Goal: Task Accomplishment & Management: Use online tool/utility

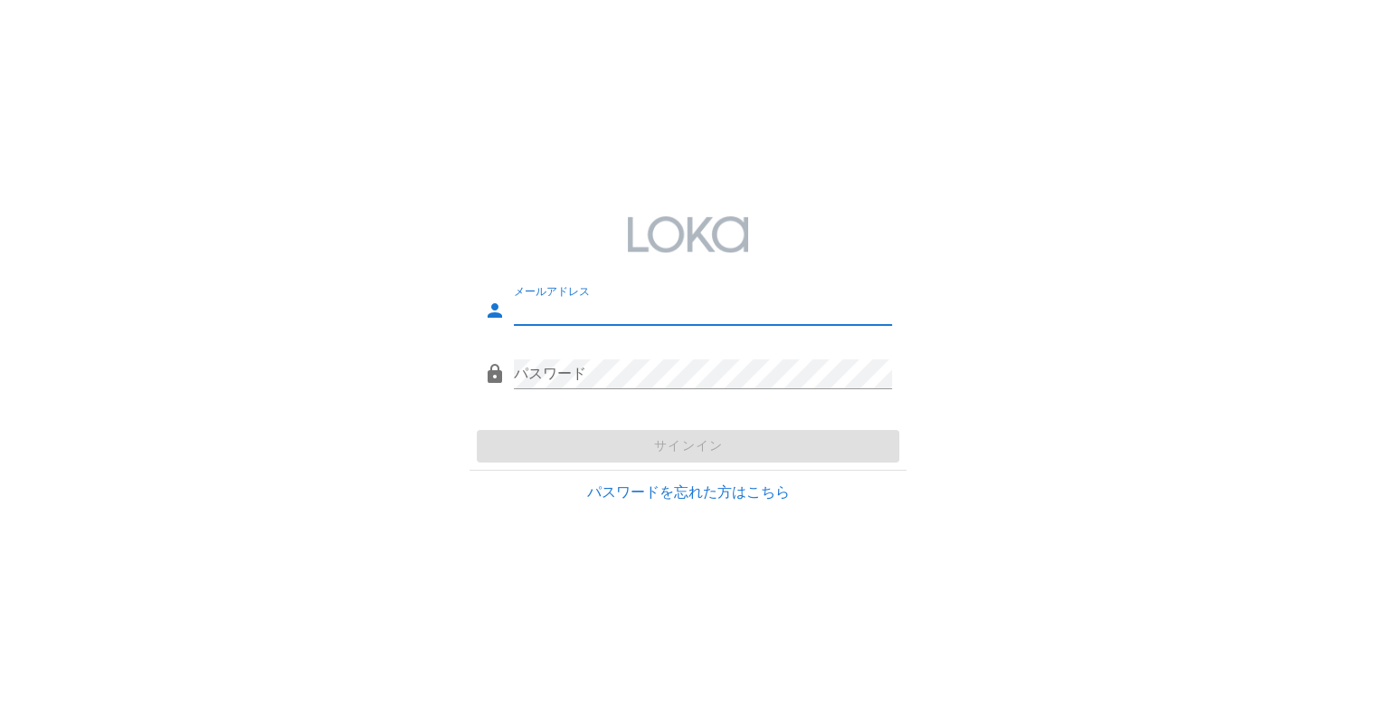
type input "[EMAIL_ADDRESS][DOMAIN_NAME]"
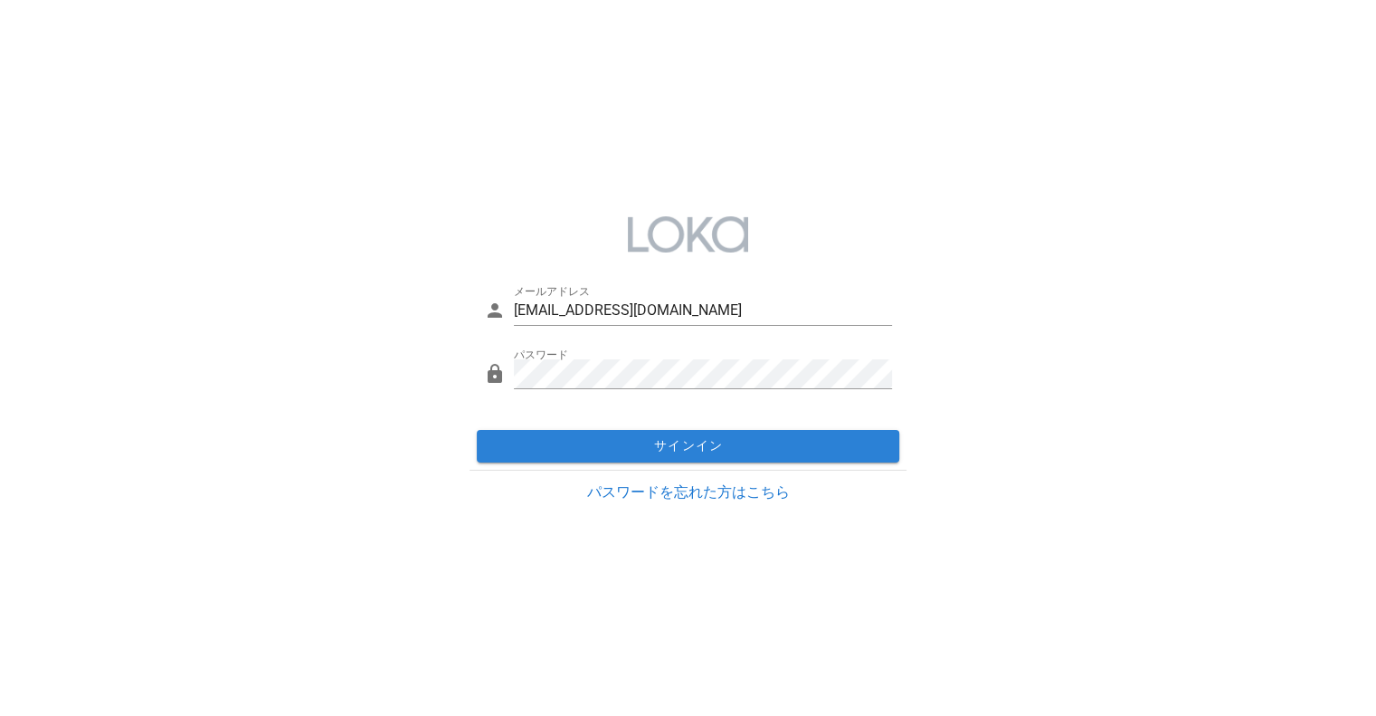
click at [572, 440] on div "サインイン" at bounding box center [688, 446] width 437 height 47
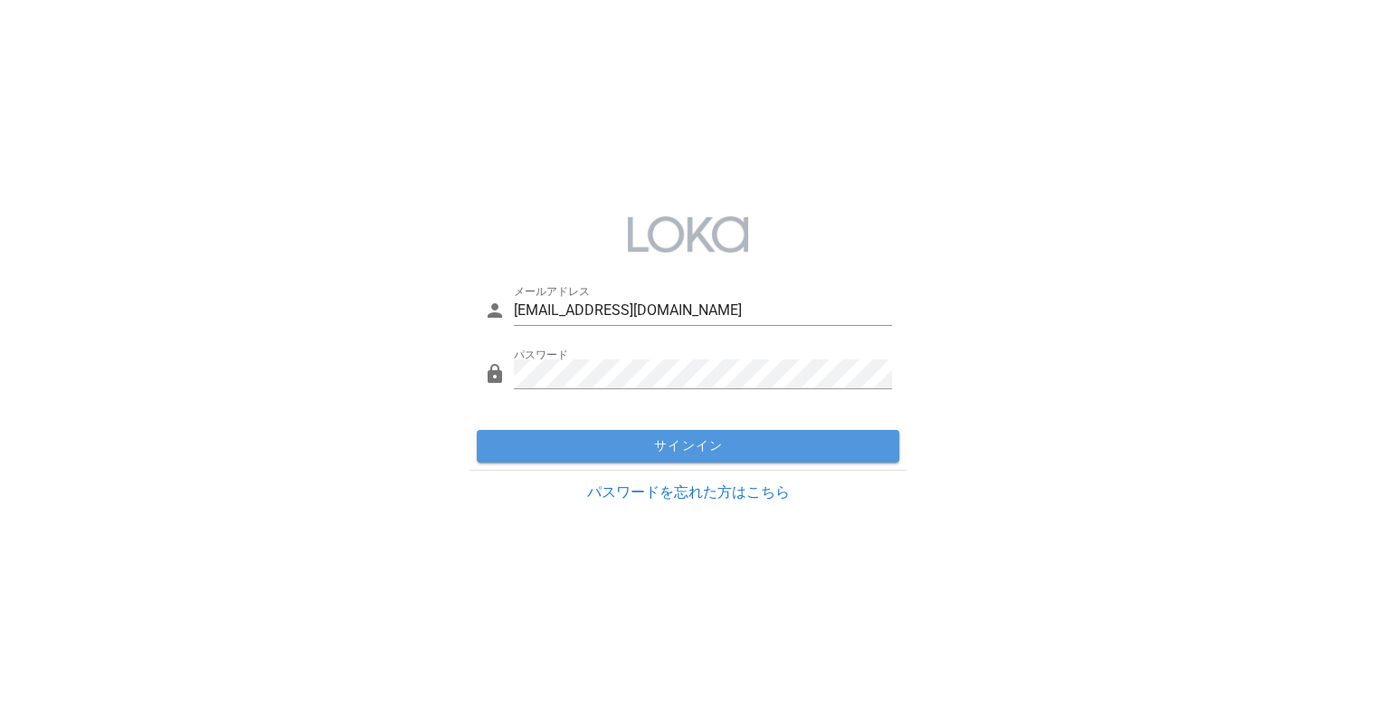
click at [572, 440] on span "サインイン" at bounding box center [688, 446] width 408 height 16
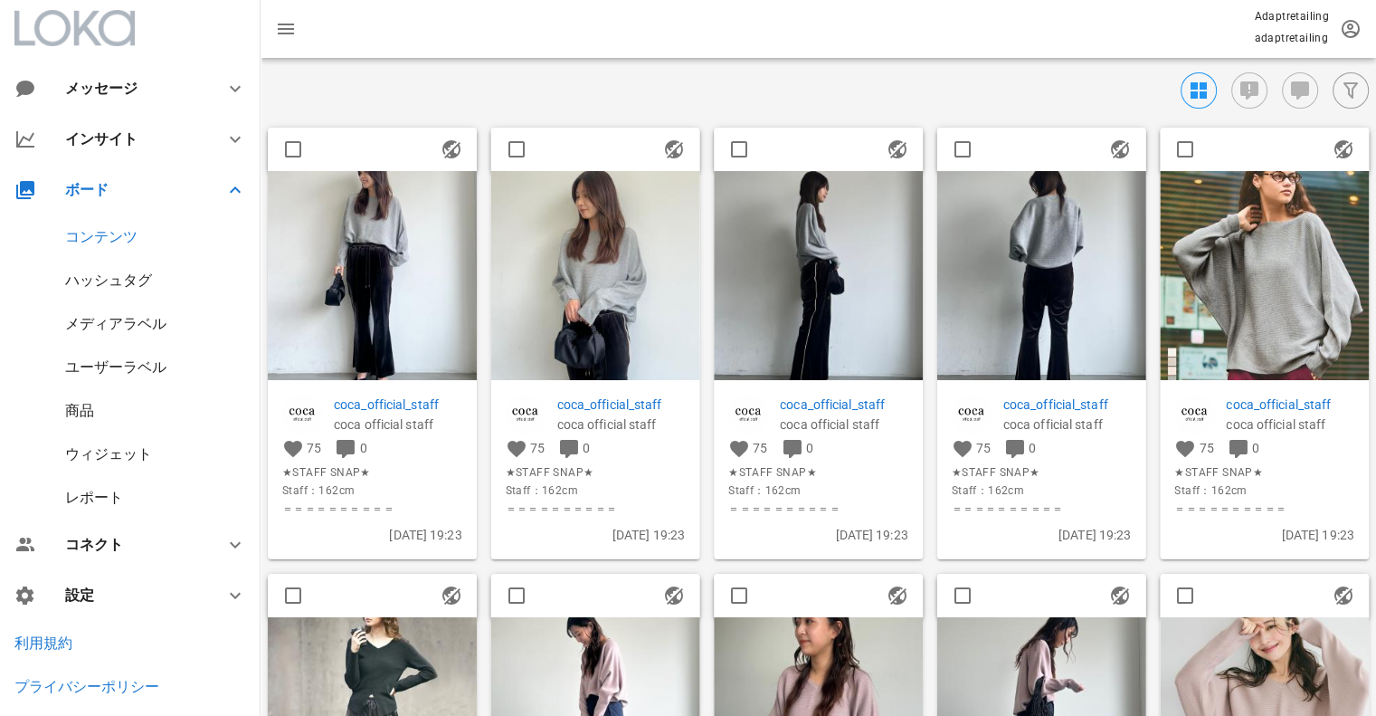
click at [416, 238] on img at bounding box center [372, 275] width 209 height 209
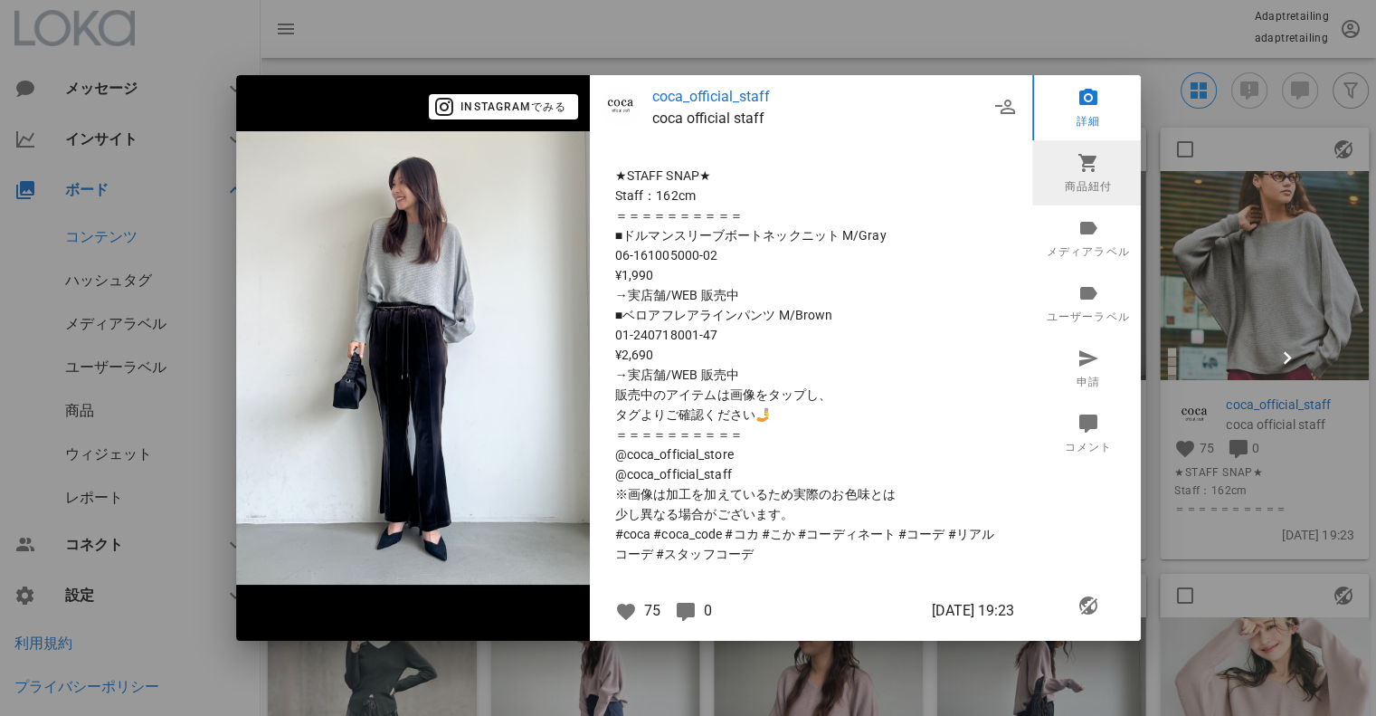
click at [1096, 164] on icon at bounding box center [1088, 163] width 22 height 22
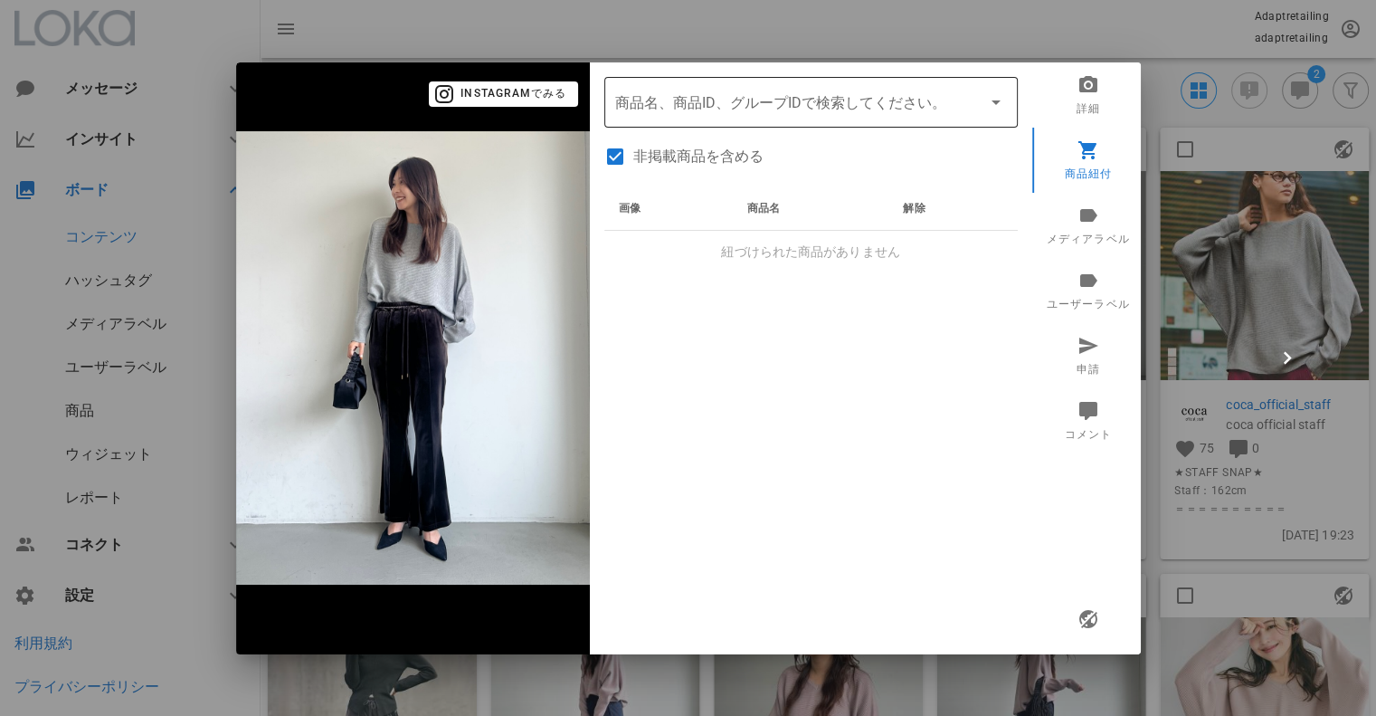
click at [688, 97] on input "商品" at bounding box center [785, 102] width 341 height 29
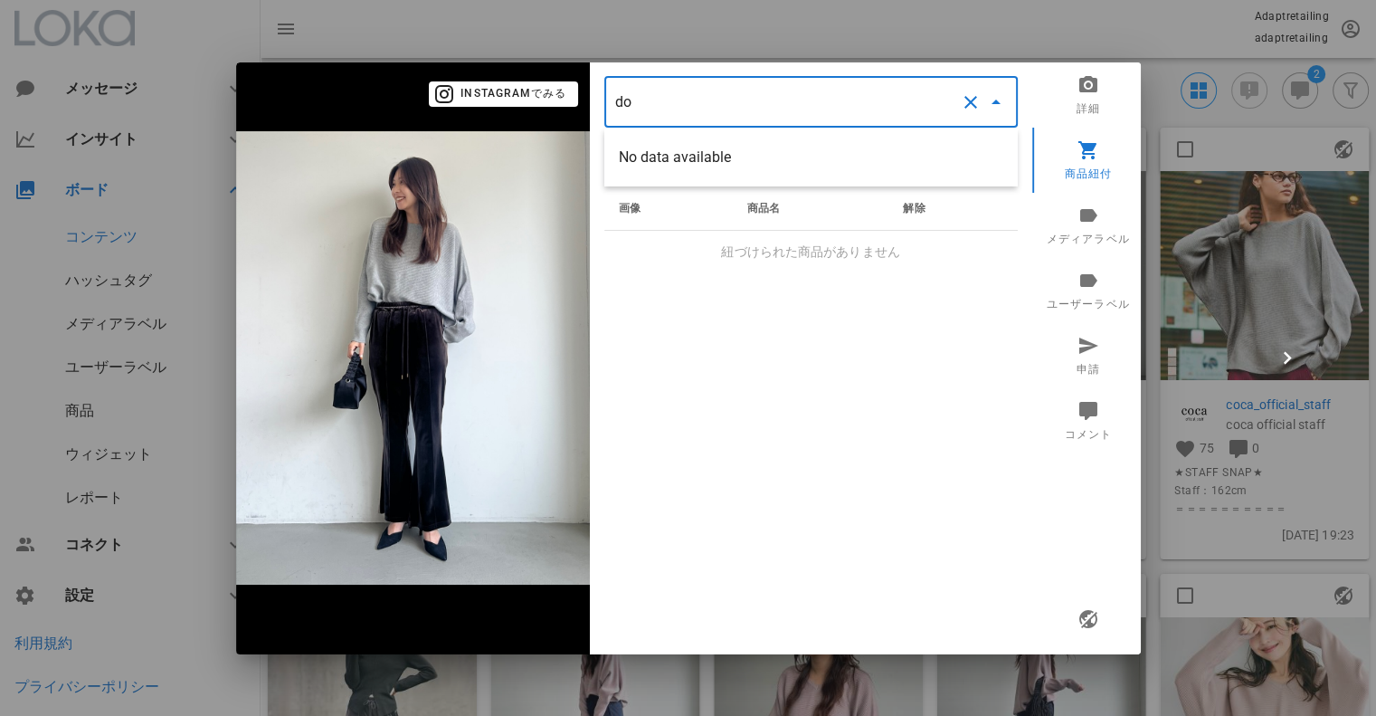
type input "d"
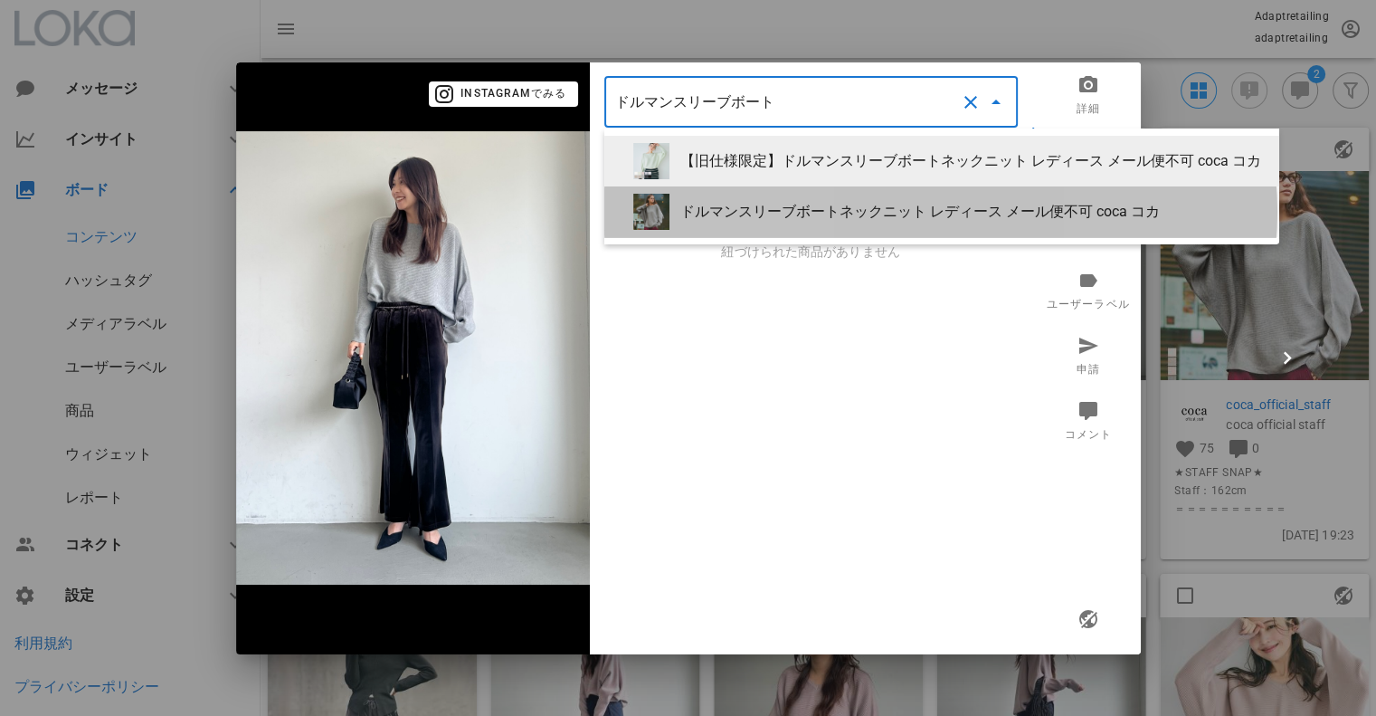
click at [805, 214] on div "ドルマンスリーブボートネックニット レディース メール便不可 coca コカ" at bounding box center [972, 211] width 585 height 17
type input "ドルマンスリーブボートネックニット レディース メール便不可 coca コカ"
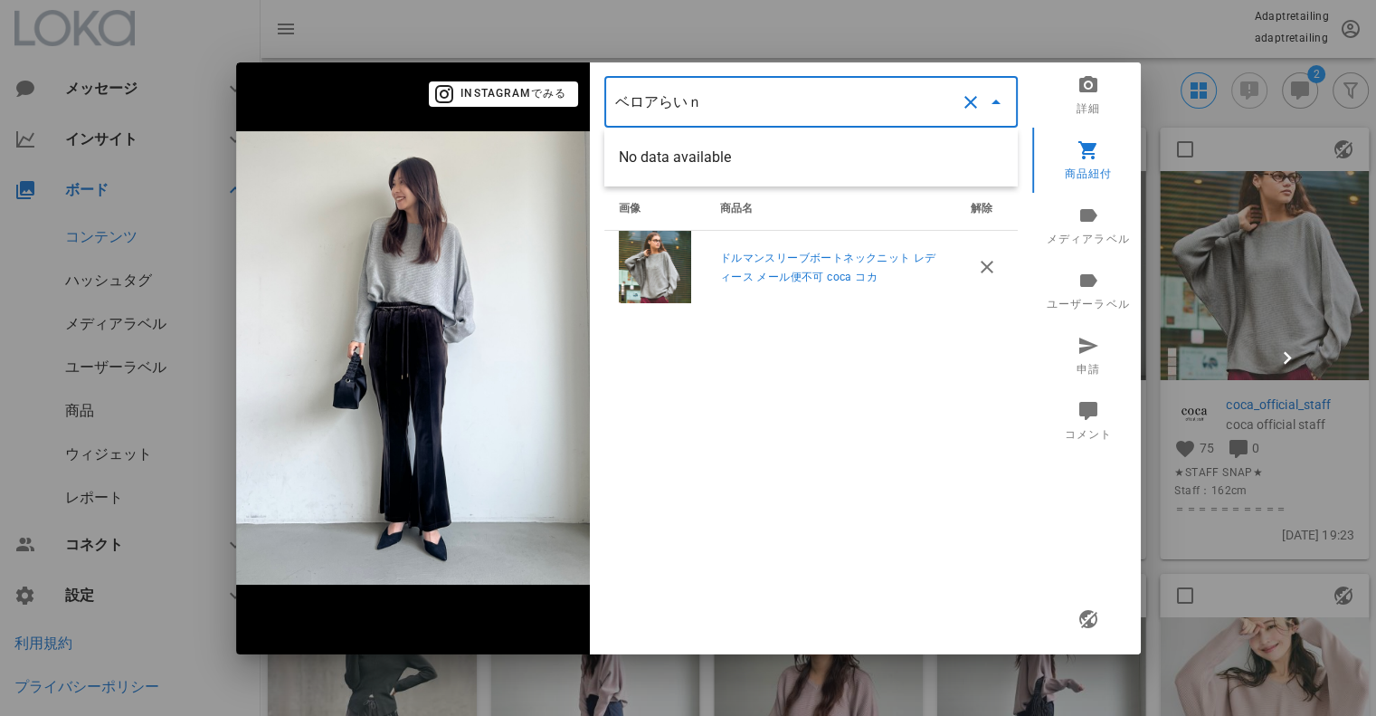
type input "ベロアライン"
click at [963, 100] on button "clear icon" at bounding box center [971, 102] width 22 height 22
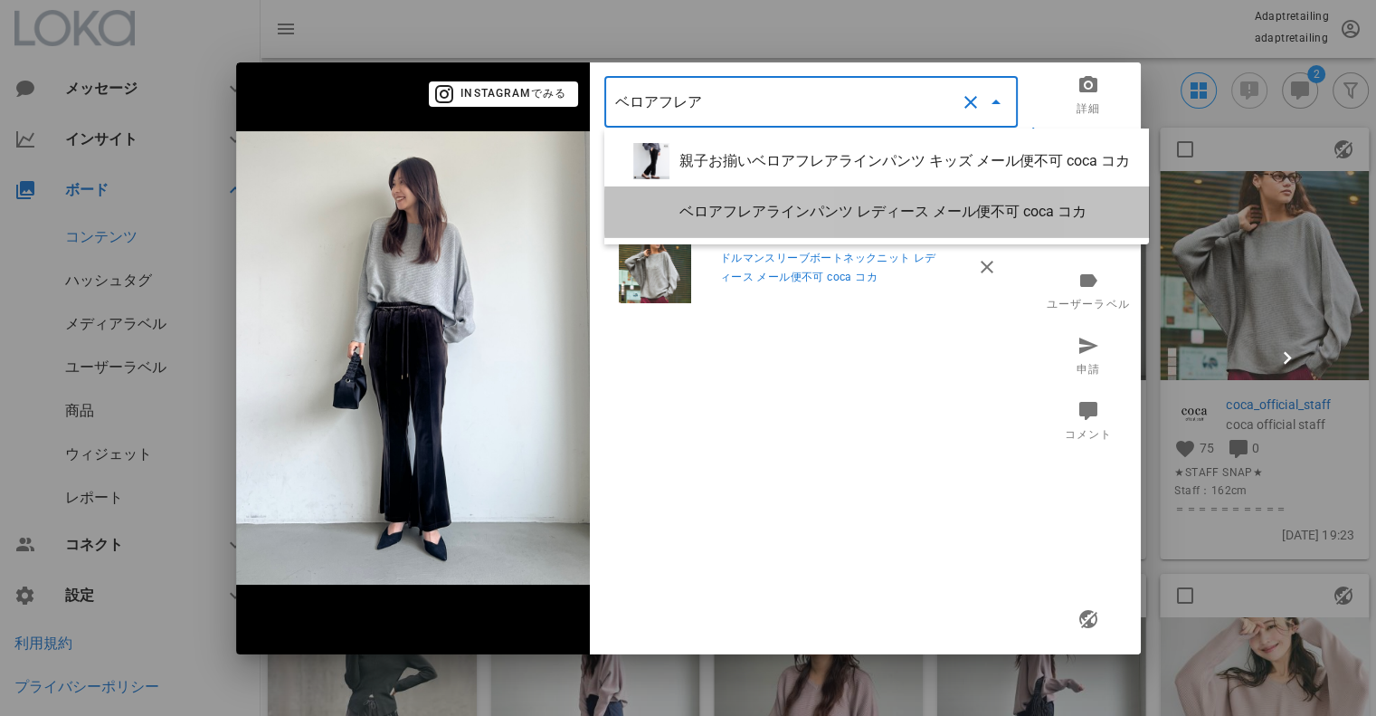
click at [798, 204] on div "ベロアフレアラインパンツ レディース メール便不可 coca コカ" at bounding box center [907, 211] width 455 height 17
type input "ベロアフレアラインパンツ レディース メール便不可 coca コカ"
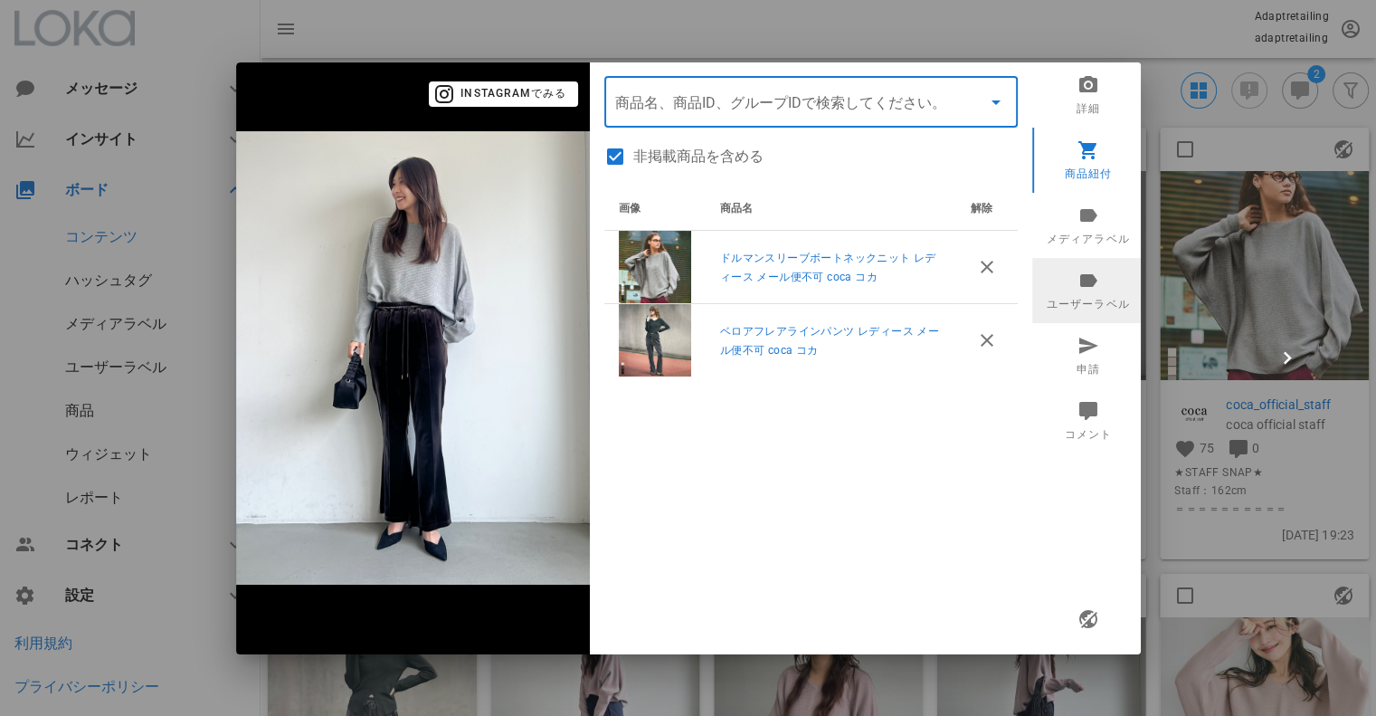
click at [1080, 277] on icon at bounding box center [1088, 280] width 22 height 22
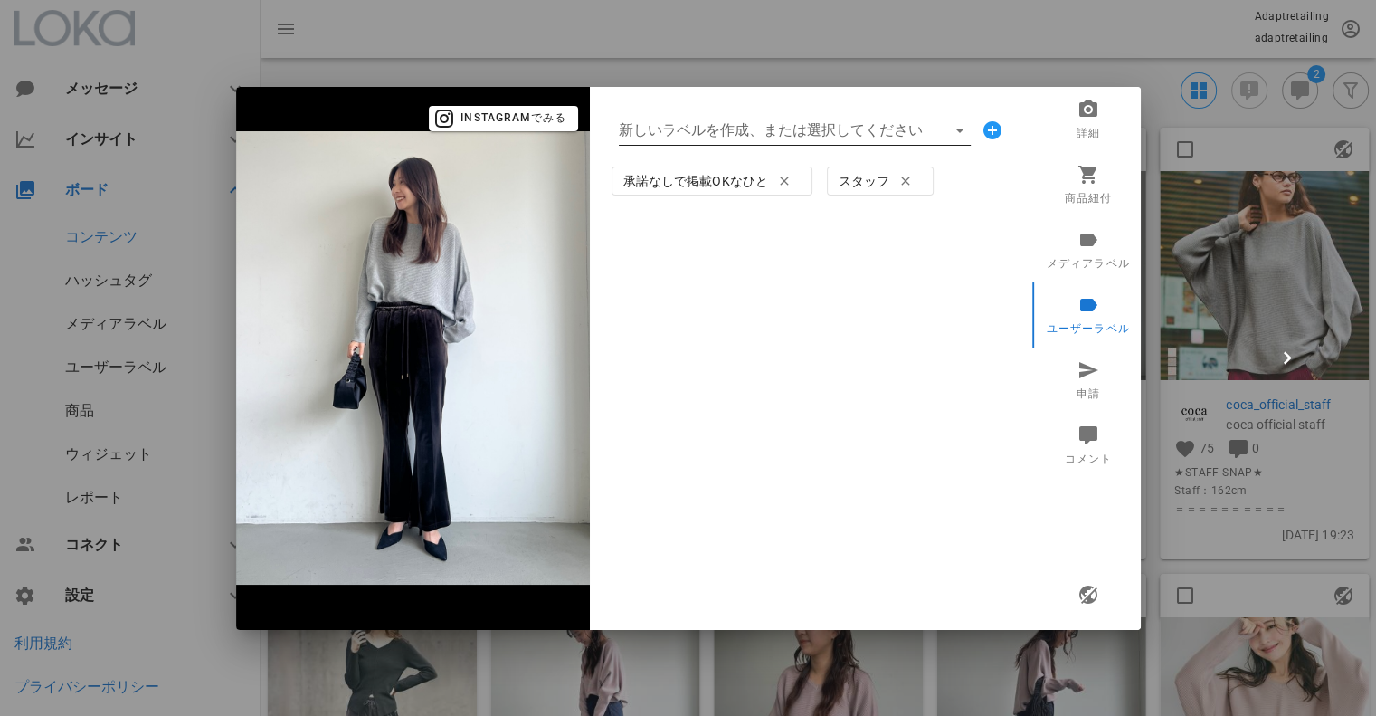
click at [702, 121] on input "新しいラベルを作成、または選択してください" at bounding box center [782, 130] width 327 height 29
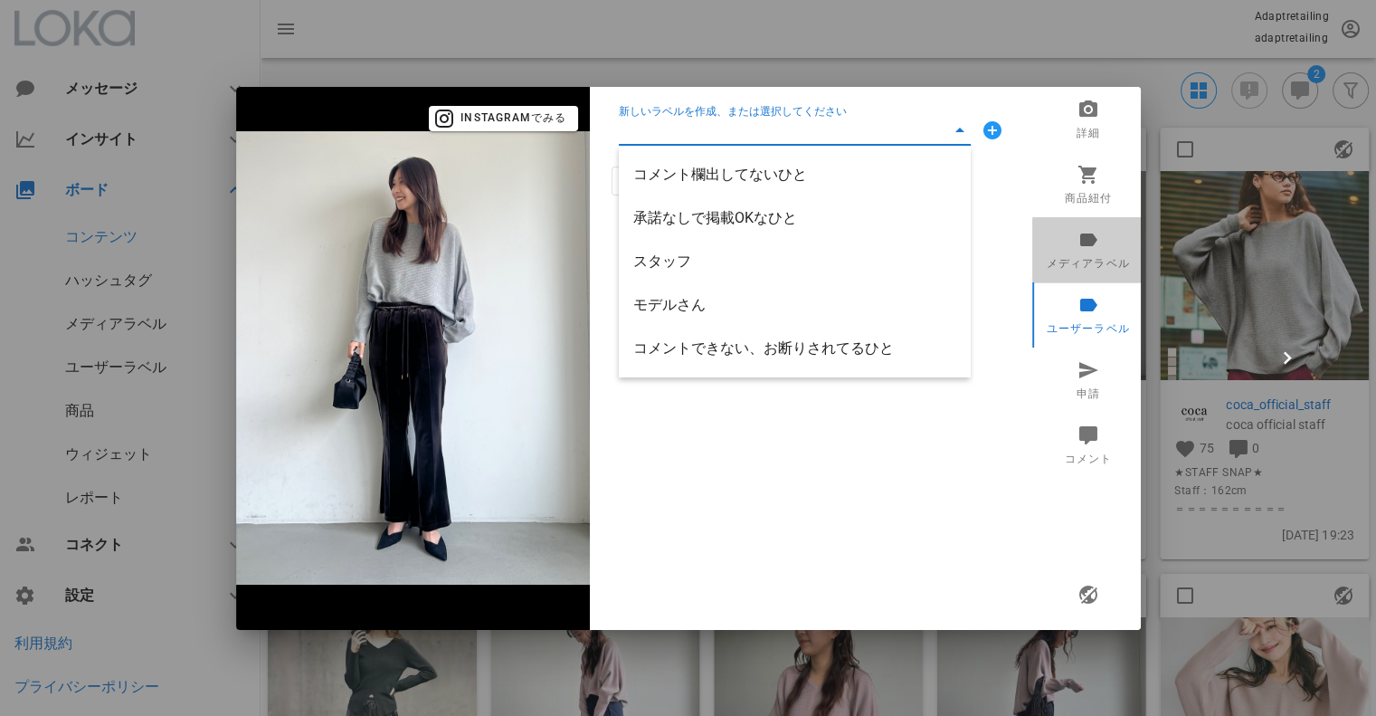
click at [1082, 230] on icon at bounding box center [1088, 239] width 22 height 22
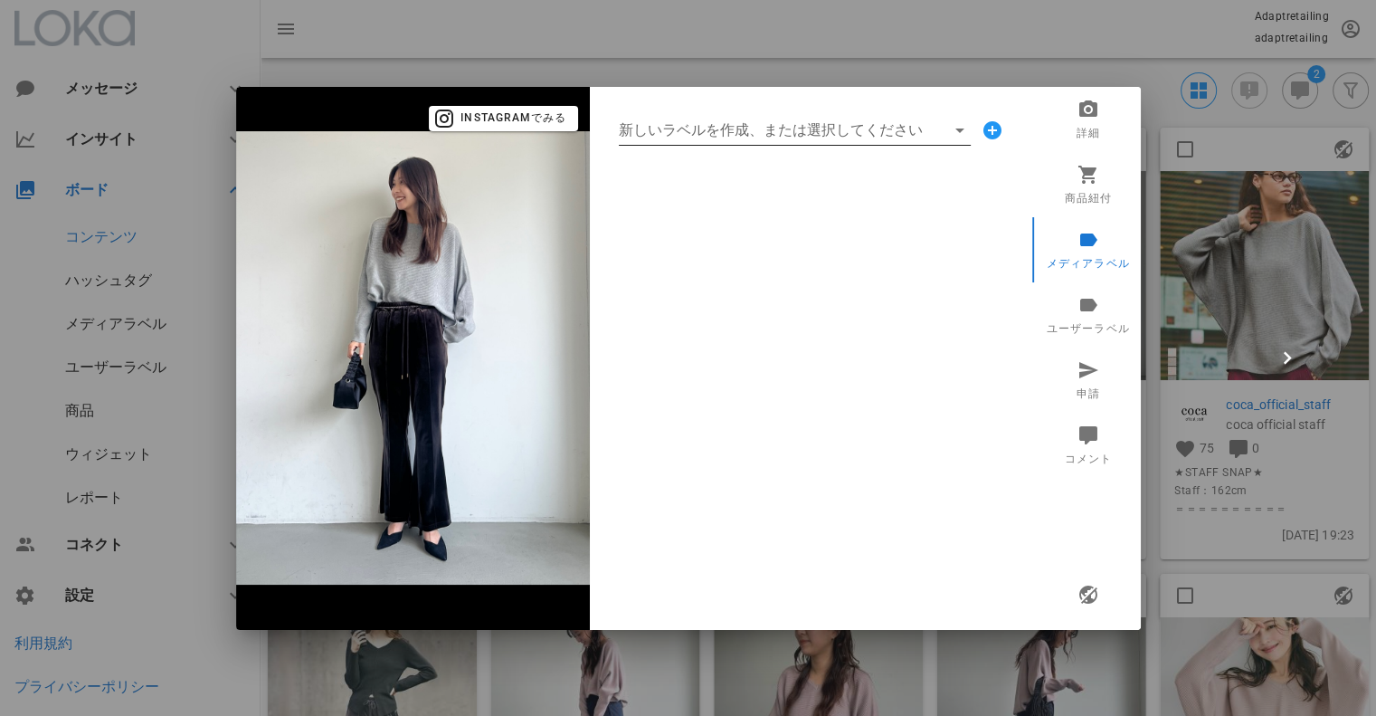
click at [764, 123] on input "新しいラベルを作成、または選択してください" at bounding box center [782, 130] width 327 height 29
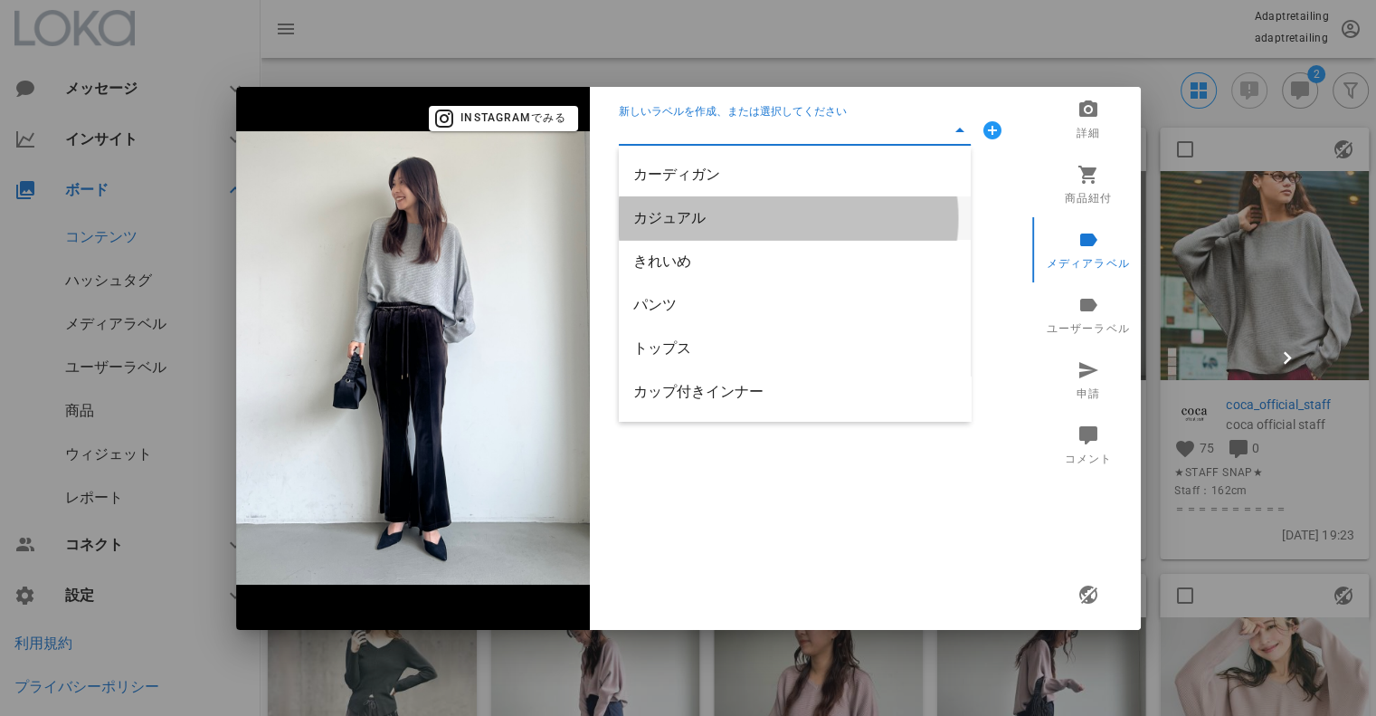
click at [682, 227] on div "カジュアル" at bounding box center [794, 217] width 323 height 39
type input "カジュアル"
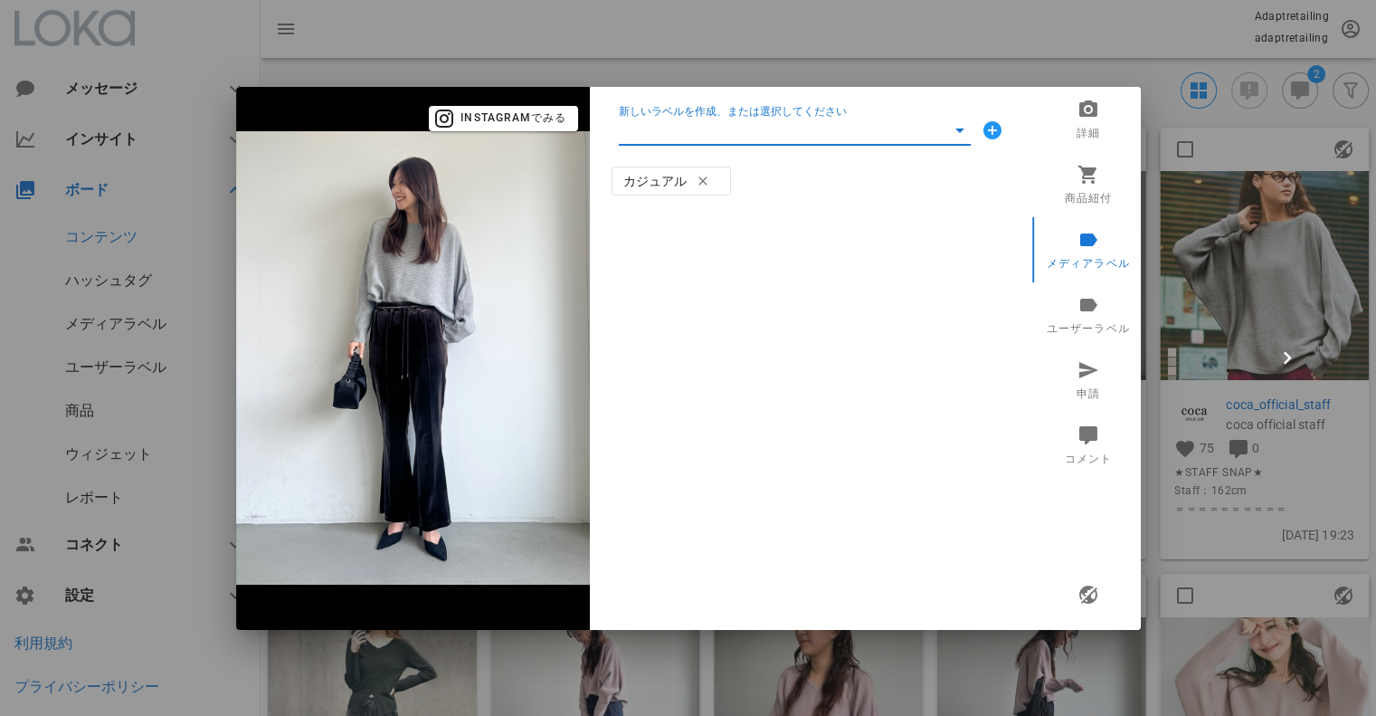
click at [691, 136] on input "新しいラベルを作成、または選択してください" at bounding box center [782, 130] width 327 height 29
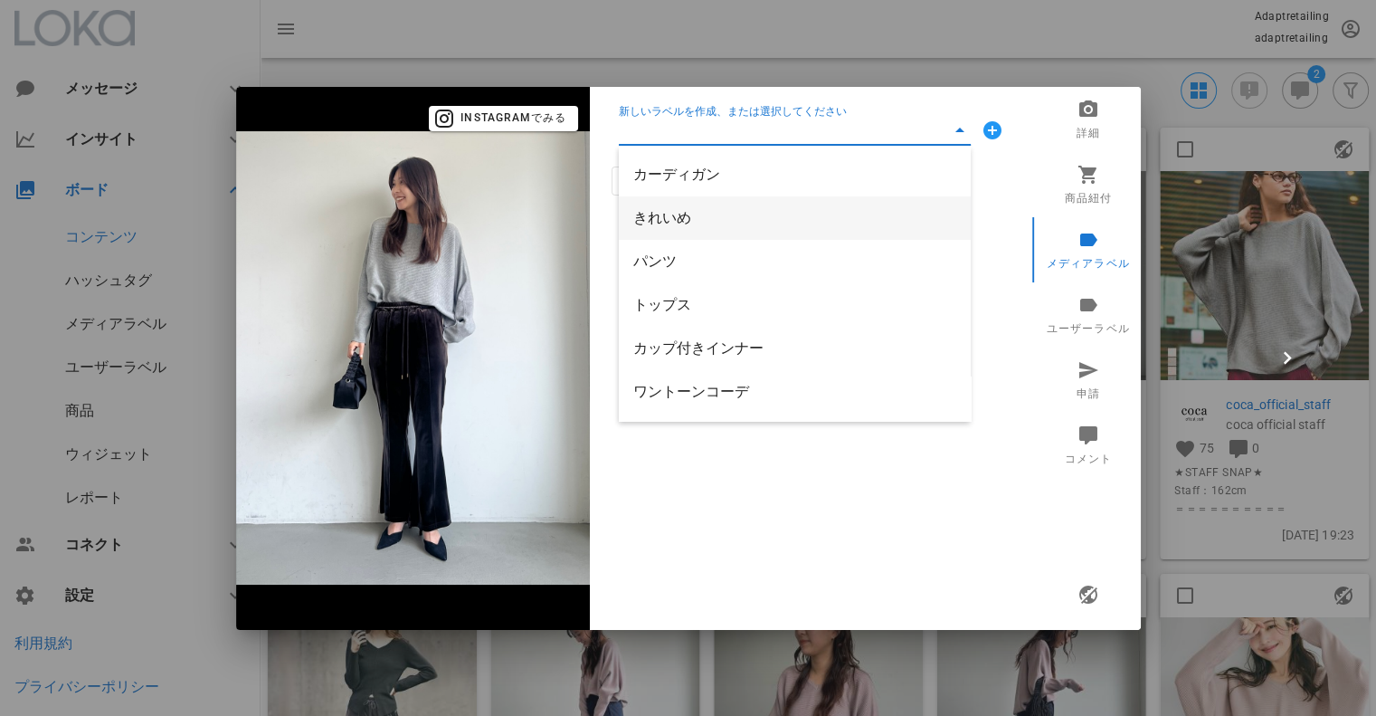
click at [688, 218] on div "きれいめ" at bounding box center [794, 217] width 323 height 17
type input "きれいめ"
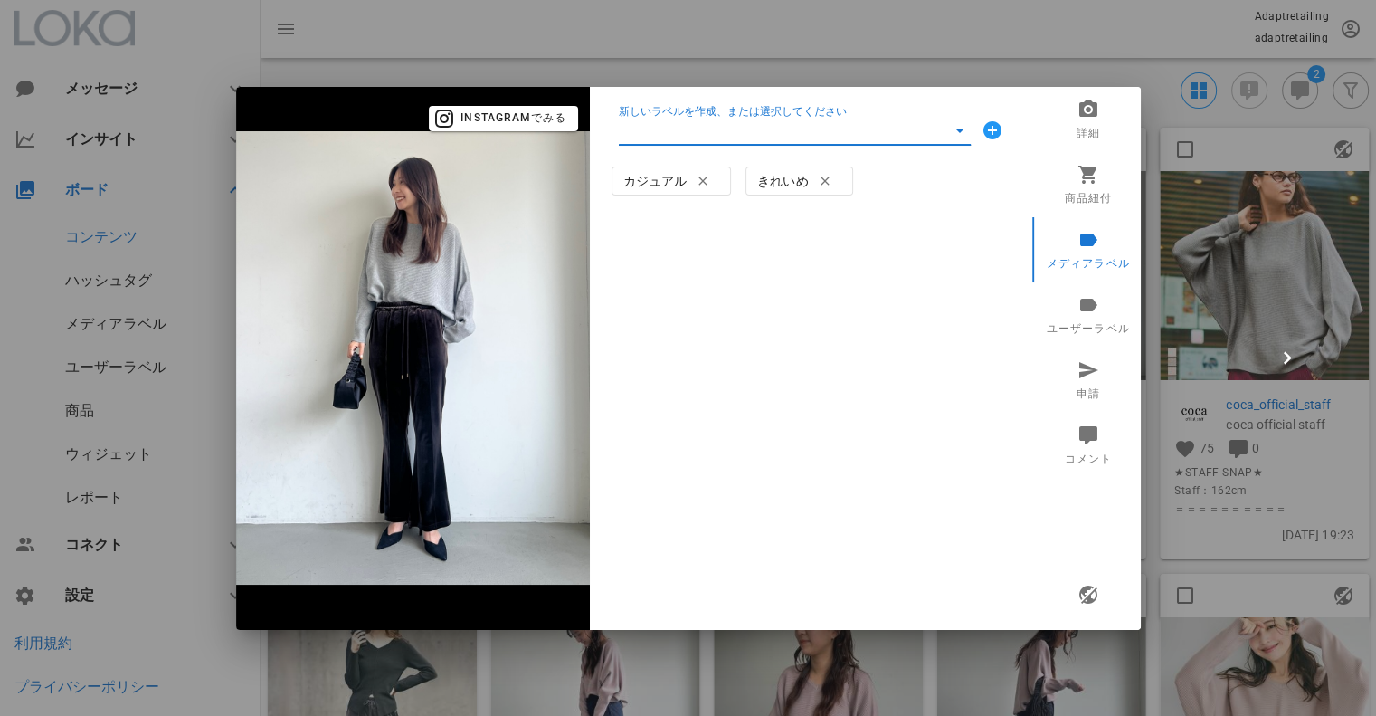
click at [699, 133] on input "新しいラベルを作成、または選択してください" at bounding box center [782, 130] width 327 height 29
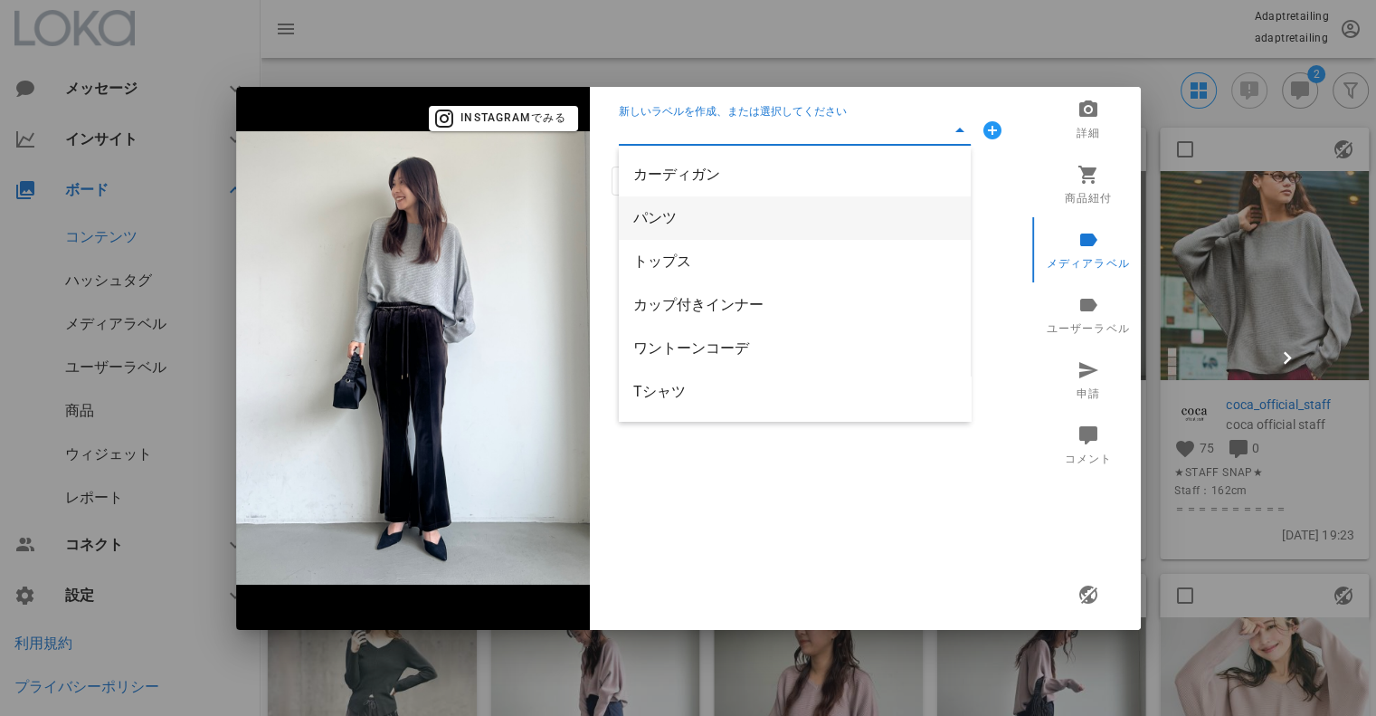
click at [702, 223] on div "パンツ" at bounding box center [794, 217] width 323 height 17
type input "パンツ"
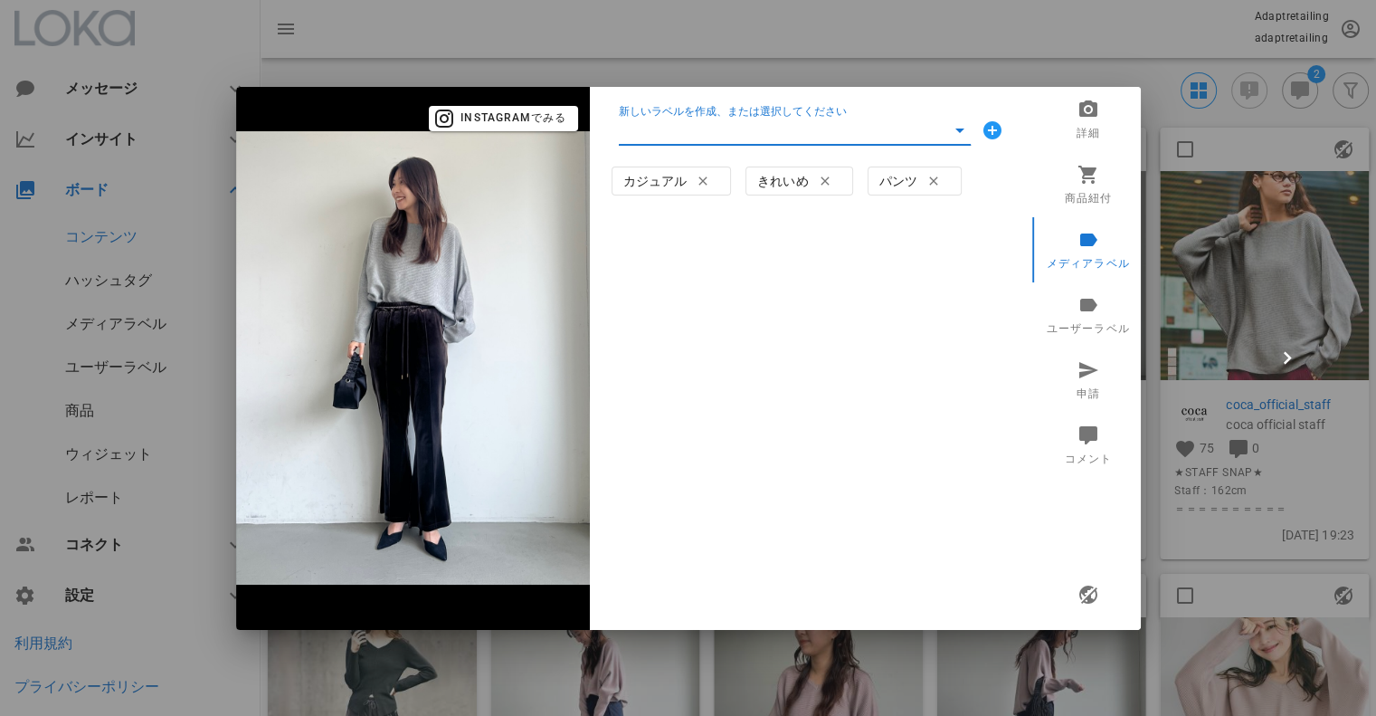
click at [713, 133] on input "新しいラベルを作成、または選択してください" at bounding box center [782, 130] width 327 height 29
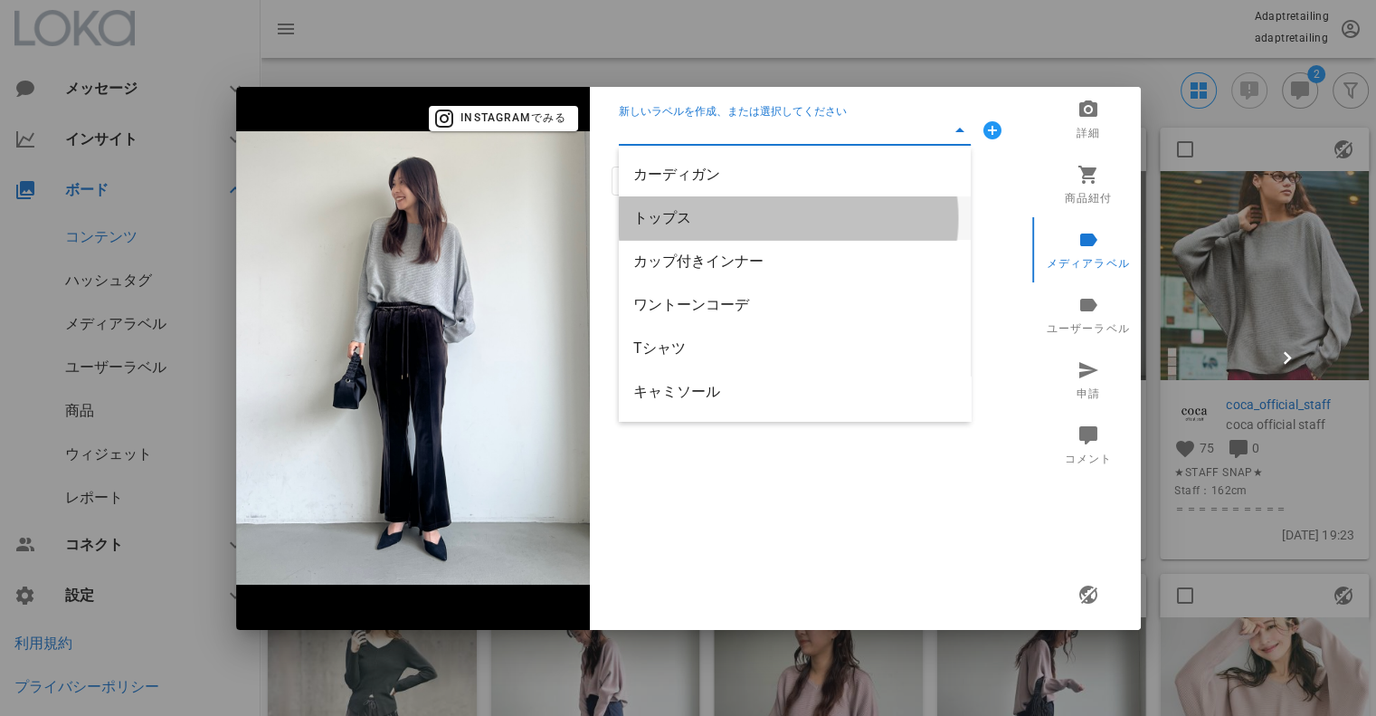
click at [682, 221] on div "トップス" at bounding box center [794, 217] width 323 height 17
type input "トップス"
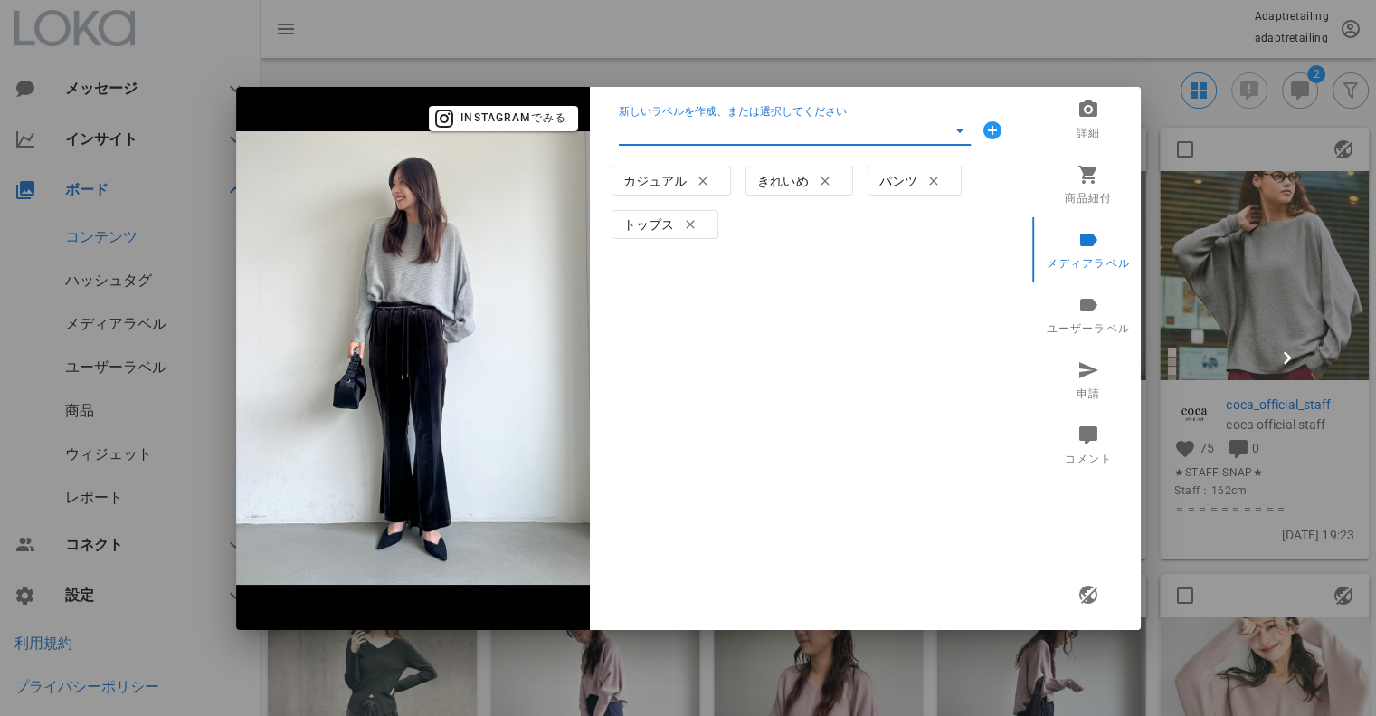
click at [712, 125] on input "新しいラベルを作成、または選択してください" at bounding box center [782, 130] width 327 height 29
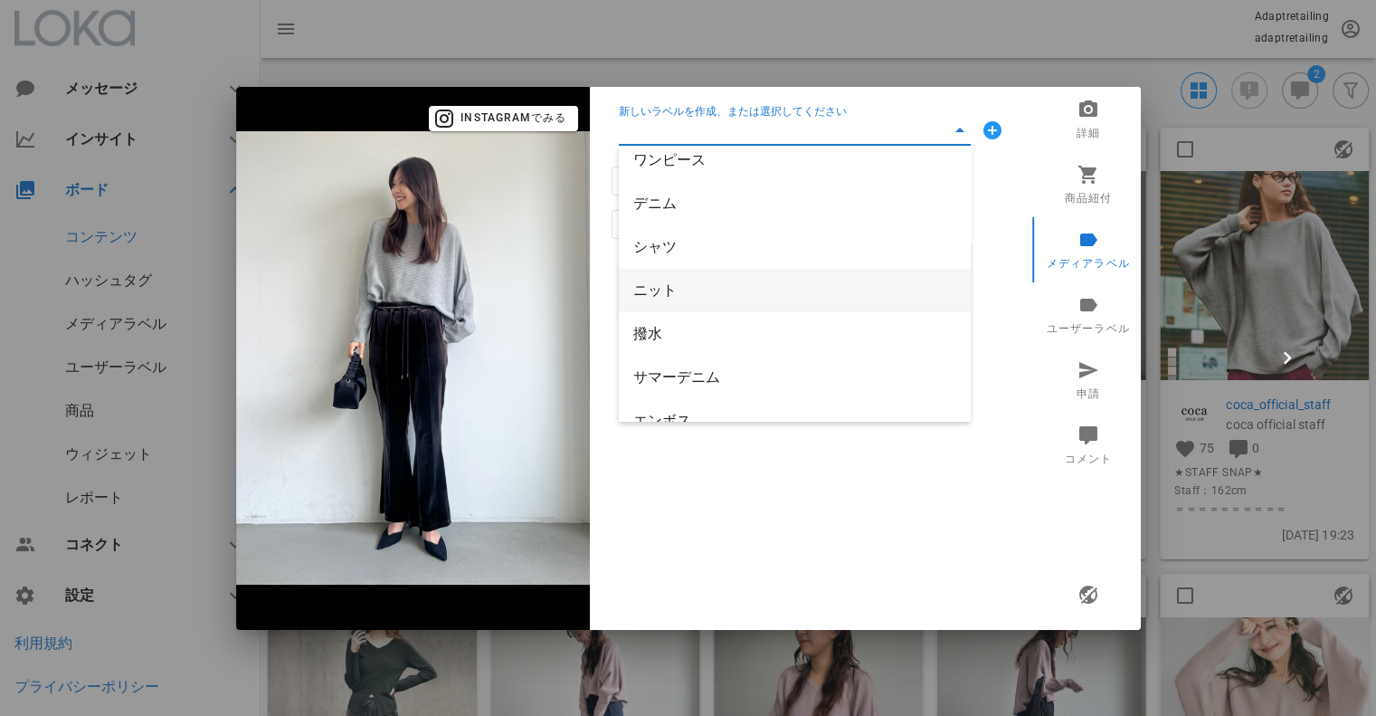
click at [708, 278] on div "ニット" at bounding box center [794, 290] width 323 height 39
type input "ニット"
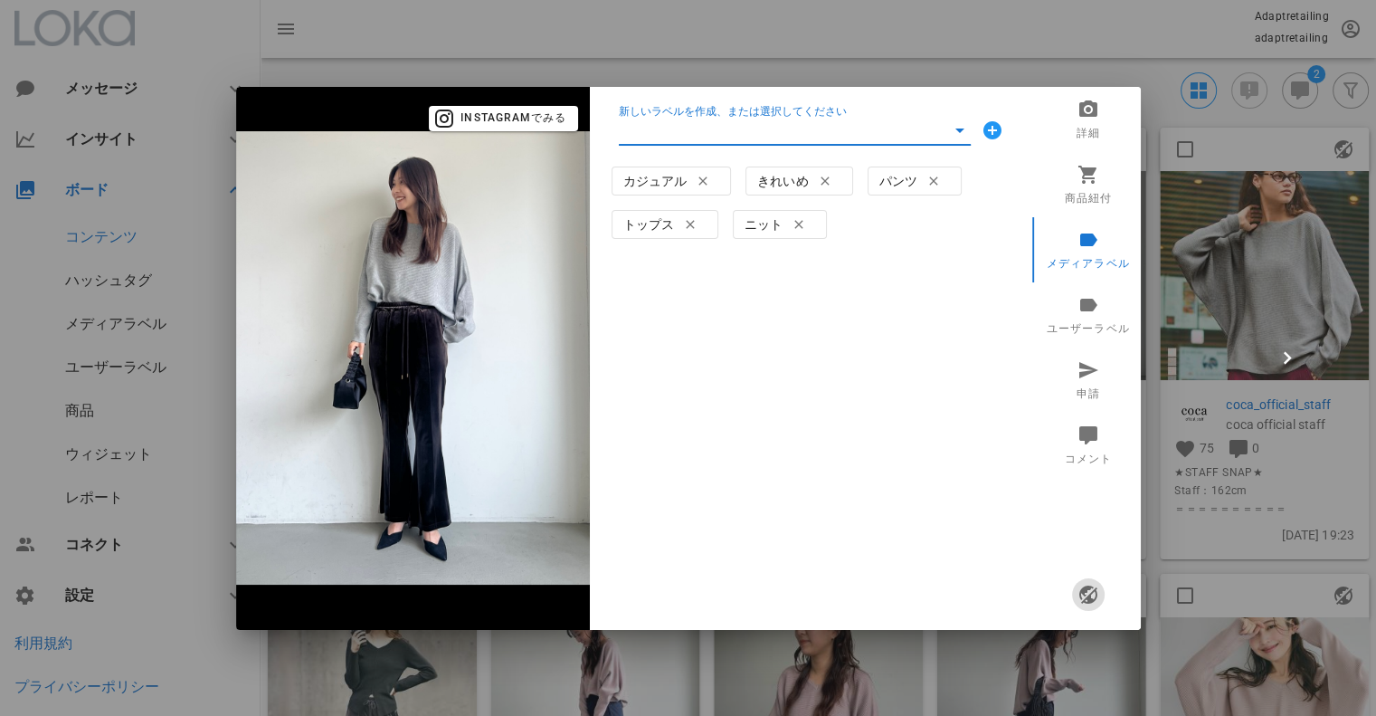
click at [1089, 600] on icon "button" at bounding box center [1088, 595] width 22 height 22
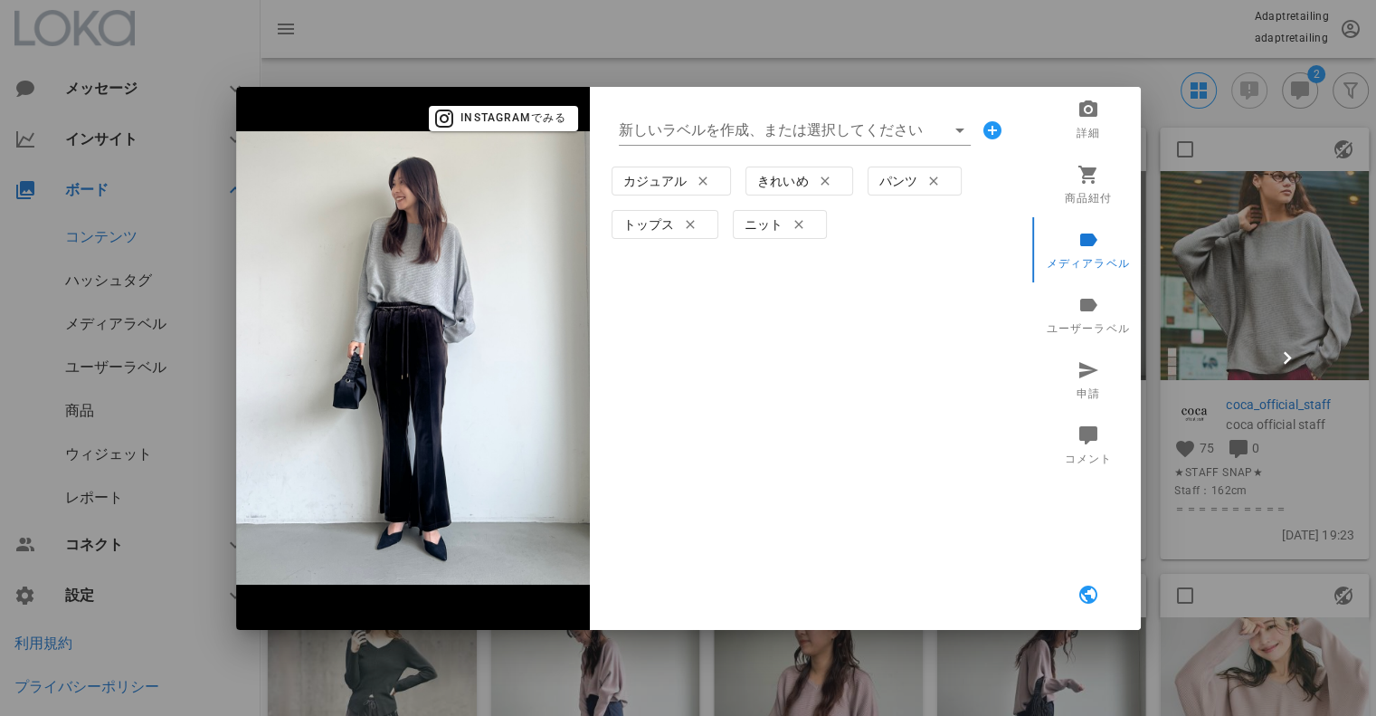
click at [901, 15] on div at bounding box center [688, 358] width 1376 height 716
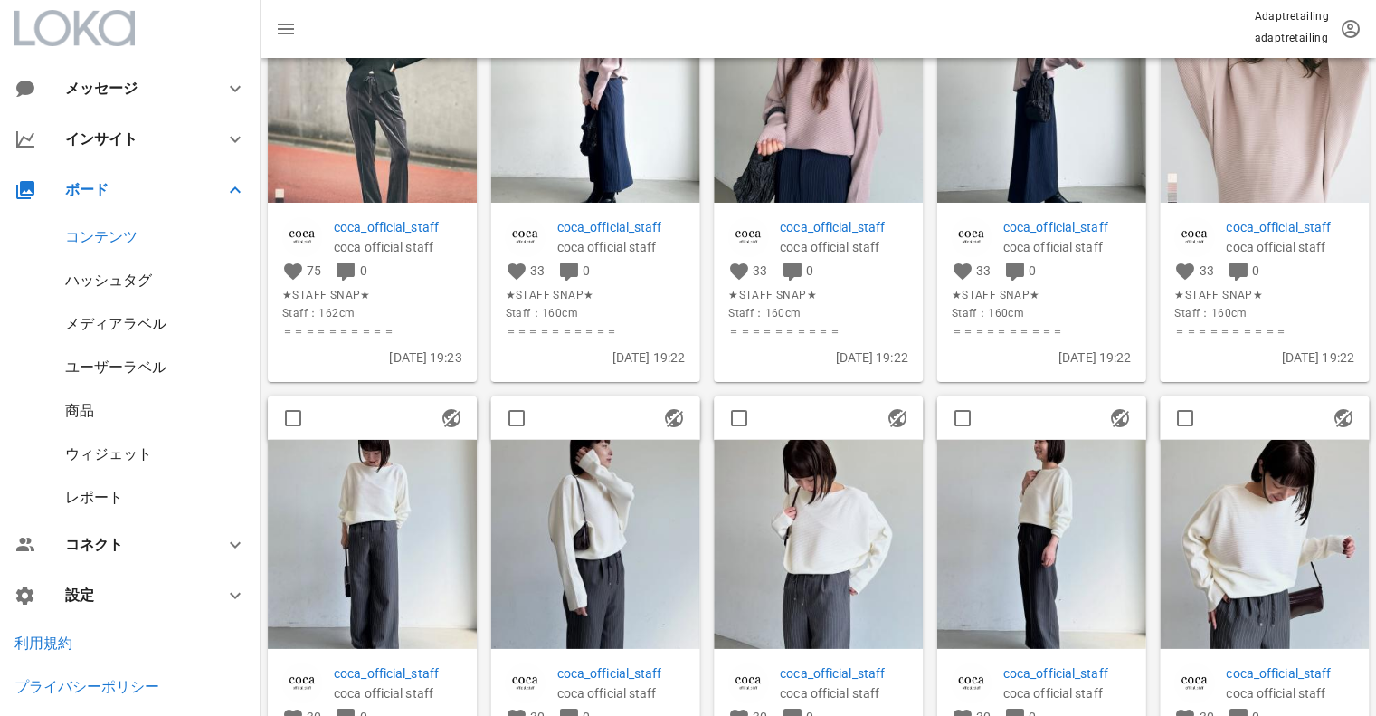
scroll to position [814, 0]
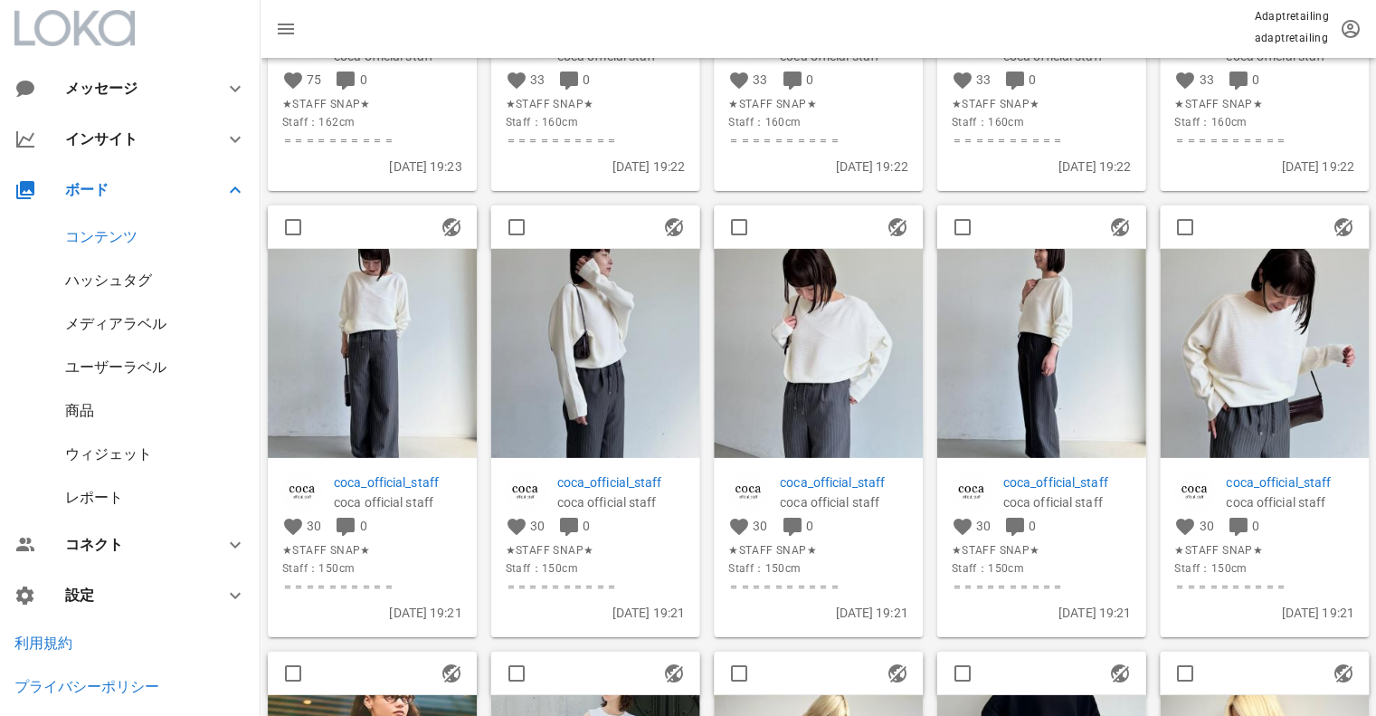
click at [332, 390] on img at bounding box center [372, 353] width 209 height 209
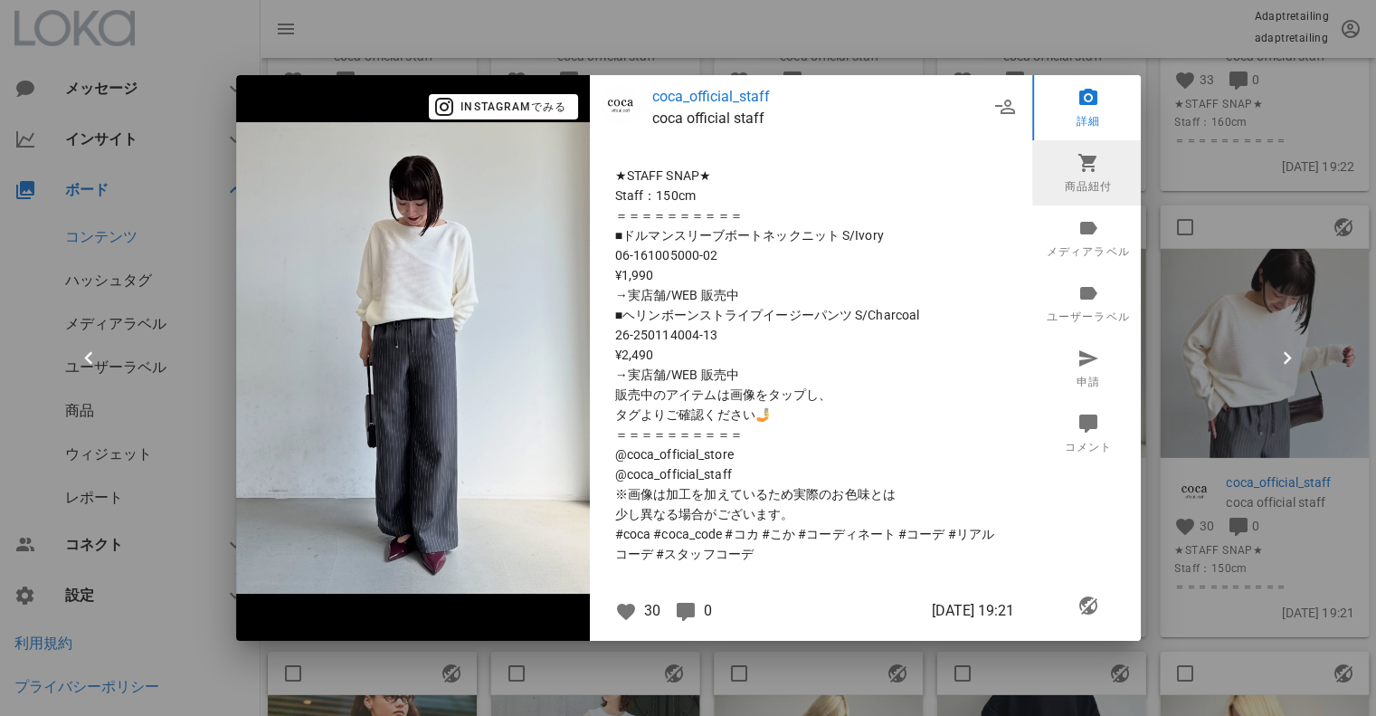
click at [1089, 172] on icon at bounding box center [1088, 163] width 22 height 22
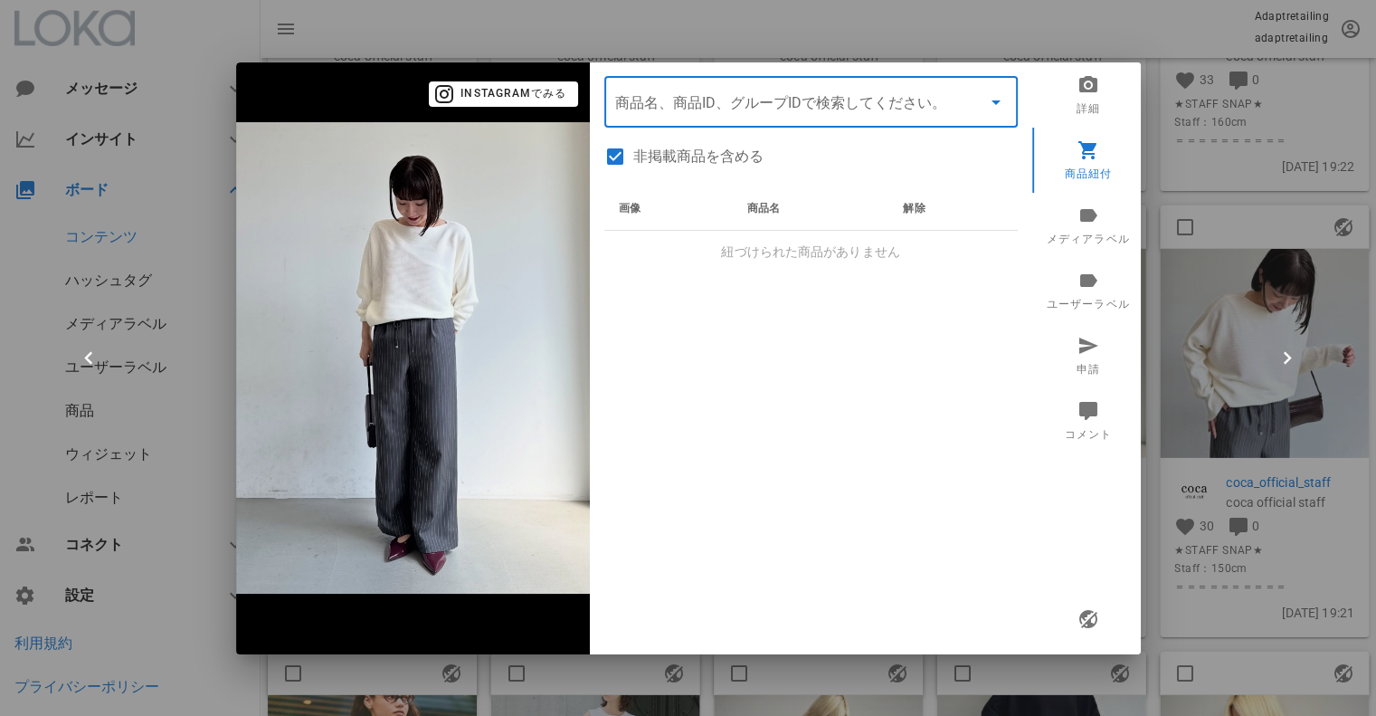
click at [753, 111] on input "商品" at bounding box center [785, 102] width 341 height 29
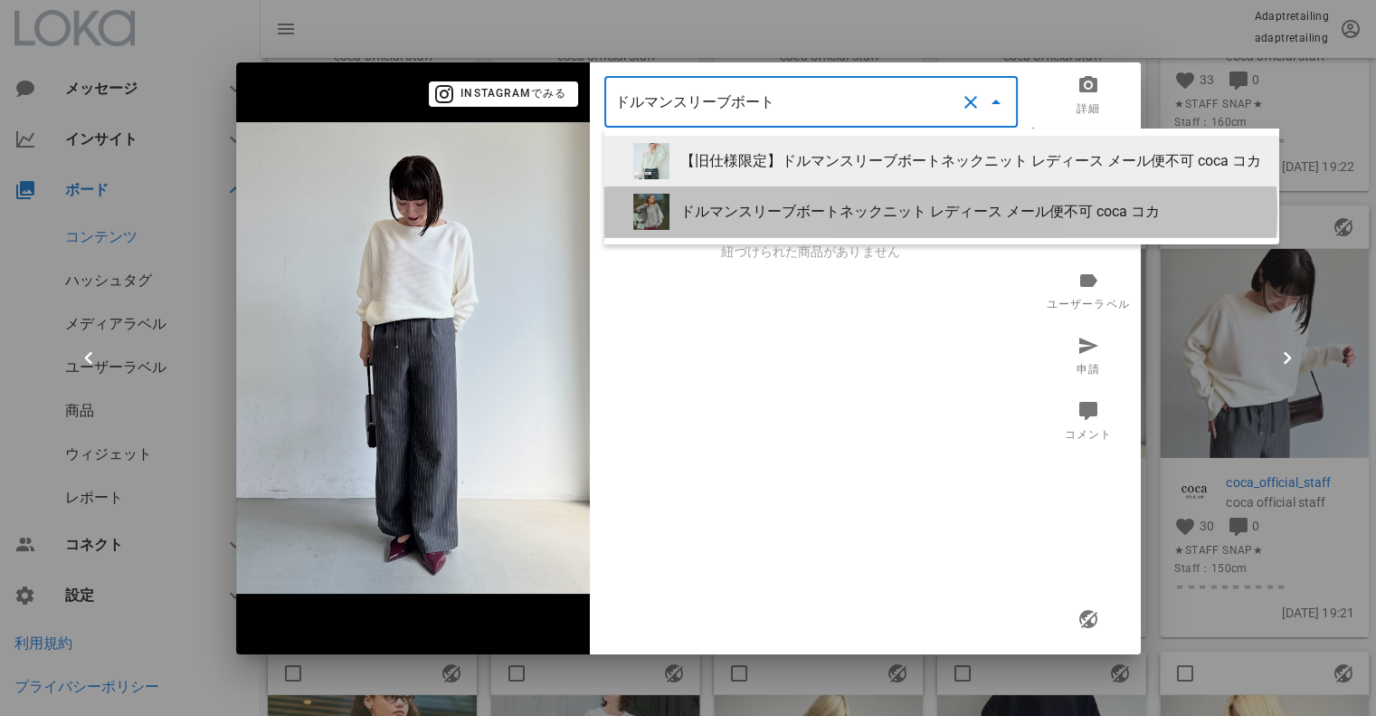
click at [785, 211] on div "ドルマンスリーブボートネックニット レディース メール便不可 coca コカ" at bounding box center [972, 211] width 585 height 17
type input "ドルマンスリーブボートネックニット レディース メール便不可 coca コカ"
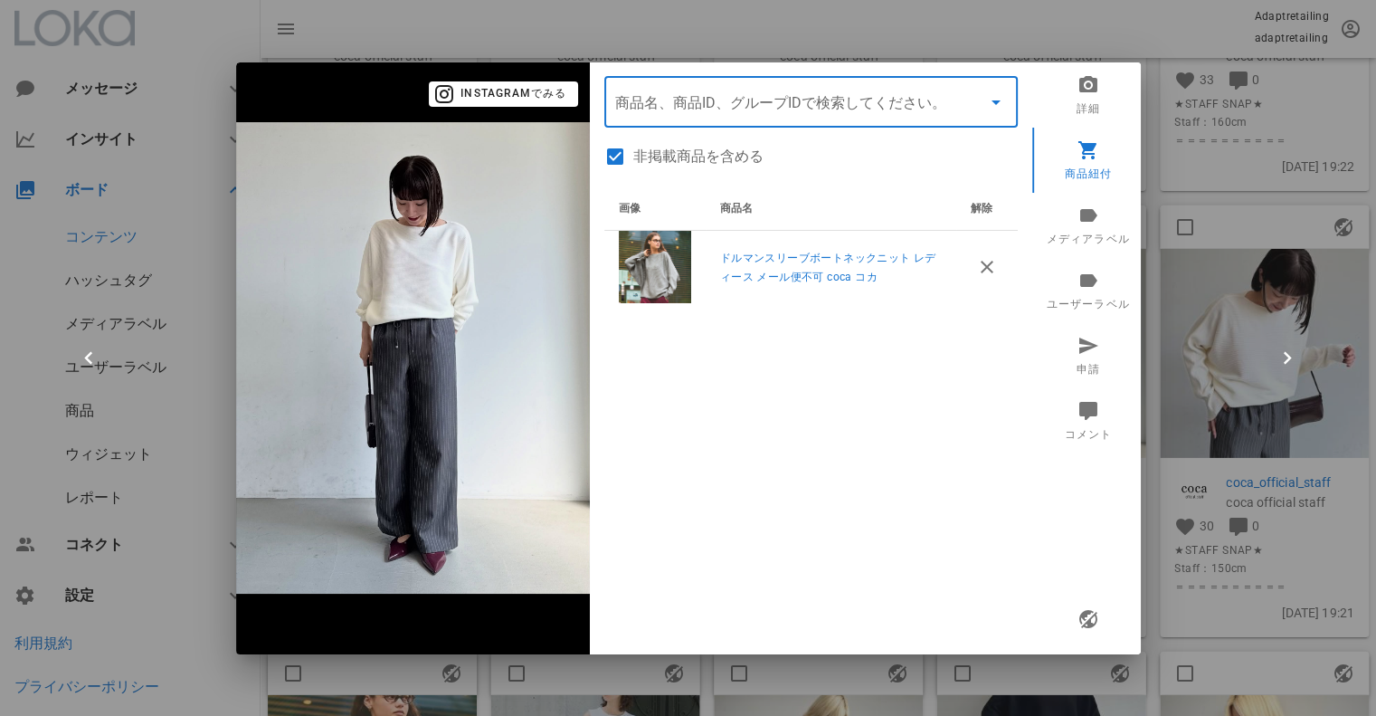
click at [701, 109] on input "商品" at bounding box center [785, 102] width 341 height 29
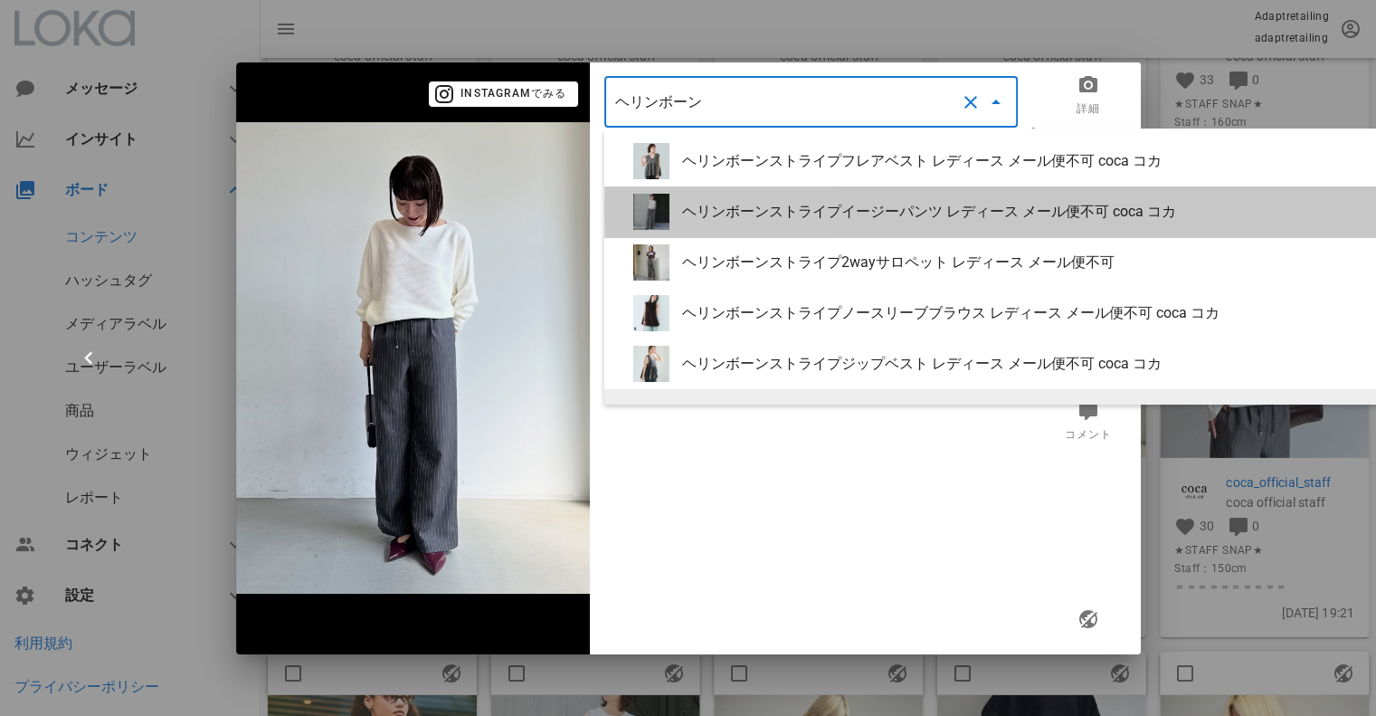
click at [733, 209] on div "ヘリンボーンストライプイージーパンツ レディース メール便不可 coca コカ" at bounding box center [1186, 211] width 1009 height 17
type input "ヘリンボーンストライプイージーパンツ レディース メール便不可 coca コカ"
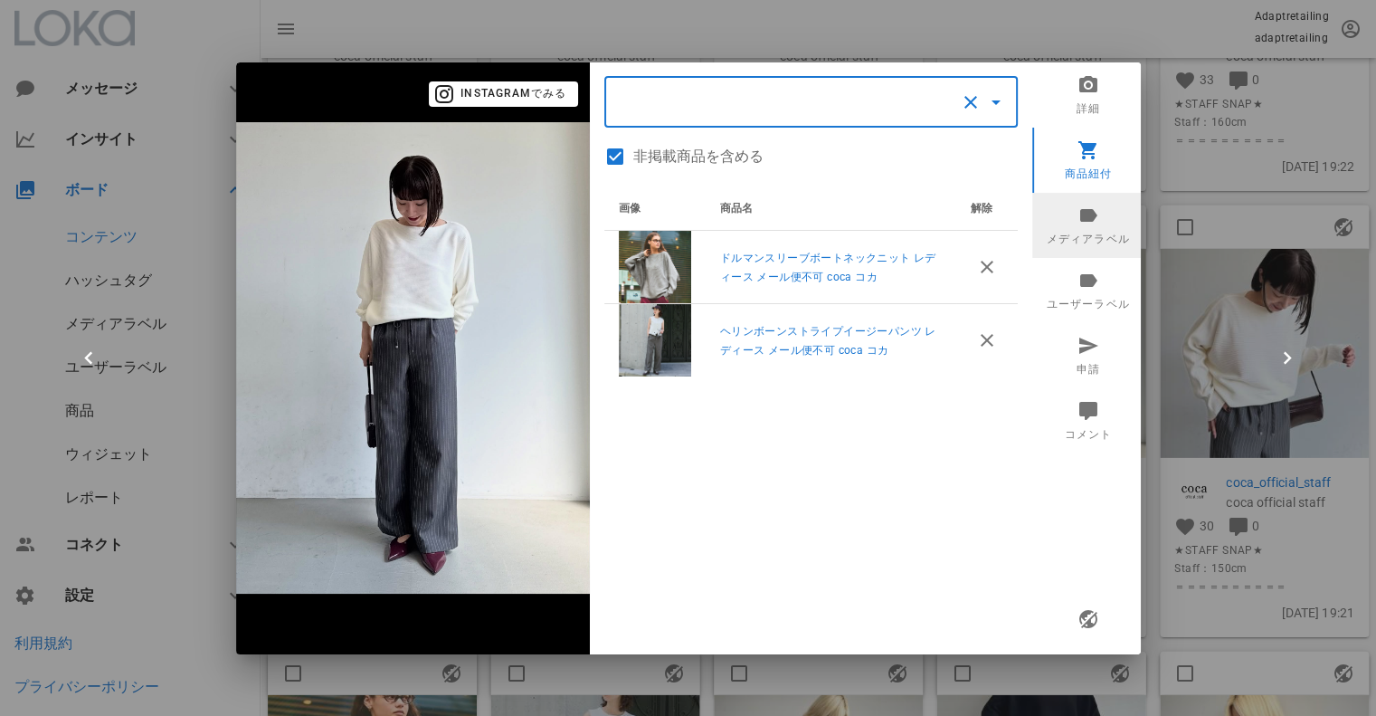
click at [1109, 235] on link "メディアラベル" at bounding box center [1088, 225] width 112 height 65
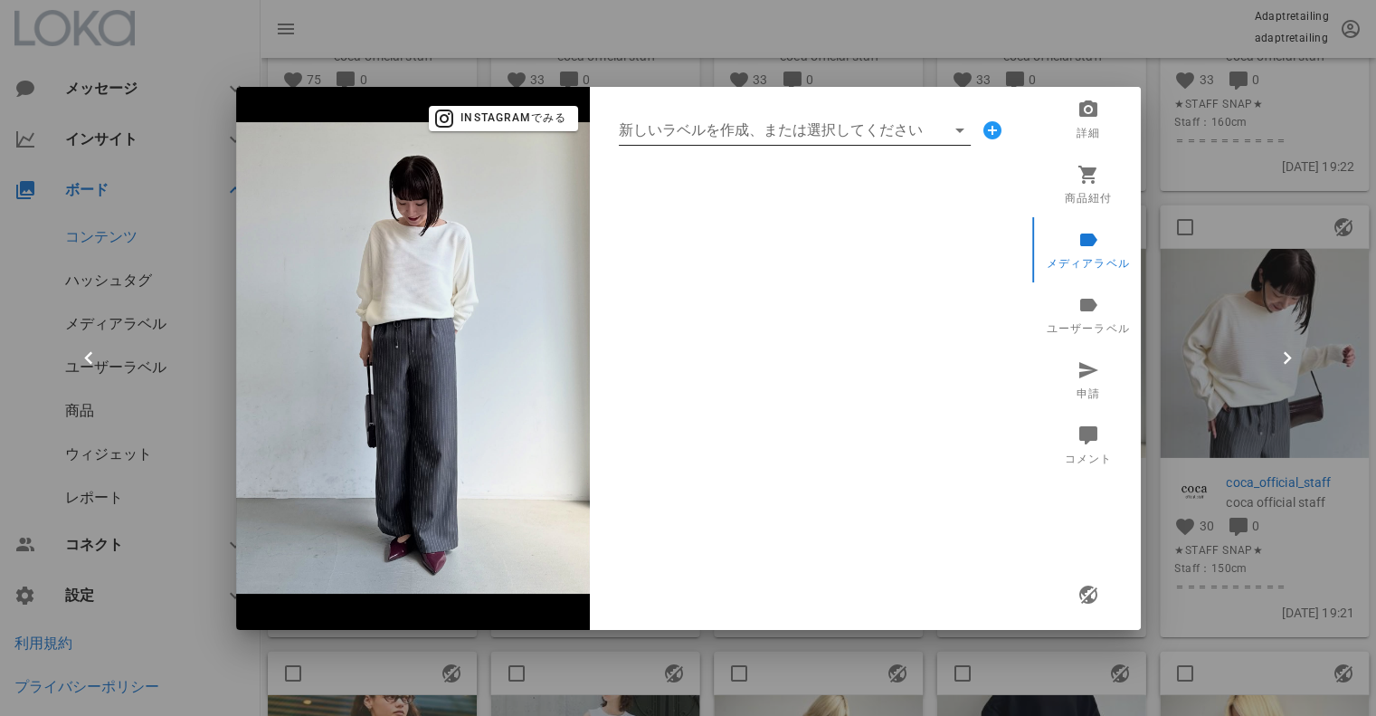
click at [696, 135] on input "新しいラベルを作成、または選択してください" at bounding box center [782, 130] width 327 height 29
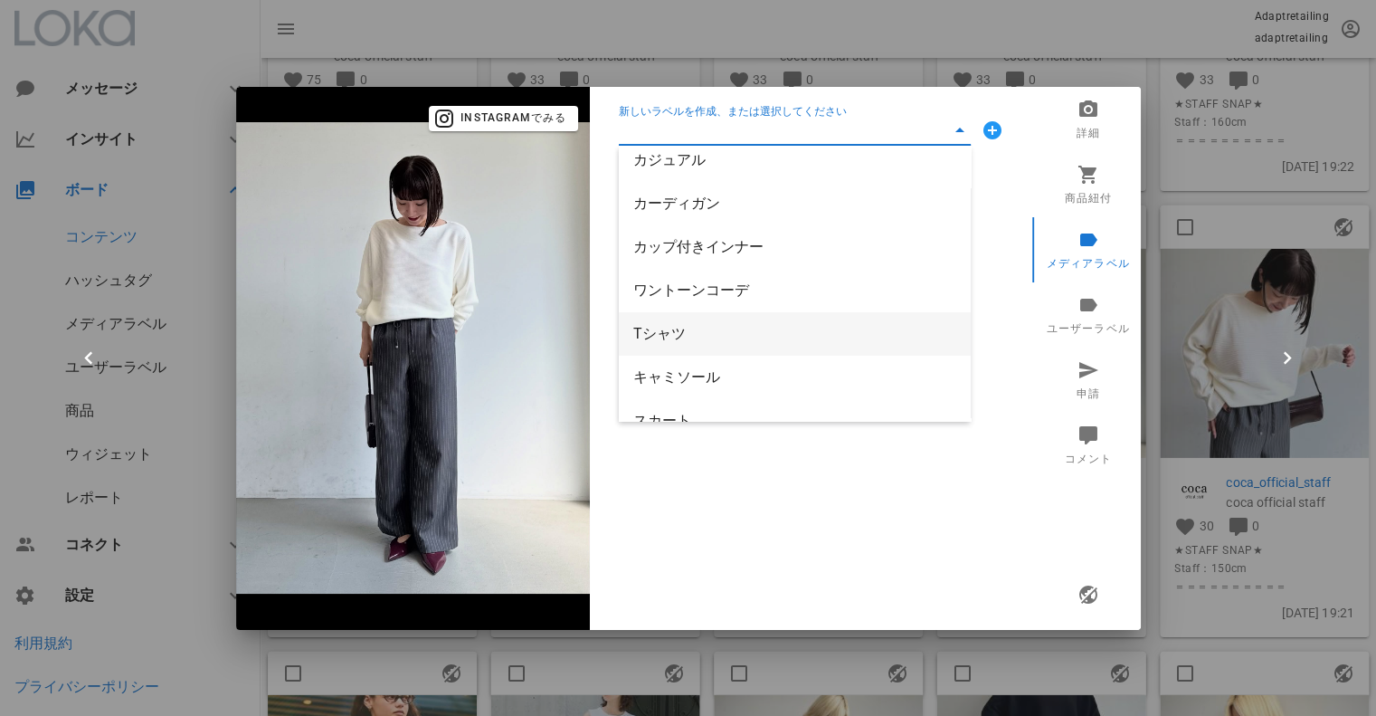
scroll to position [0, 0]
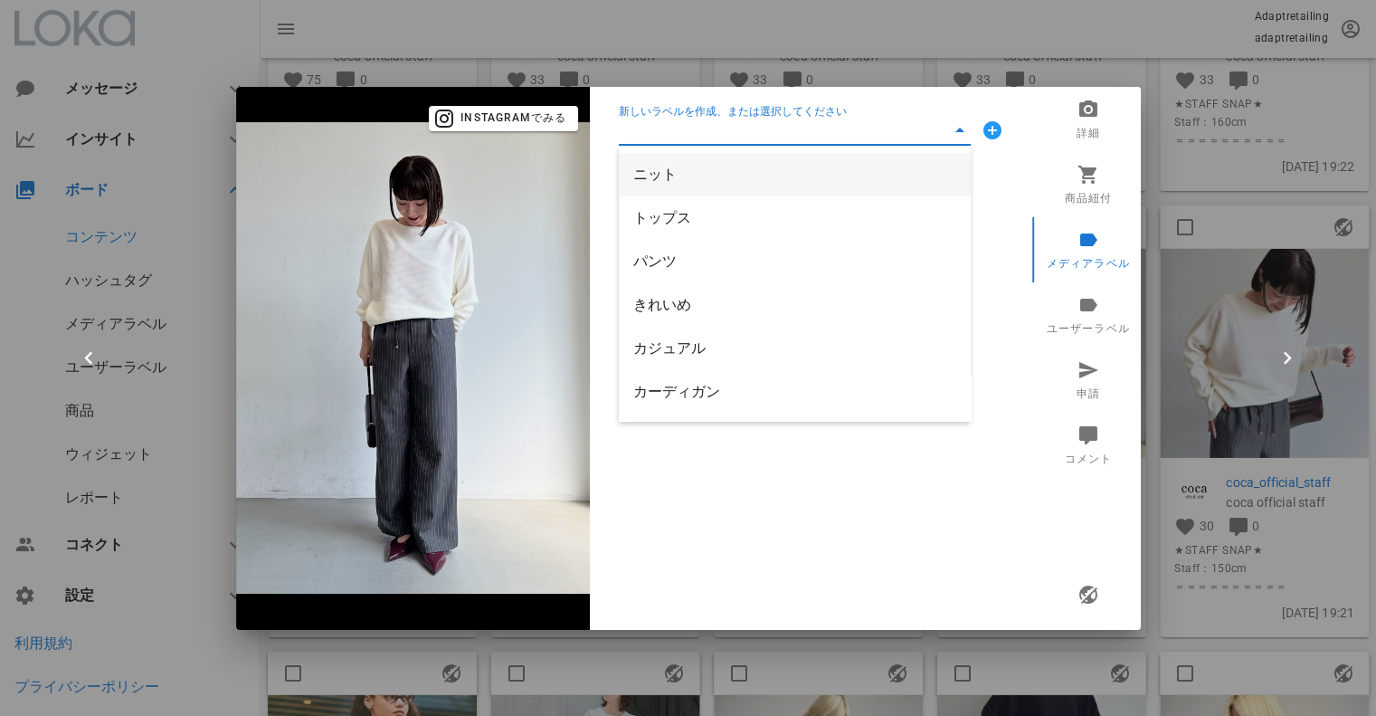
click at [665, 178] on div "ニット" at bounding box center [794, 174] width 323 height 17
type input "ニット"
click at [683, 122] on input "新しいラベルを作成、または選択してください" at bounding box center [782, 130] width 327 height 29
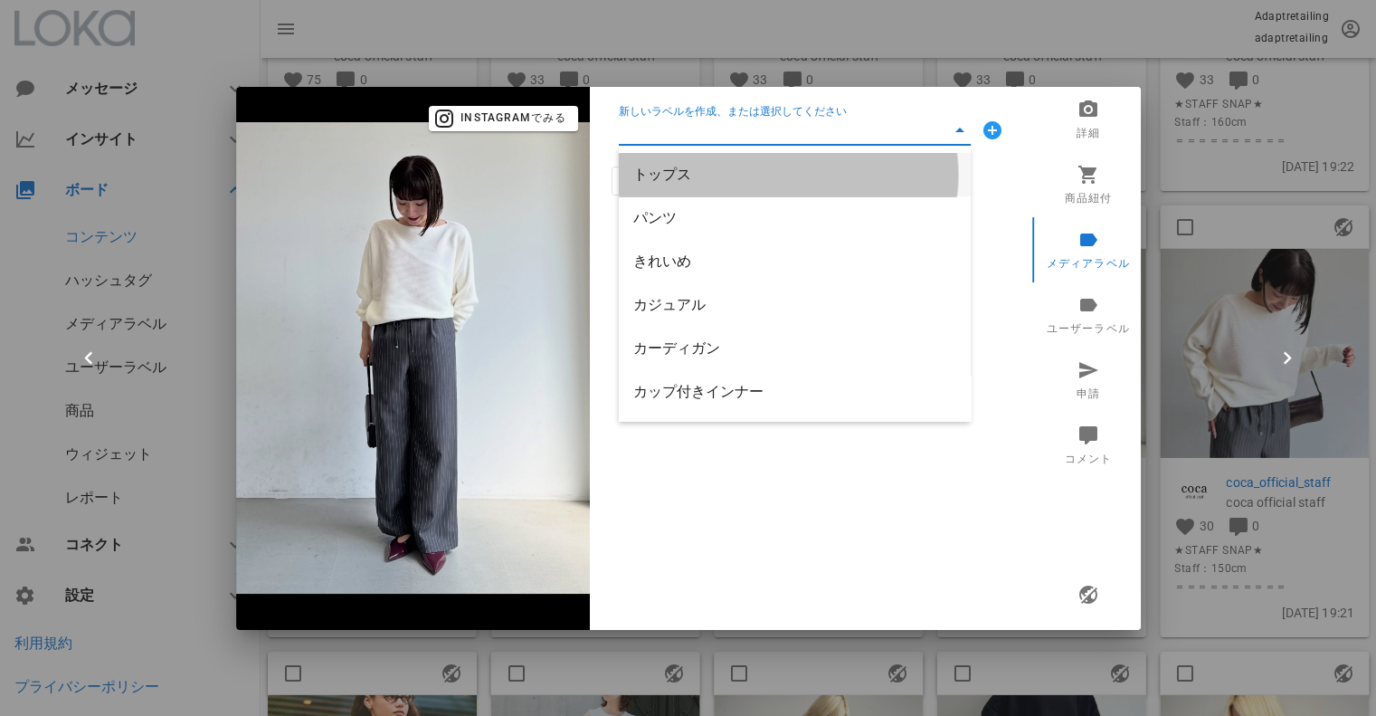
click at [670, 180] on div "トップス" at bounding box center [794, 174] width 323 height 17
type input "トップス"
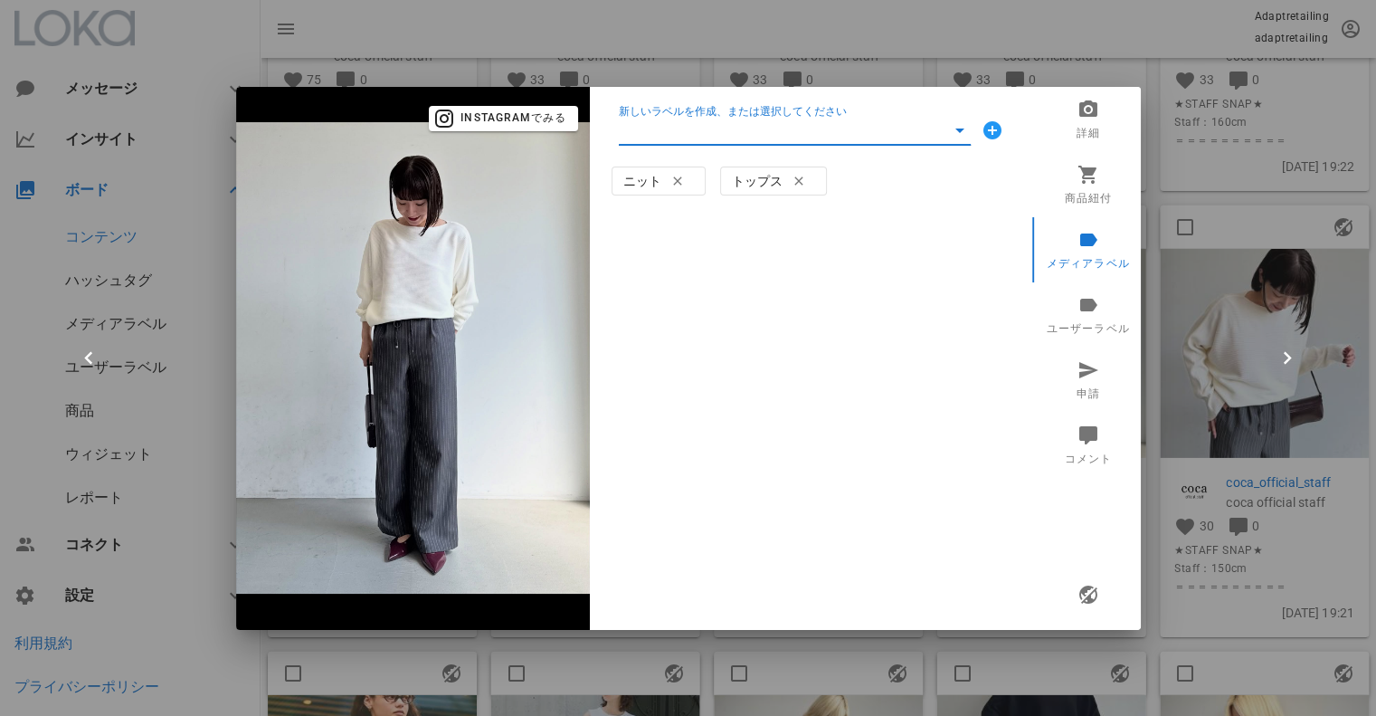
click at [688, 137] on input "新しいラベルを作成、または選択してください" at bounding box center [782, 130] width 327 height 29
click at [672, 182] on div "パンツ" at bounding box center [794, 174] width 323 height 17
type input "パンツ"
click at [686, 121] on input "新しいラベルを作成、または選択してください" at bounding box center [782, 130] width 327 height 29
click at [677, 176] on div "きれいめ" at bounding box center [794, 174] width 323 height 17
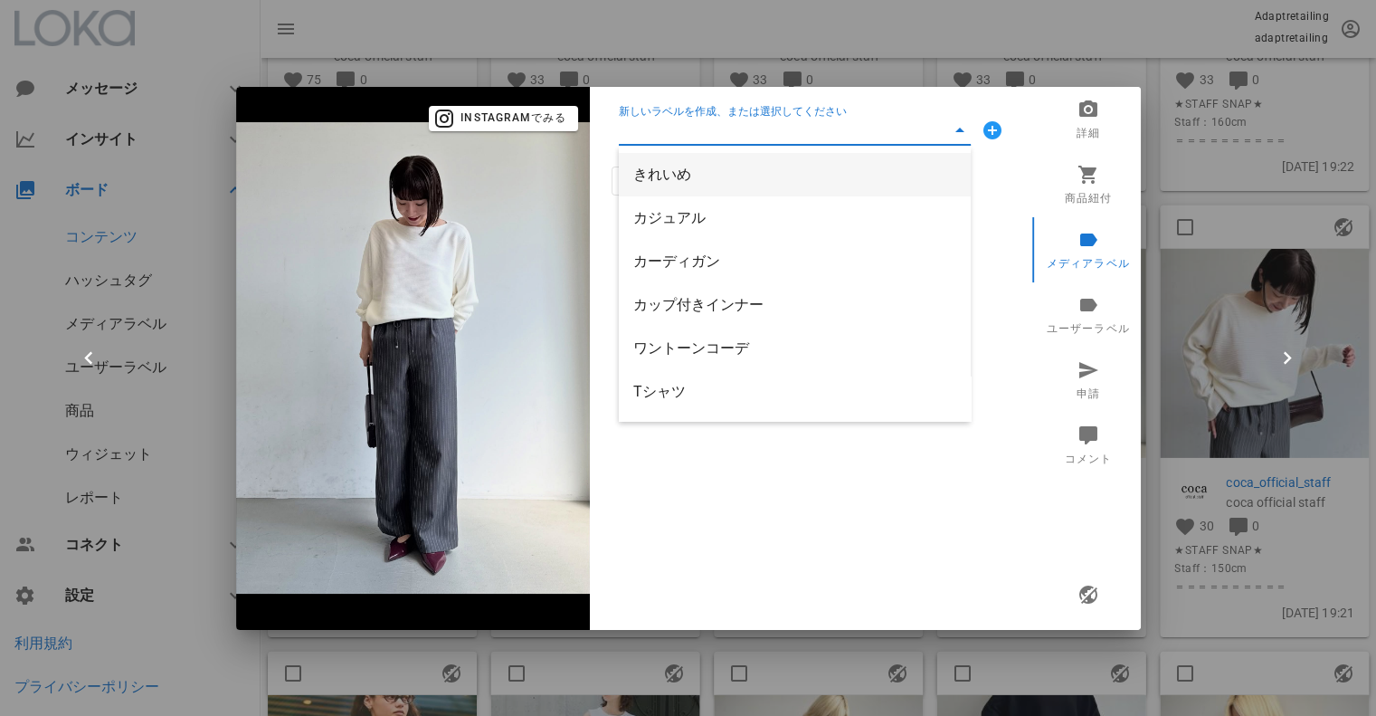
type input "きれいめ"
click at [688, 124] on input "新しいラベルを作成、または選択してください" at bounding box center [782, 130] width 327 height 29
click at [687, 176] on div "カジュアル" at bounding box center [794, 174] width 323 height 17
type input "カジュアル"
click at [1079, 589] on span "button" at bounding box center [1087, 595] width 33 height 22
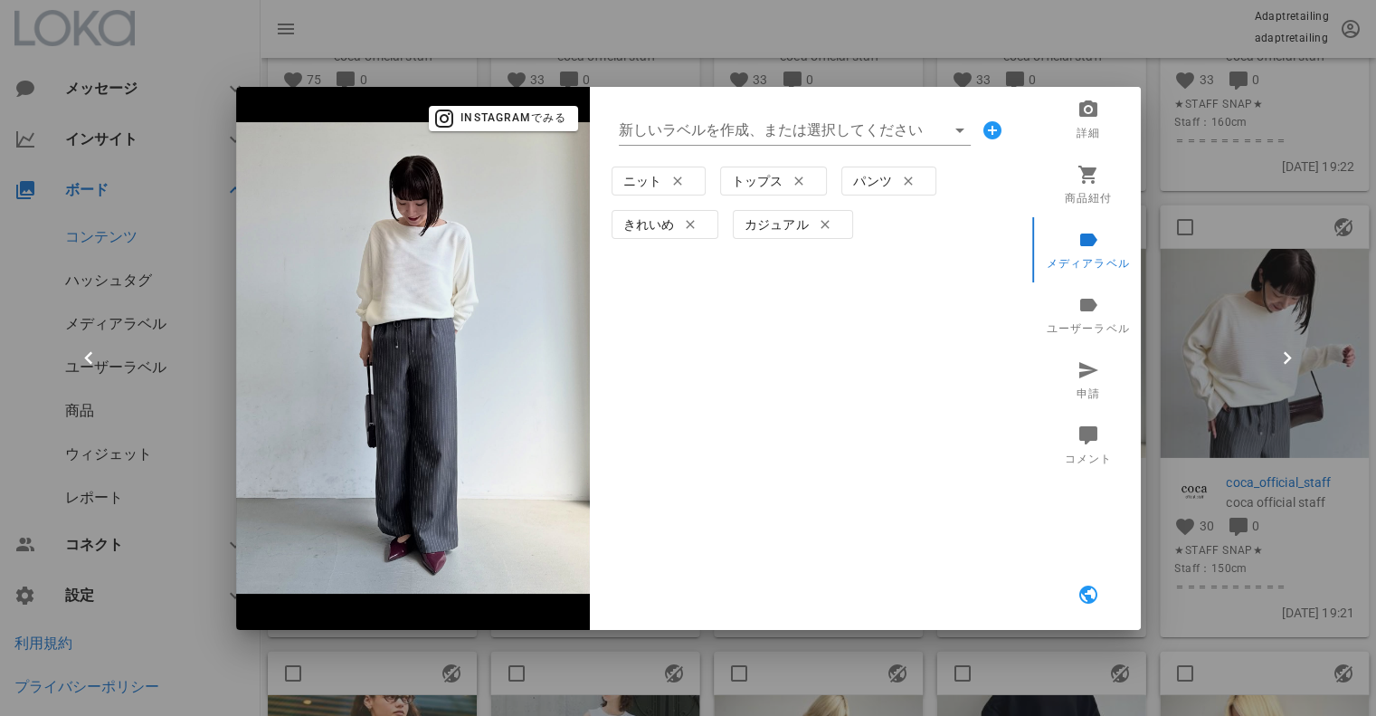
click at [1209, 140] on div at bounding box center [688, 358] width 1376 height 716
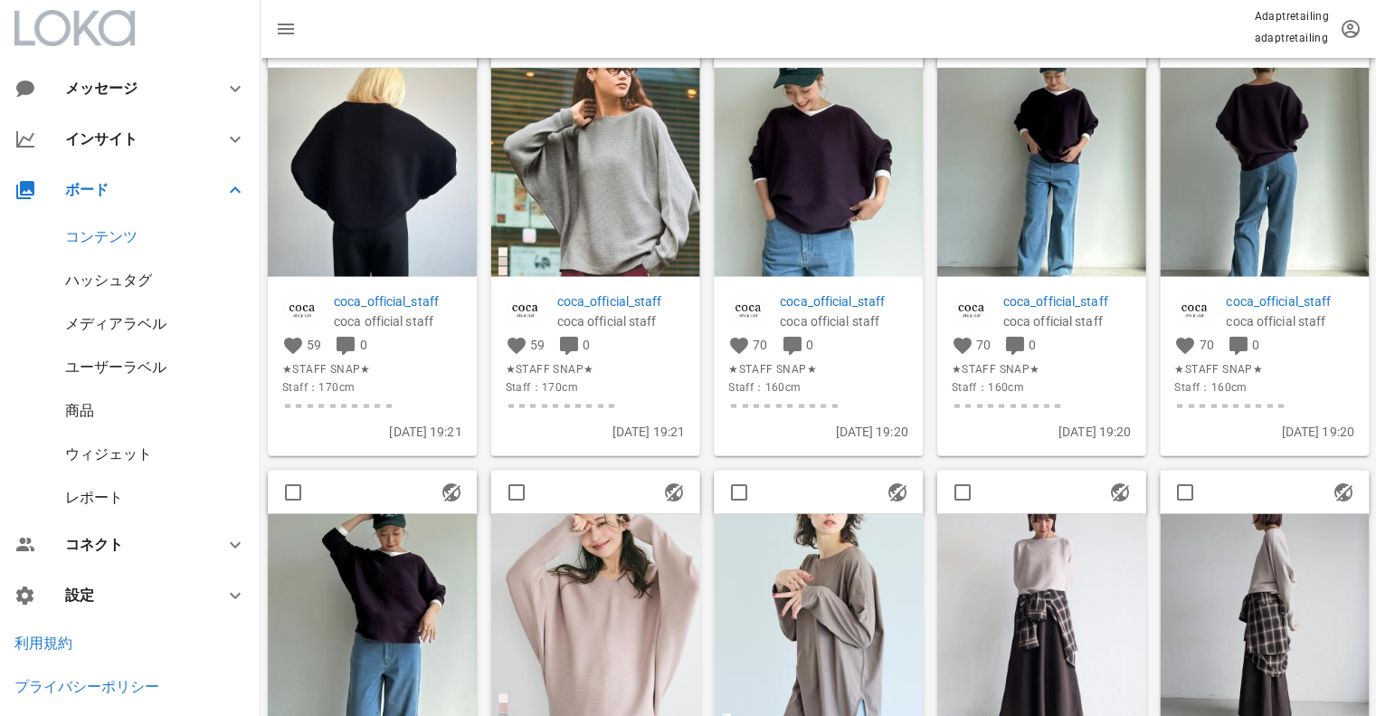
scroll to position [1810, 0]
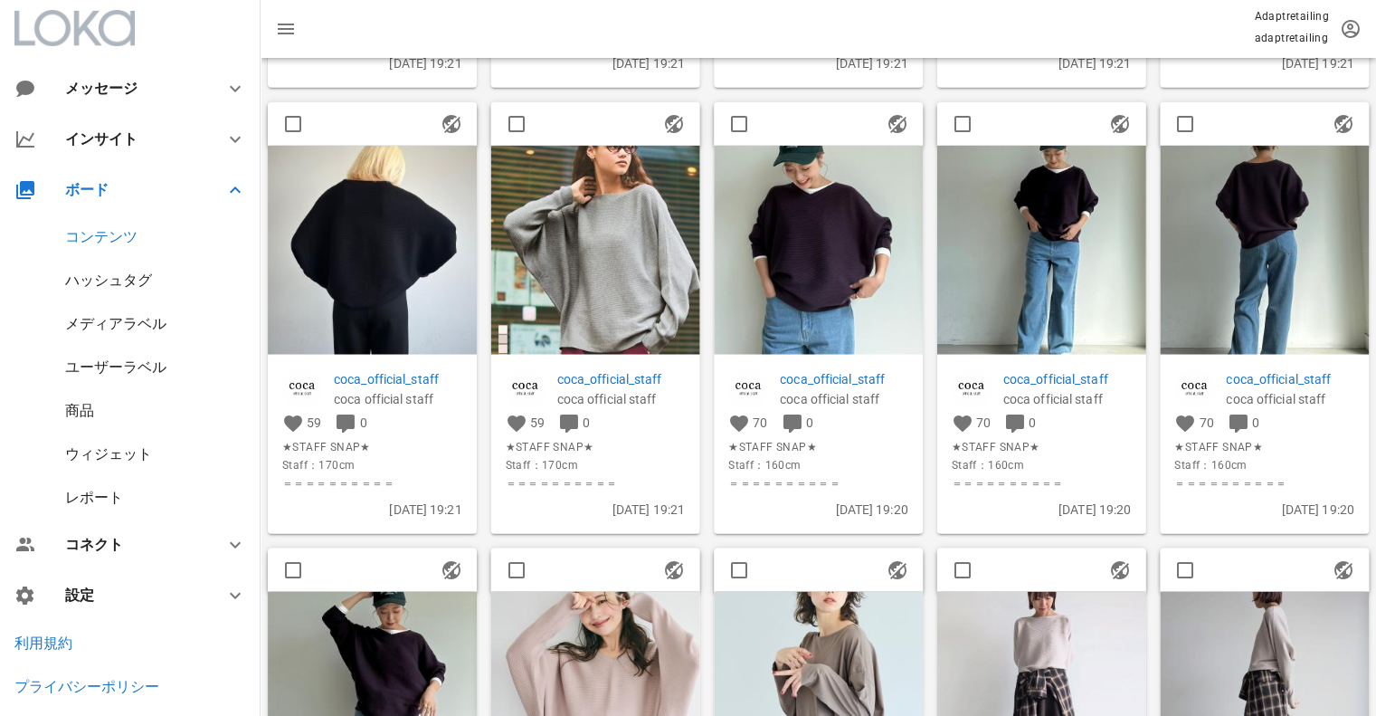
click at [1064, 263] on img at bounding box center [1041, 249] width 209 height 209
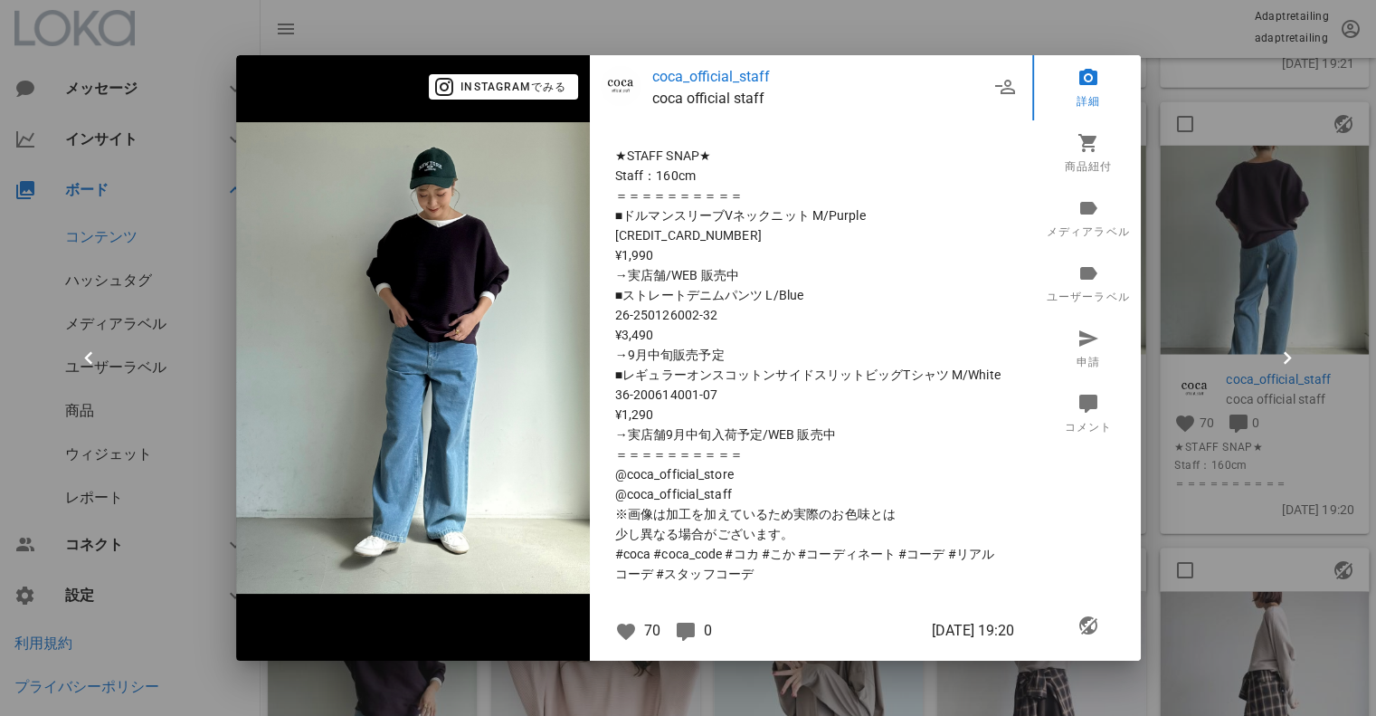
click at [1198, 147] on div at bounding box center [688, 358] width 1376 height 716
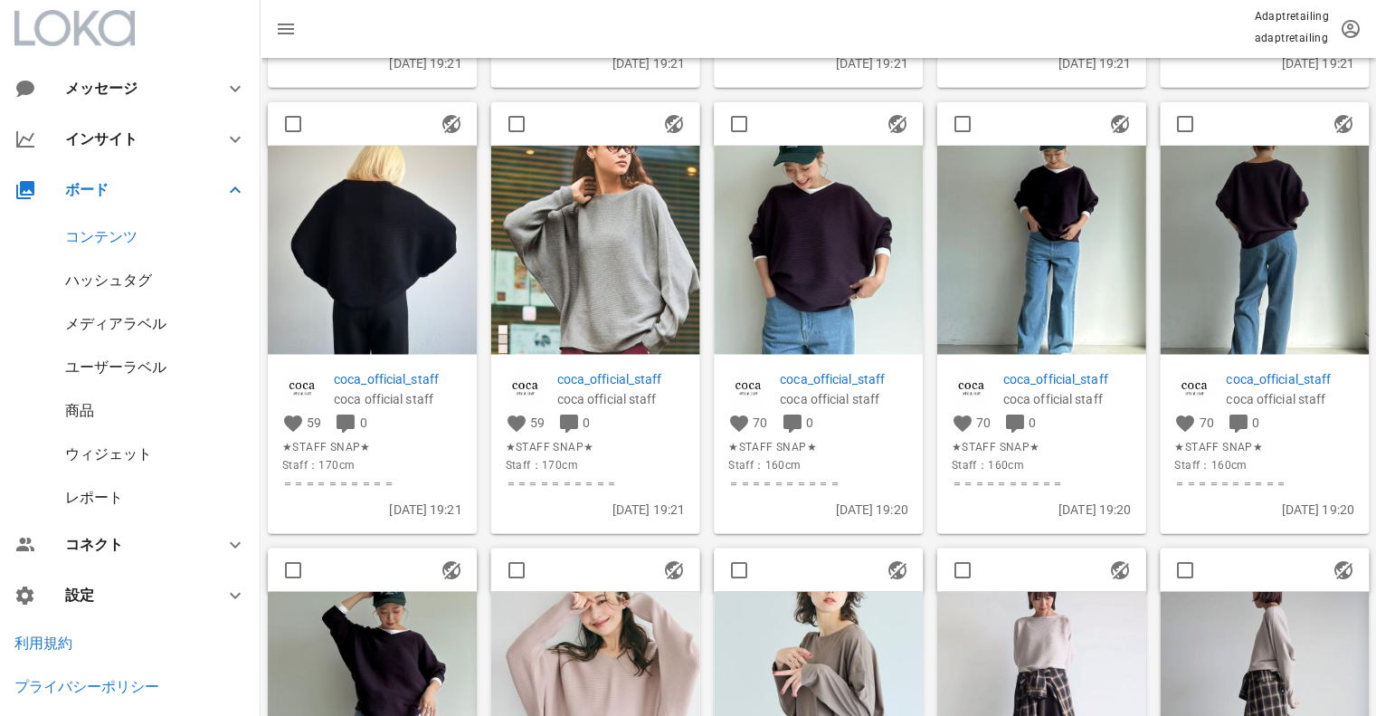
click at [842, 214] on img at bounding box center [818, 249] width 209 height 209
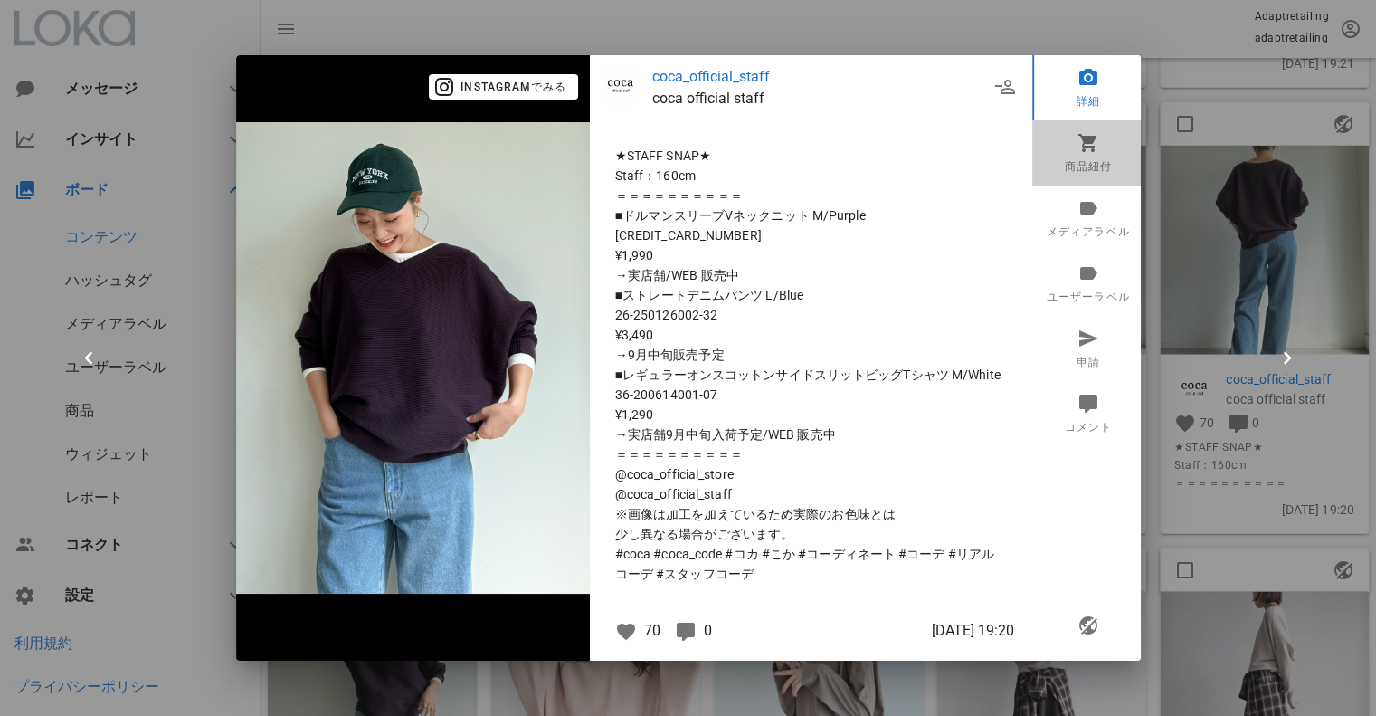
click at [1097, 156] on link "商品紐付" at bounding box center [1088, 152] width 112 height 65
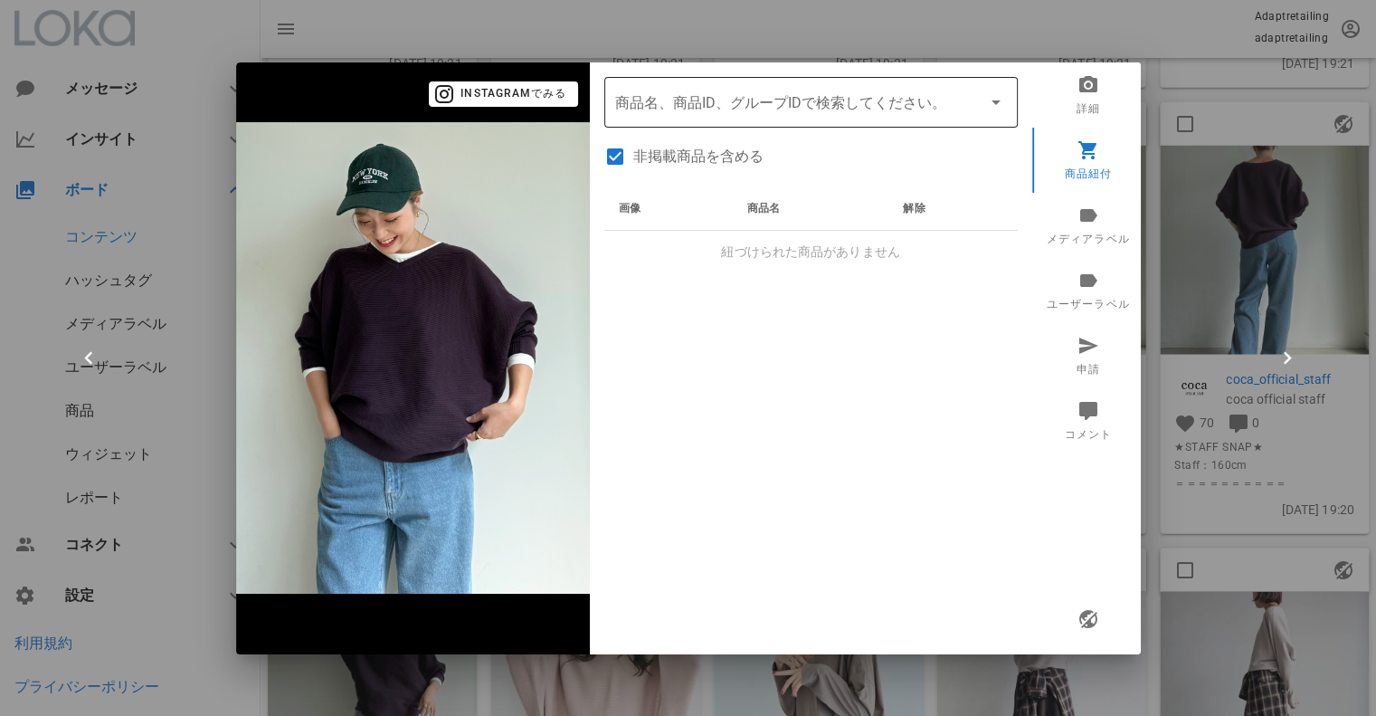
click at [633, 116] on div "商品名、商品ID、グループIDで検索してください。" at bounding box center [811, 102] width 392 height 51
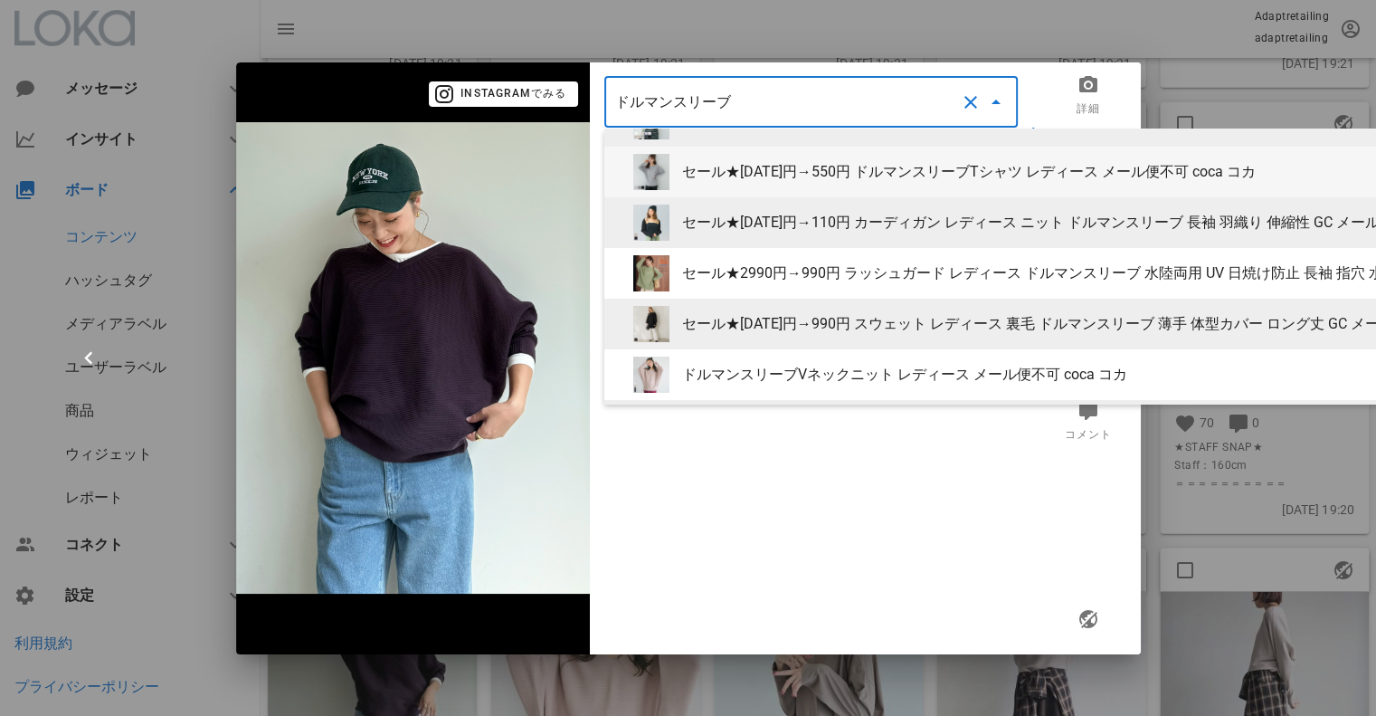
scroll to position [181, 0]
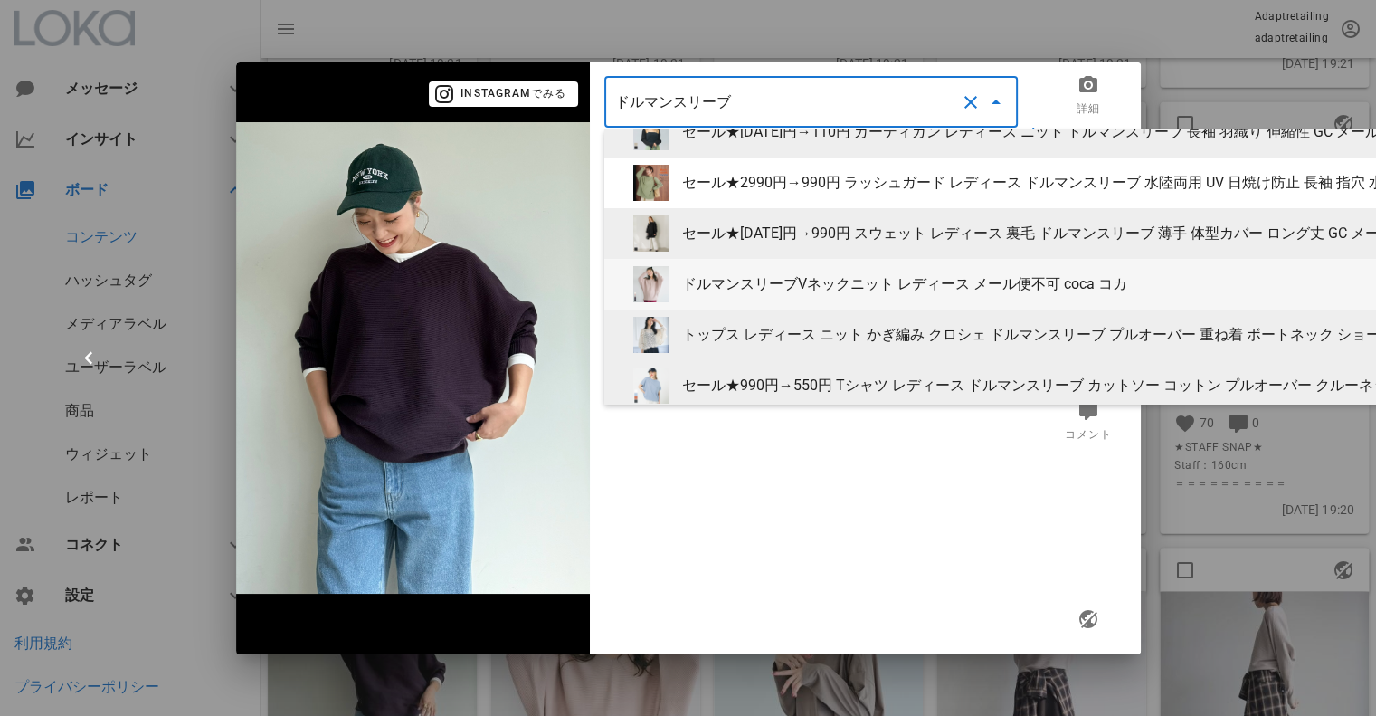
click at [829, 281] on div "ドルマンスリーブVネックニット レディース メール便不可 coca コカ" at bounding box center [1186, 283] width 1009 height 17
type input "ドルマンスリーブVネックニット レディース メール便不可 coca コカ"
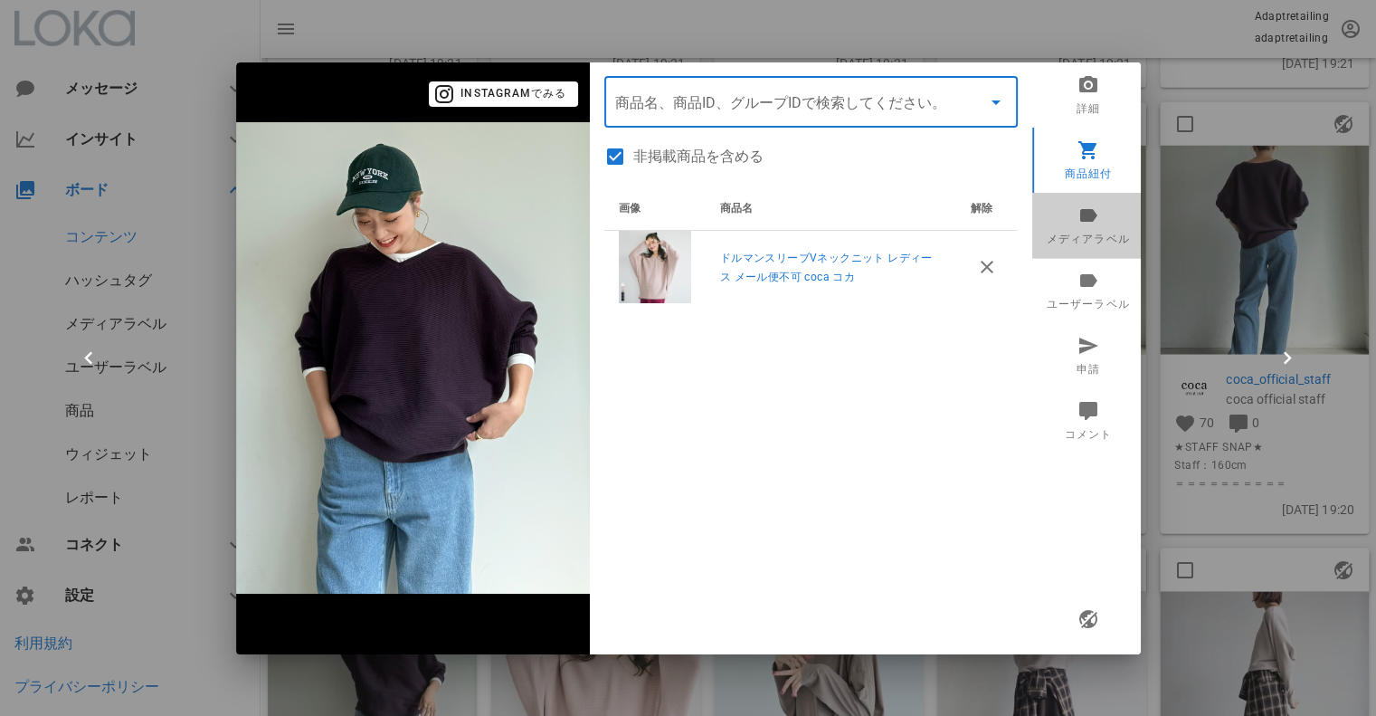
click at [1100, 227] on link "メディアラベル" at bounding box center [1088, 225] width 112 height 65
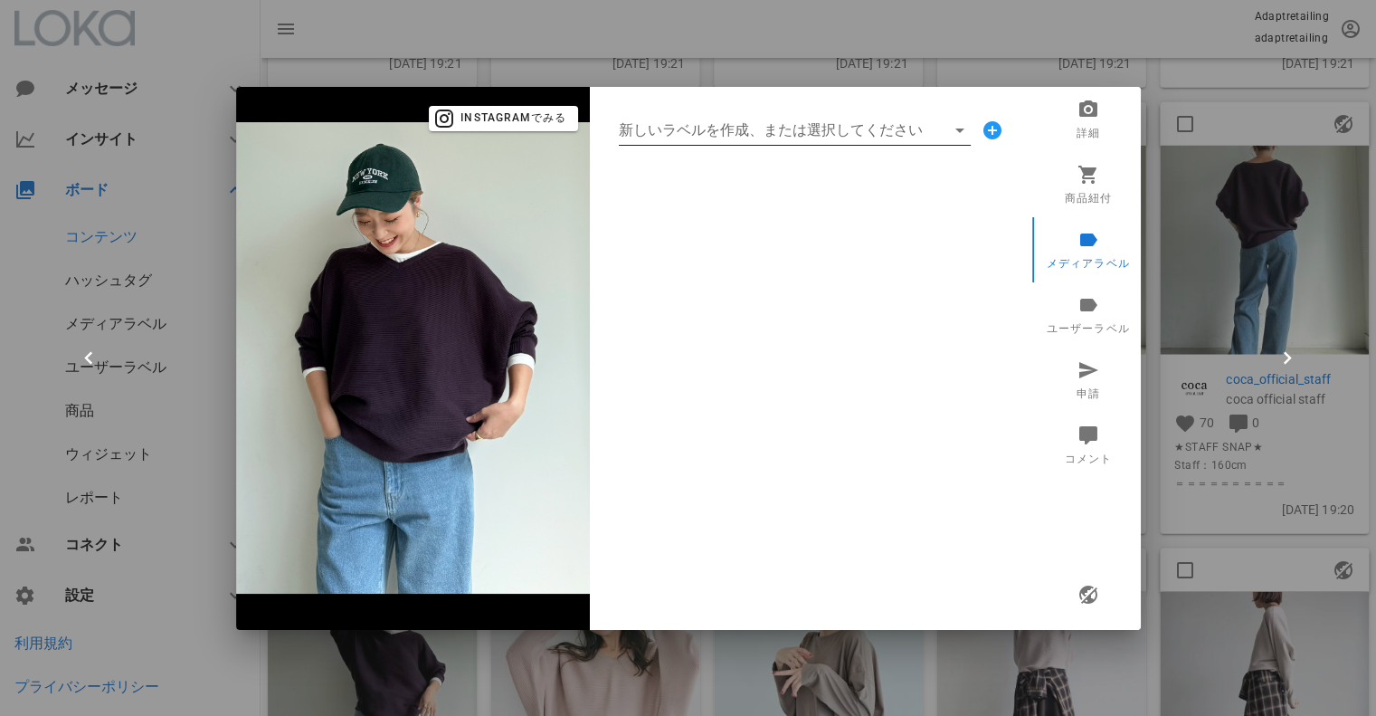
click at [668, 131] on input "新しいラベルを作成、または選択してください" at bounding box center [782, 130] width 327 height 29
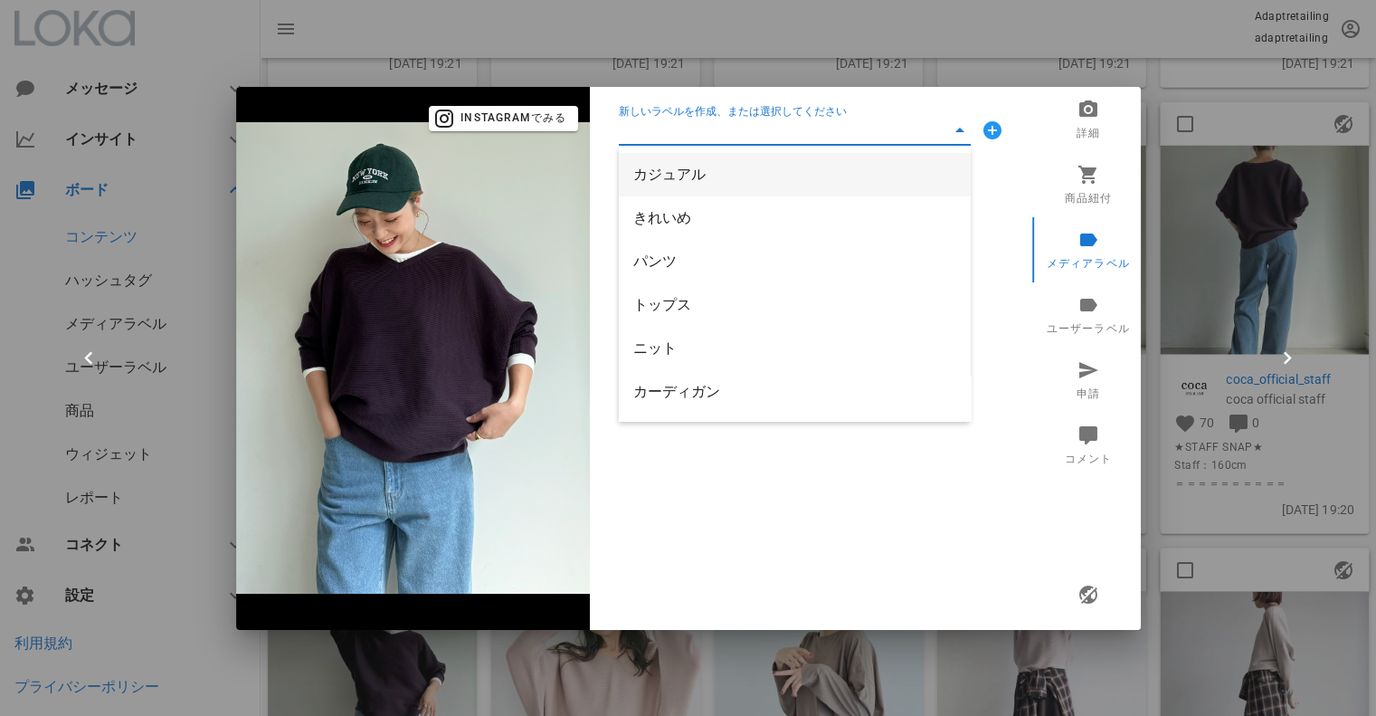
click at [665, 156] on div "カジュアル" at bounding box center [794, 174] width 323 height 39
type input "カジュアル"
click at [664, 121] on input "新しいラベルを作成、または選択してください" at bounding box center [782, 130] width 327 height 29
click at [671, 257] on div "トップス" at bounding box center [794, 260] width 323 height 17
type input "トップス"
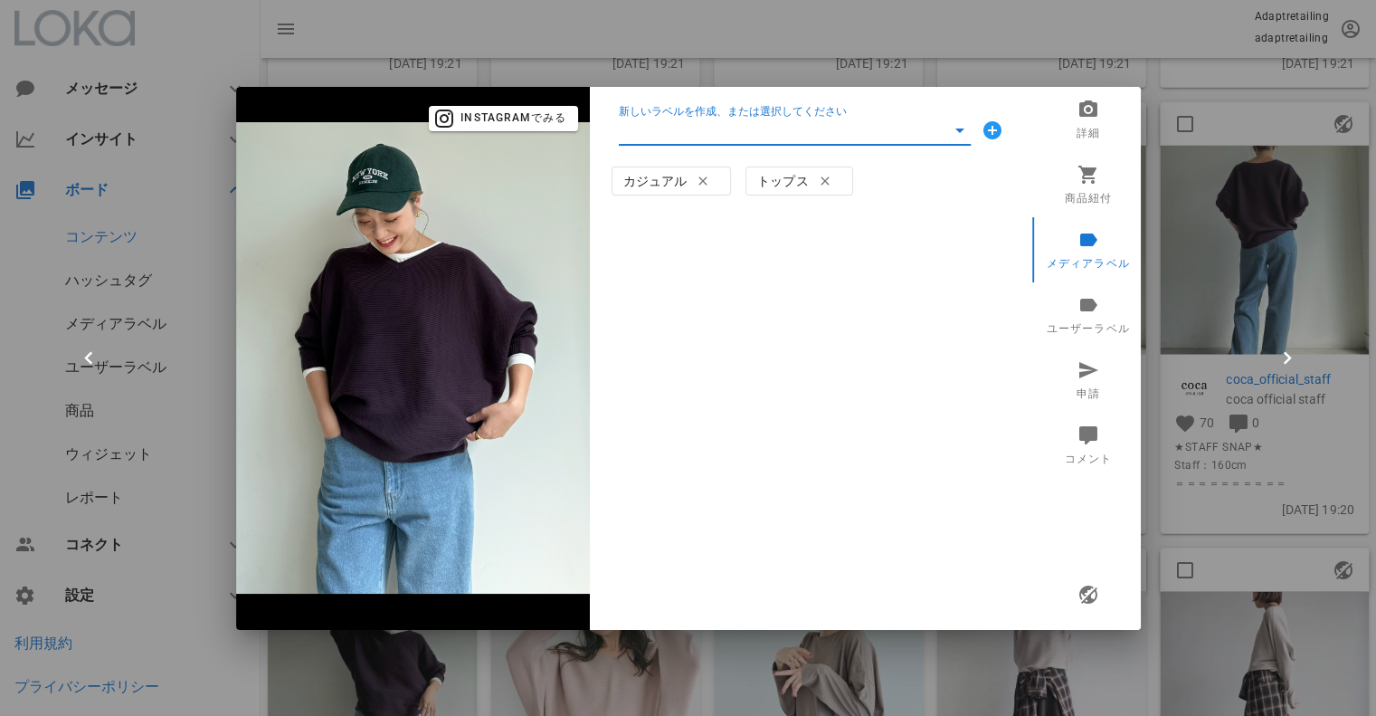
click at [661, 134] on input "新しいラベルを作成、または選択してください" at bounding box center [782, 130] width 327 height 29
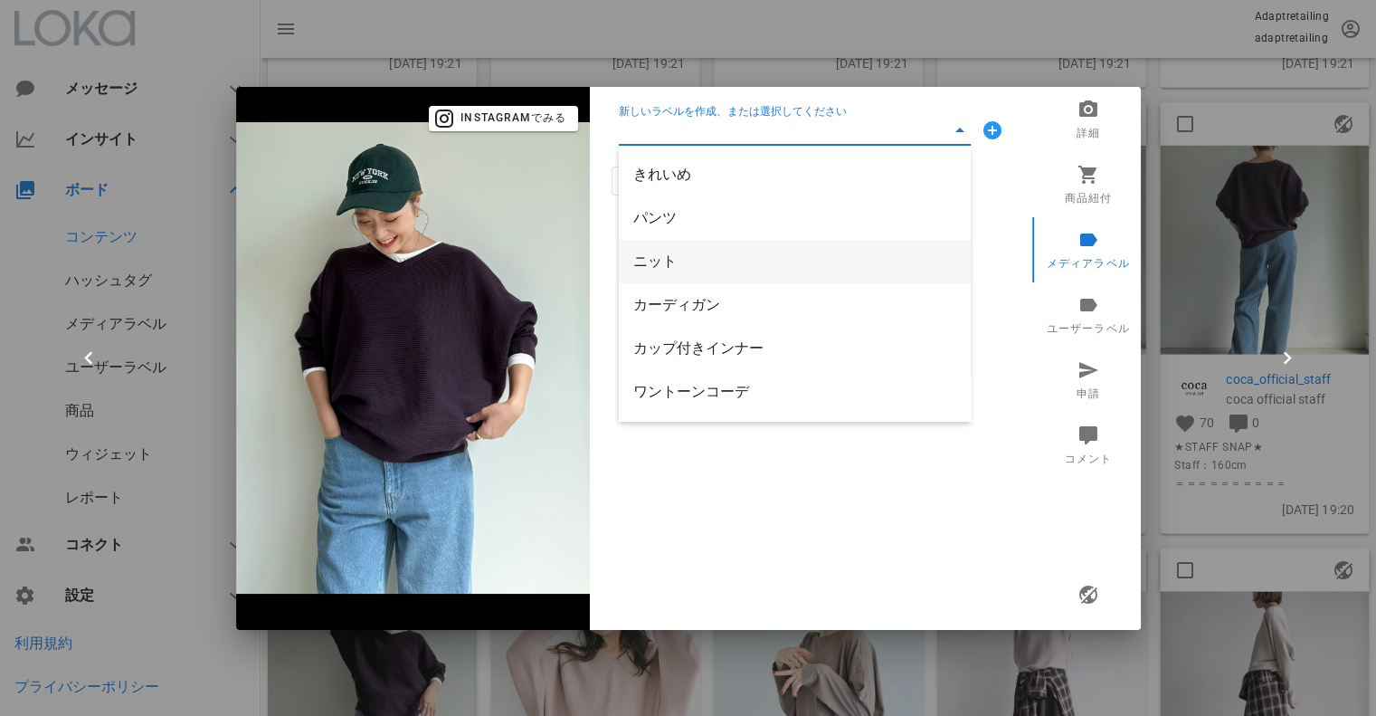
click at [656, 271] on div "ニット" at bounding box center [794, 261] width 323 height 39
type input "ニット"
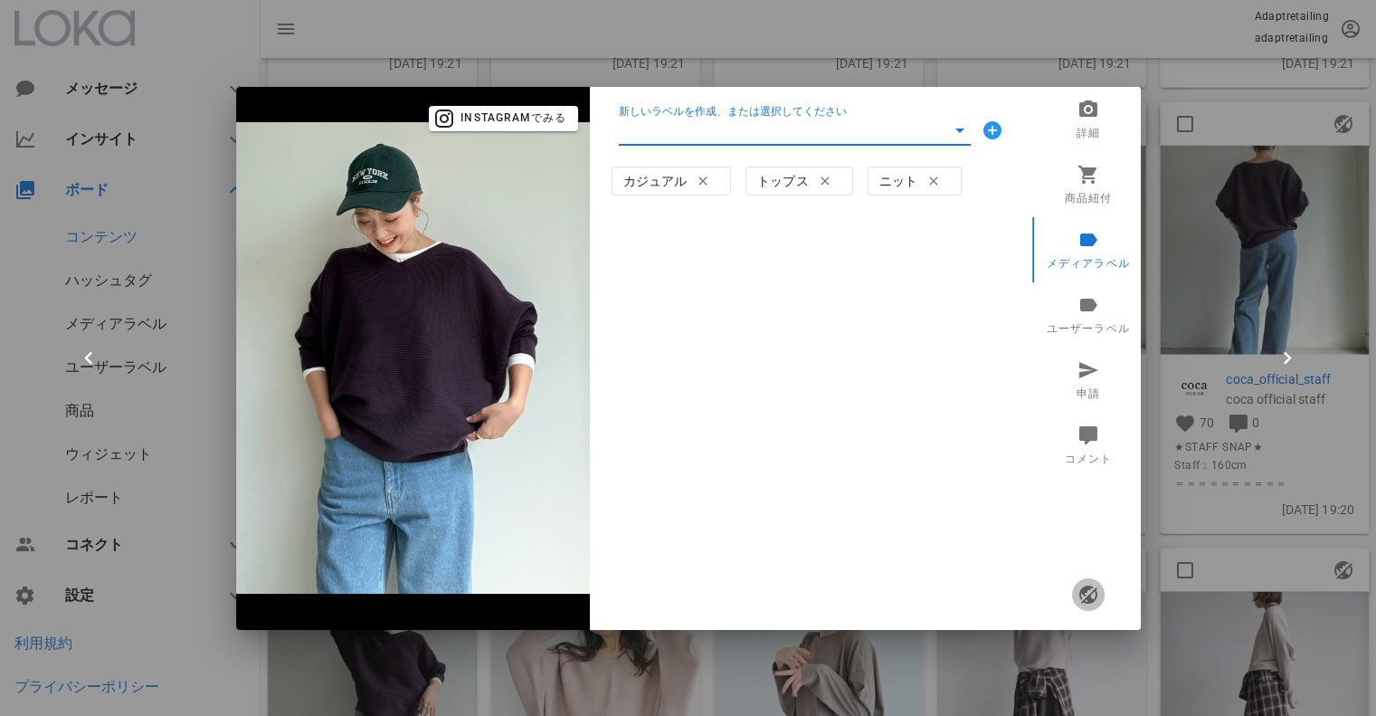
click at [1089, 589] on icon "button" at bounding box center [1088, 595] width 22 height 22
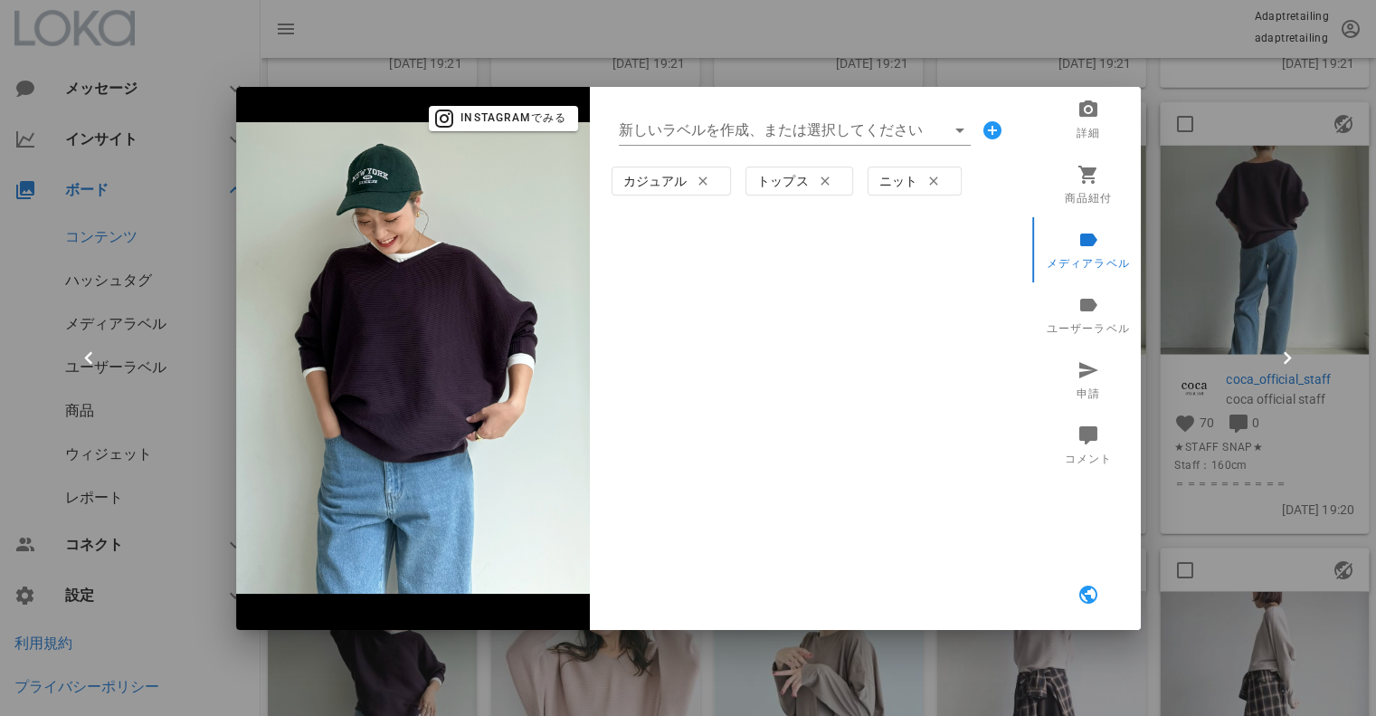
click at [916, 33] on div at bounding box center [688, 358] width 1376 height 716
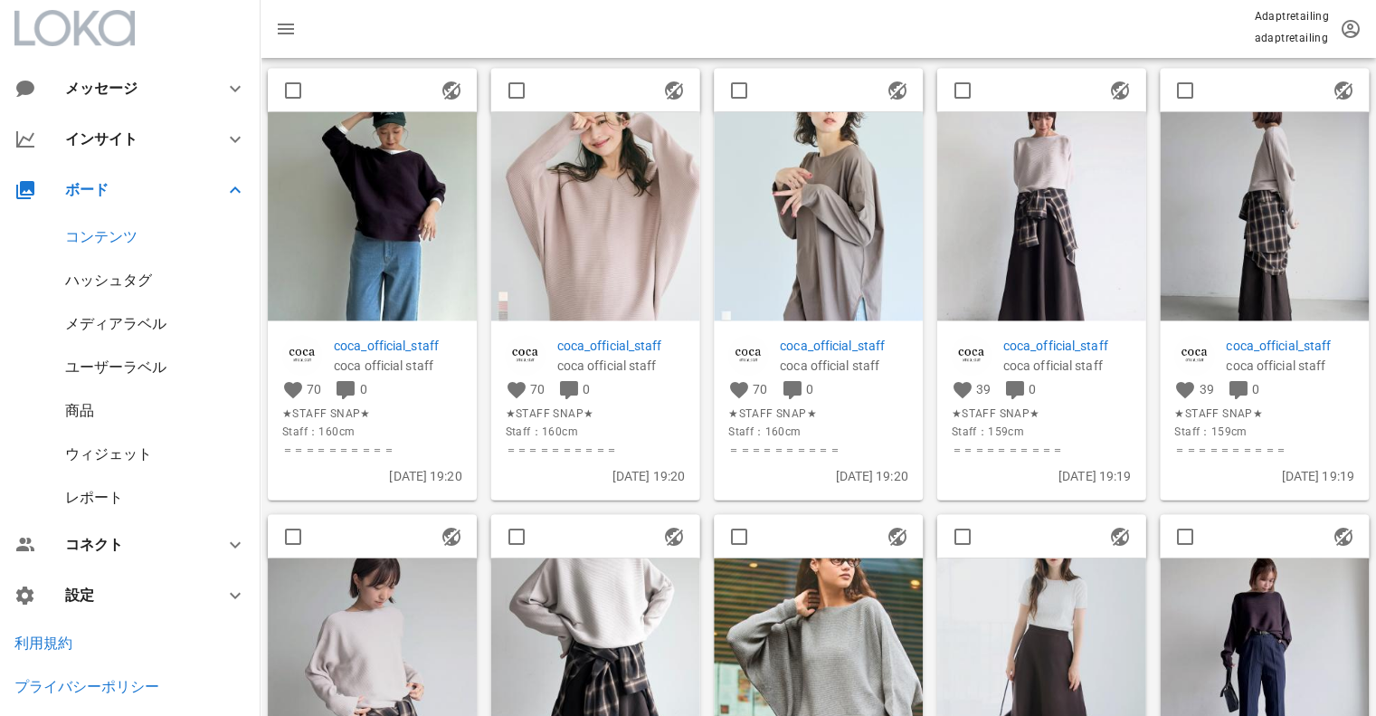
scroll to position [2262, 0]
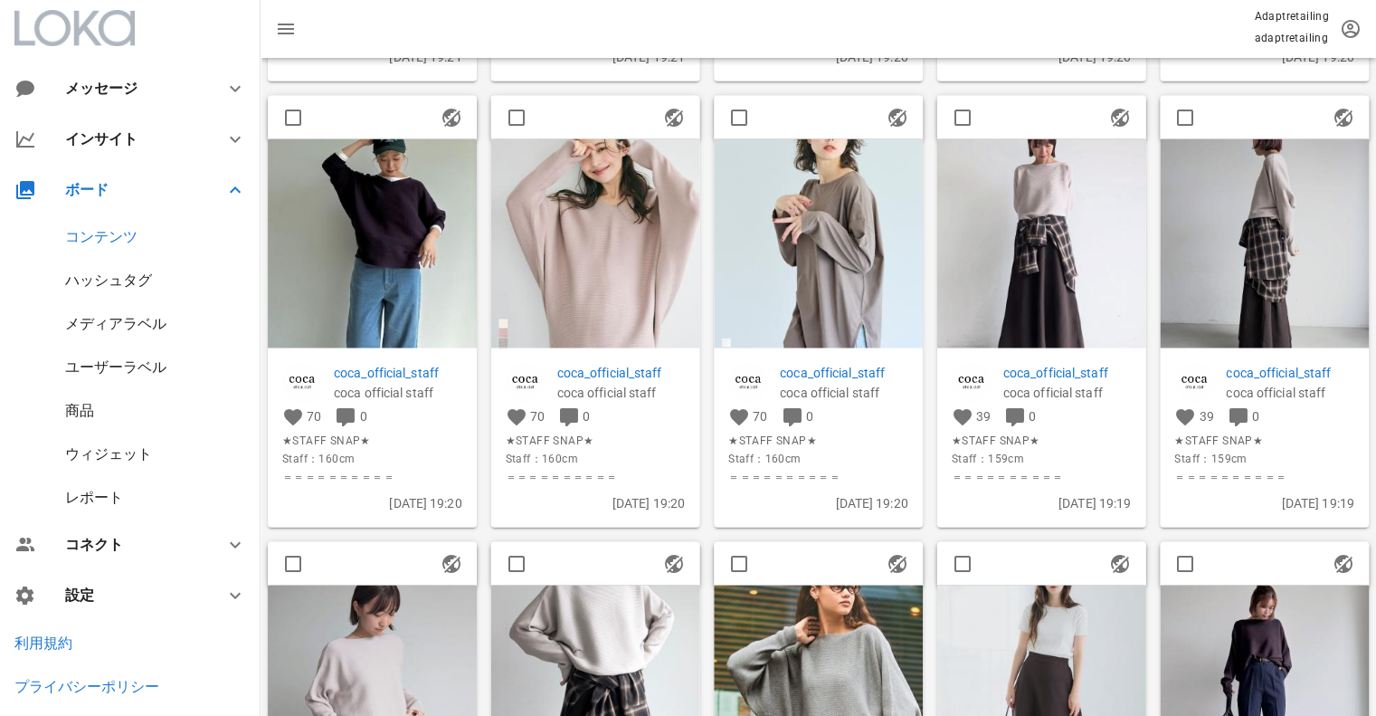
click at [1003, 227] on img at bounding box center [1041, 242] width 209 height 209
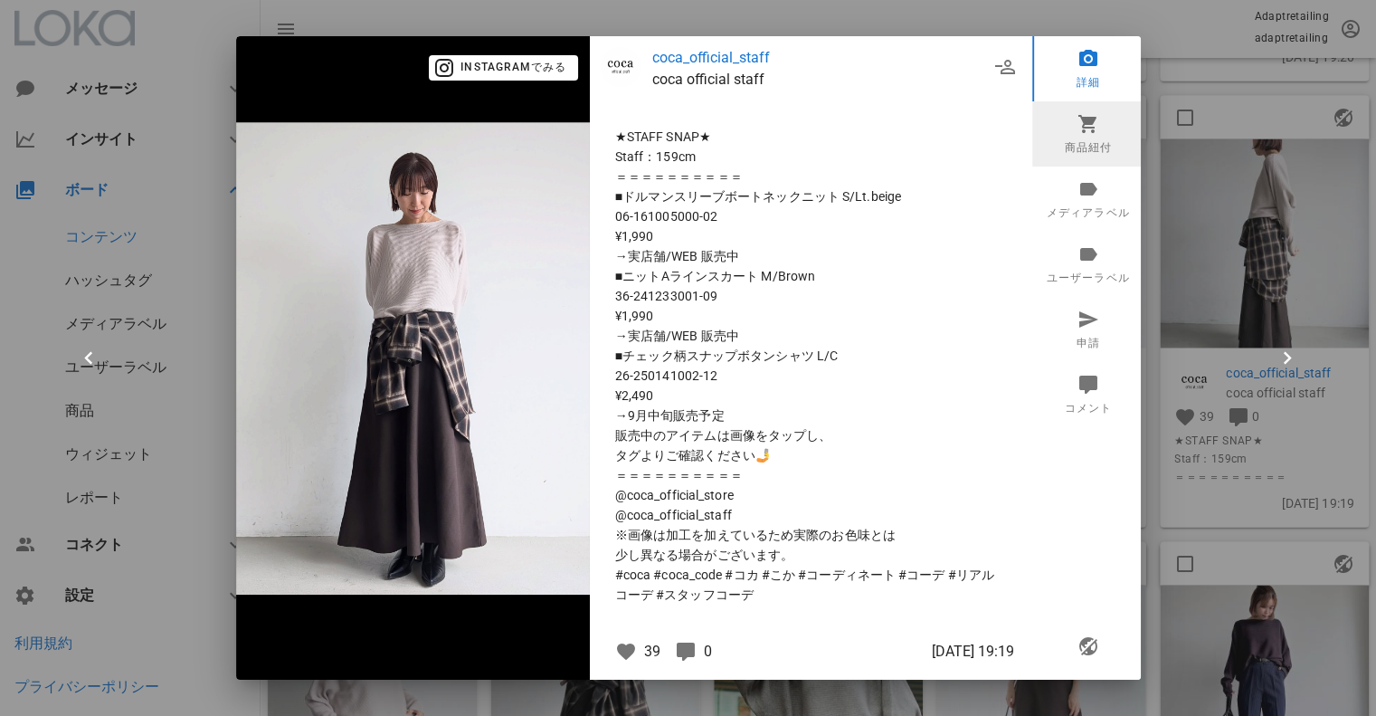
click at [1062, 129] on link "商品紐付" at bounding box center [1088, 133] width 112 height 65
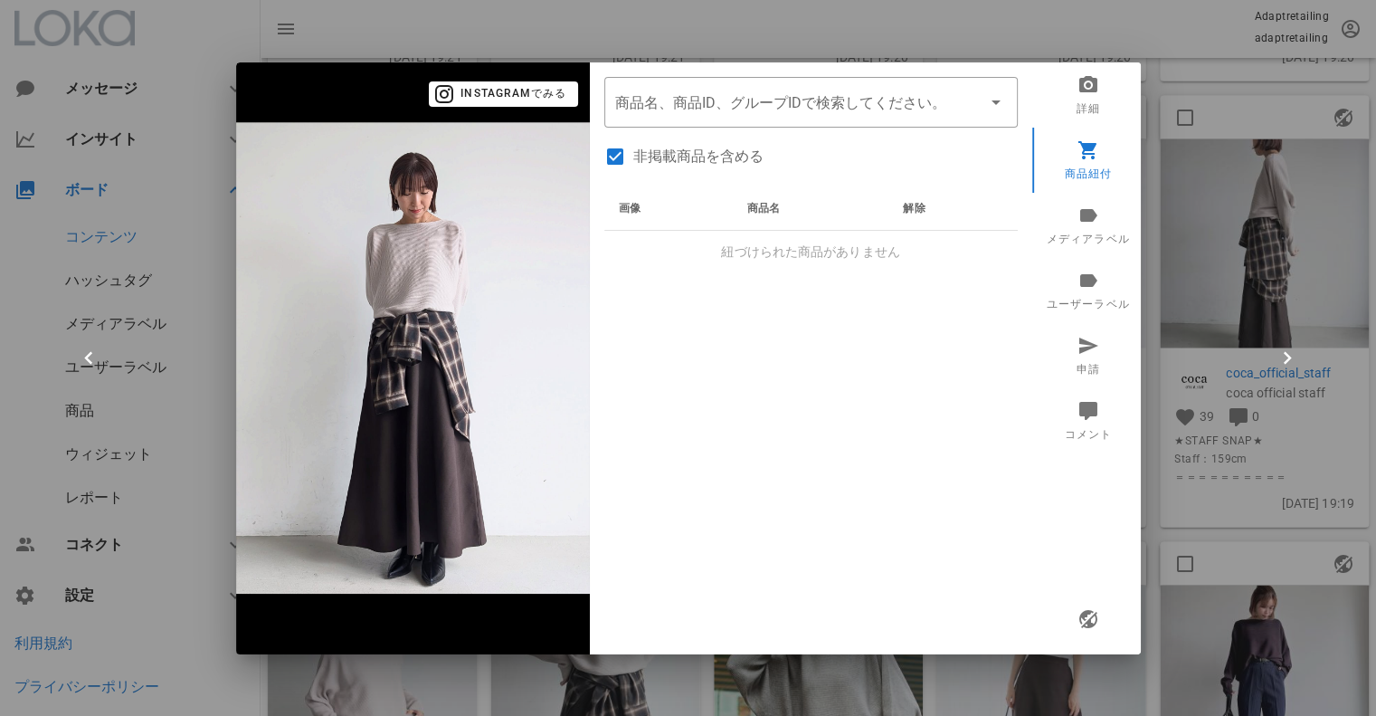
click at [724, 127] on div "​ 商品名、商品ID、グループIDで検索してください。 非掲載商品を含める 画像 商品名 解除 紐づけられた商品がありません" at bounding box center [811, 358] width 442 height 592
click at [733, 115] on input "商品" at bounding box center [785, 102] width 341 height 29
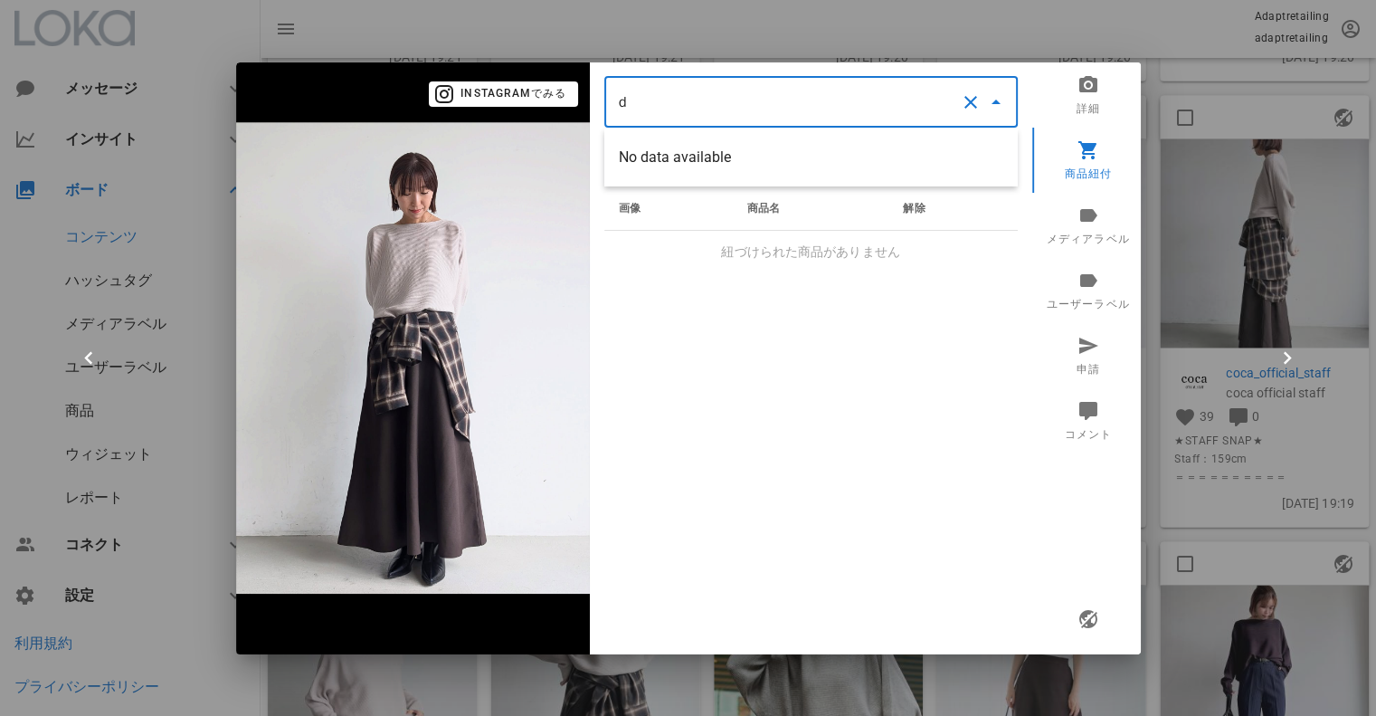
scroll to position [0, 0]
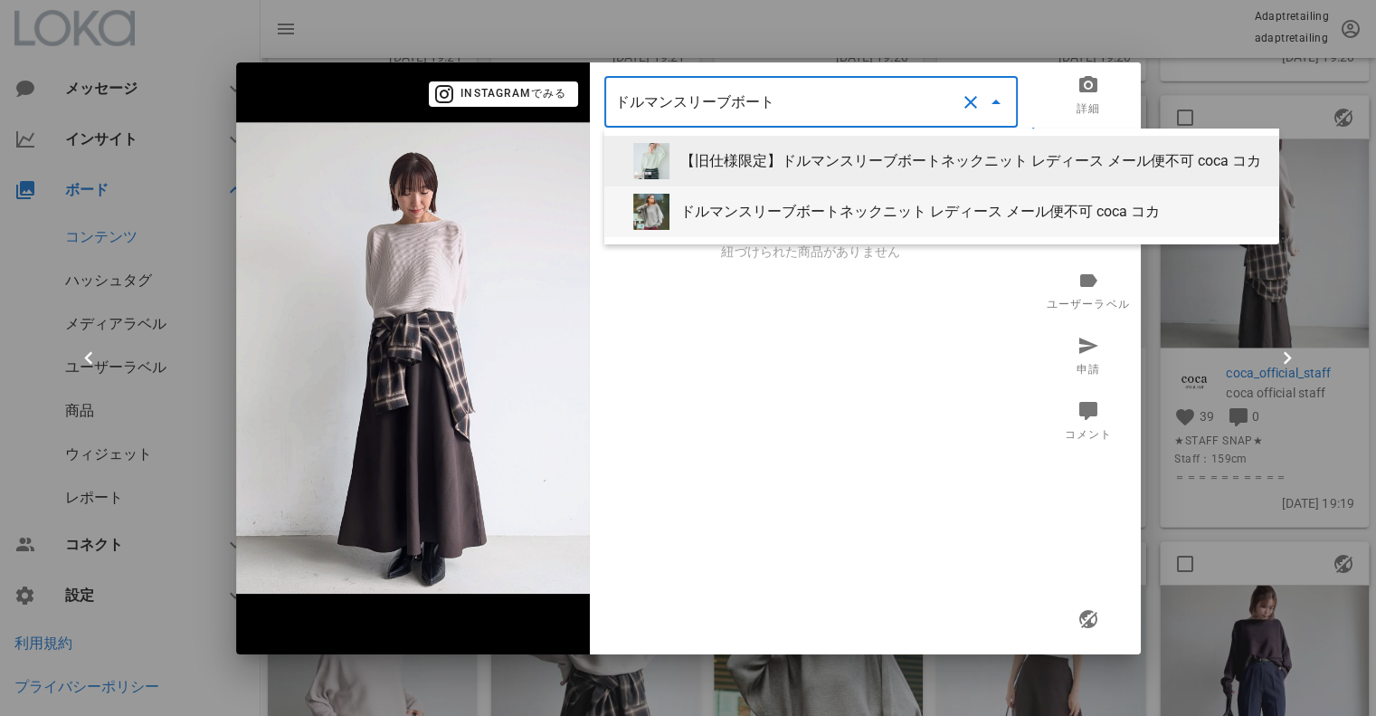
click at [757, 221] on div "ドルマンスリーブボートネックニット レディース メール便不可 coca コカ" at bounding box center [941, 211] width 675 height 51
type input "ドルマンスリーブボートネックニット レディース メール便不可 coca コカ"
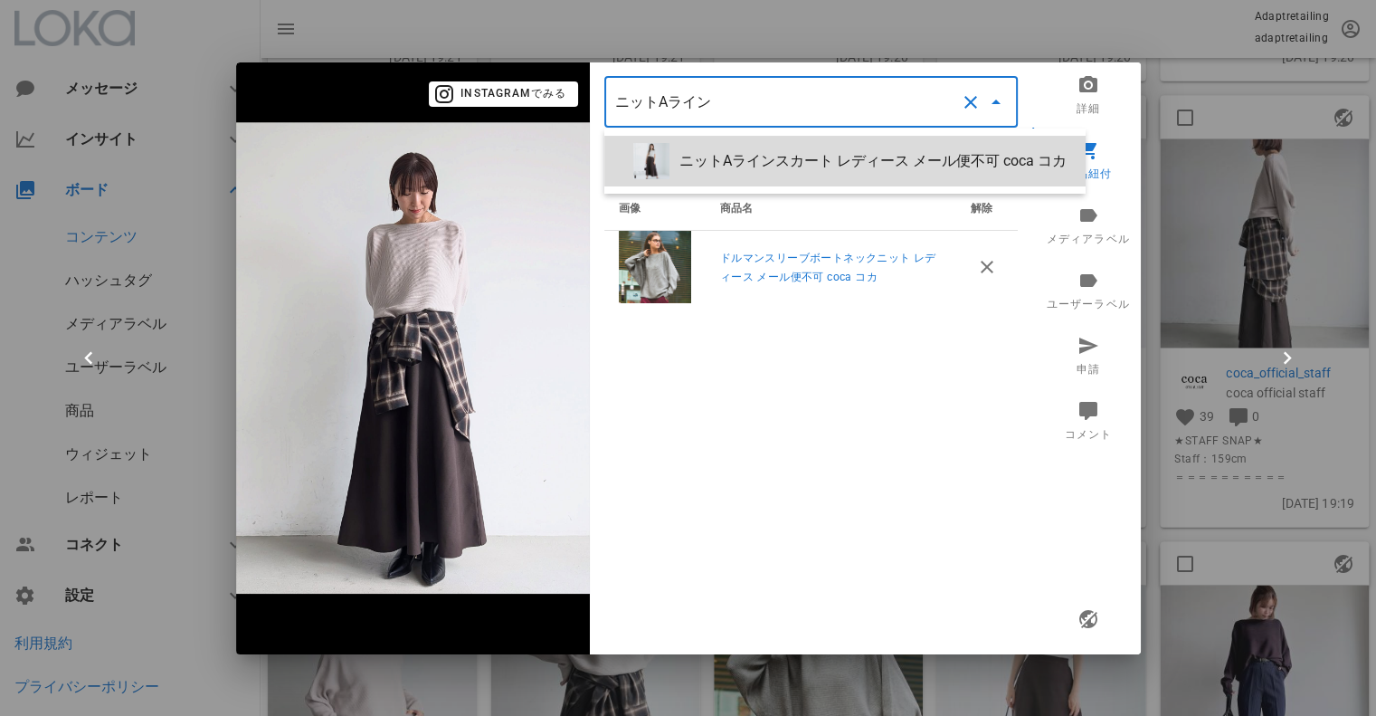
click at [796, 162] on div "ニットAラインスカート レディース メール便不可 coca コカ" at bounding box center [876, 160] width 392 height 17
type input "ニットAラインスカート レディース メール便不可 coca コカ"
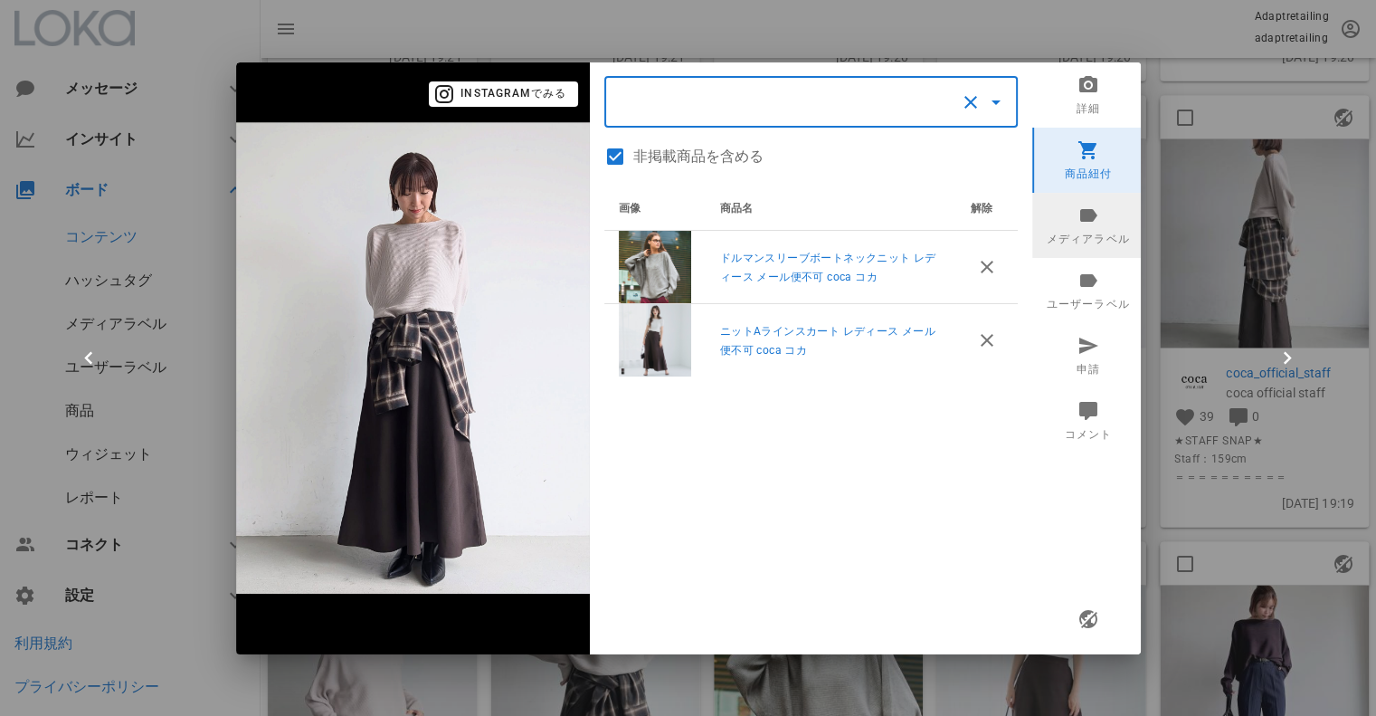
click at [1084, 228] on link "メディアラベル" at bounding box center [1088, 225] width 112 height 65
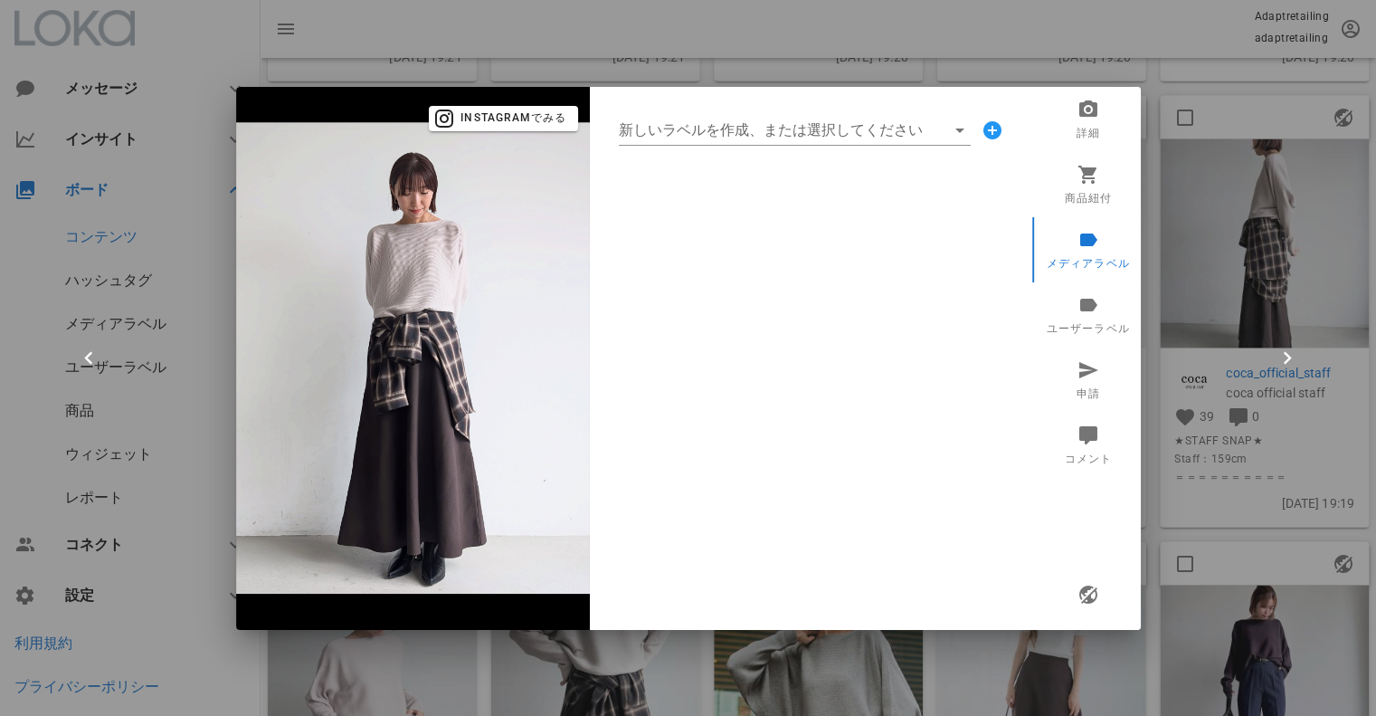
drag, startPoint x: 718, startPoint y: 90, endPoint x: 711, endPoint y: 97, distance: 9.6
click at [711, 97] on div "新しいラベルを作成、または選択してください" at bounding box center [811, 130] width 442 height 87
click at [697, 111] on div "新しいラベルを作成、または選択してください" at bounding box center [811, 130] width 414 height 58
click at [692, 114] on div "新しいラベルを作成、または選択してください" at bounding box center [811, 130] width 414 height 58
click at [687, 123] on input "新しいラベルを作成、または選択してください" at bounding box center [782, 130] width 327 height 29
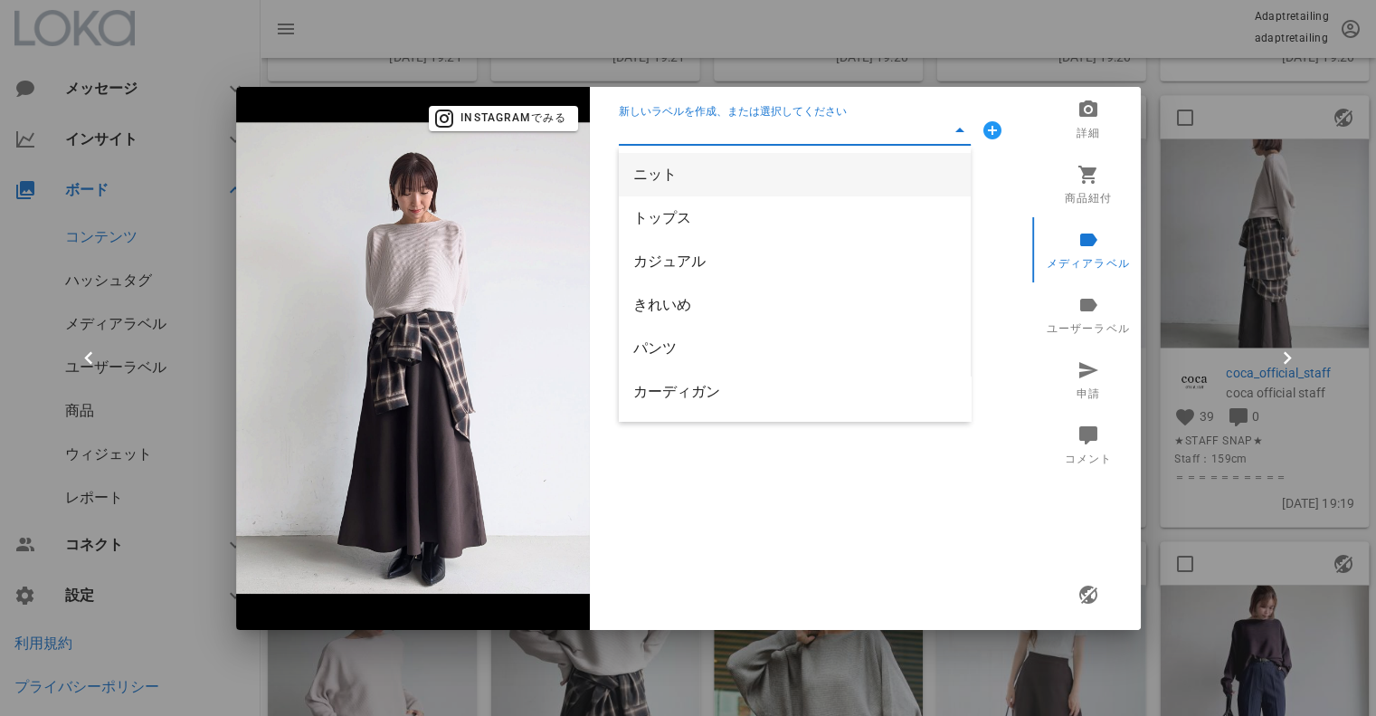
click at [679, 175] on div "ニット" at bounding box center [794, 174] width 323 height 17
type input "ニット"
drag, startPoint x: 673, startPoint y: 113, endPoint x: 670, endPoint y: 128, distance: 15.8
click at [670, 117] on div "新しいラベルを作成、または選択してください" at bounding box center [811, 130] width 414 height 58
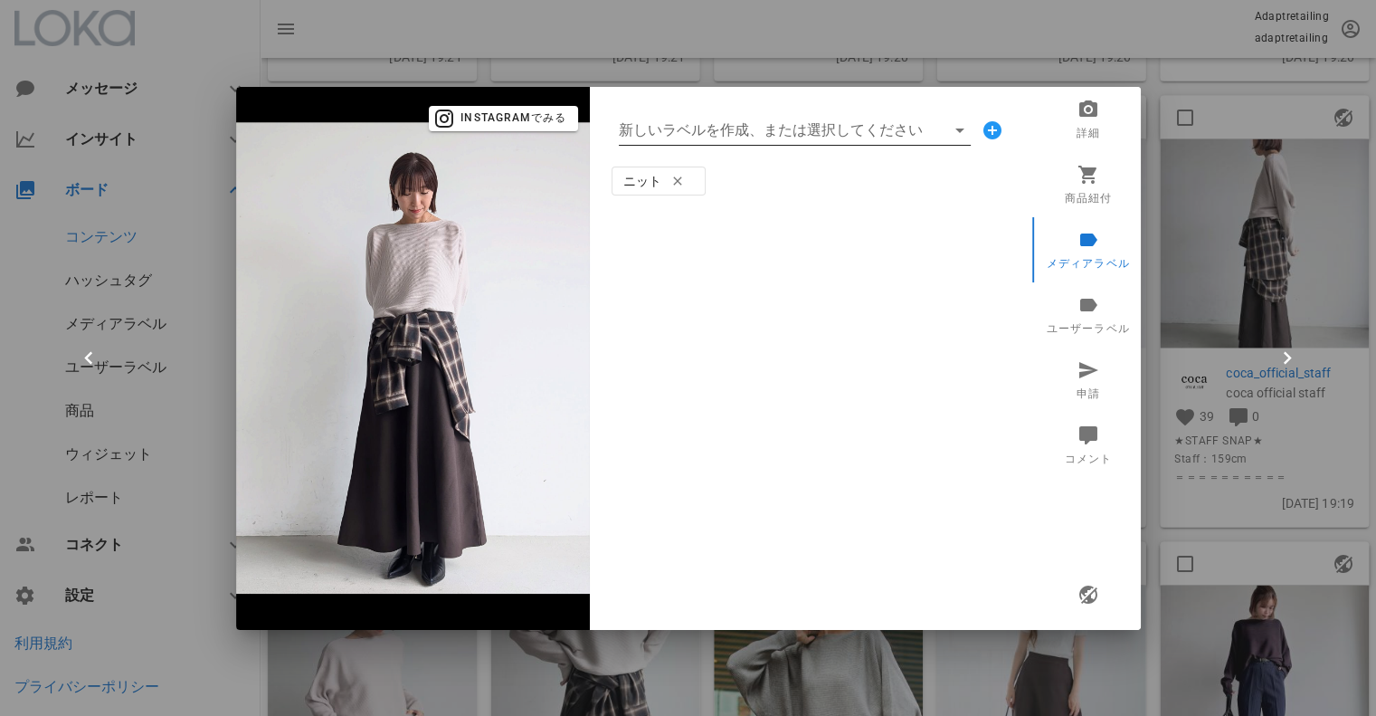
click at [670, 130] on input "新しいラベルを作成、または選択してください" at bounding box center [782, 130] width 327 height 29
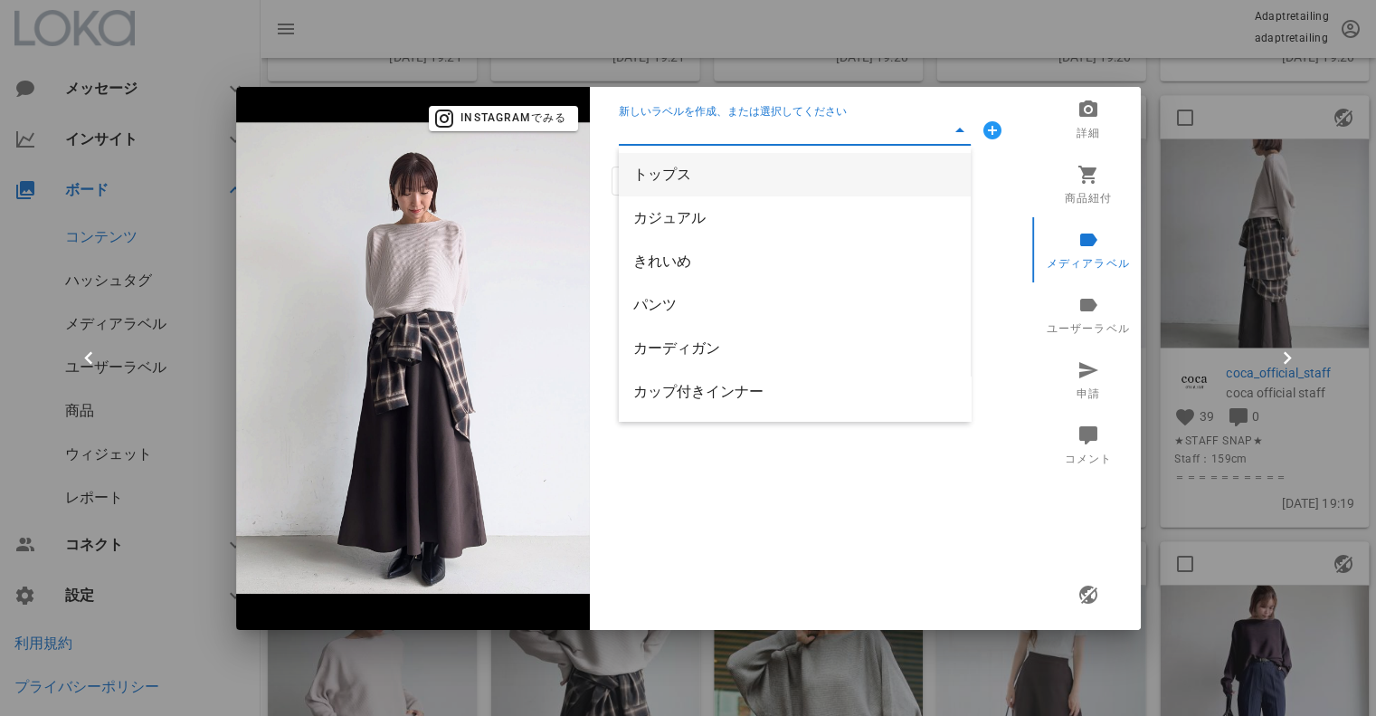
click at [661, 175] on div "トップス" at bounding box center [794, 174] width 323 height 17
type input "トップス"
click at [667, 134] on input "新しいラベルを作成、または選択してください" at bounding box center [782, 130] width 327 height 29
drag, startPoint x: 657, startPoint y: 168, endPoint x: 660, endPoint y: 142, distance: 26.4
click at [657, 166] on div "カジュアル" at bounding box center [794, 174] width 323 height 17
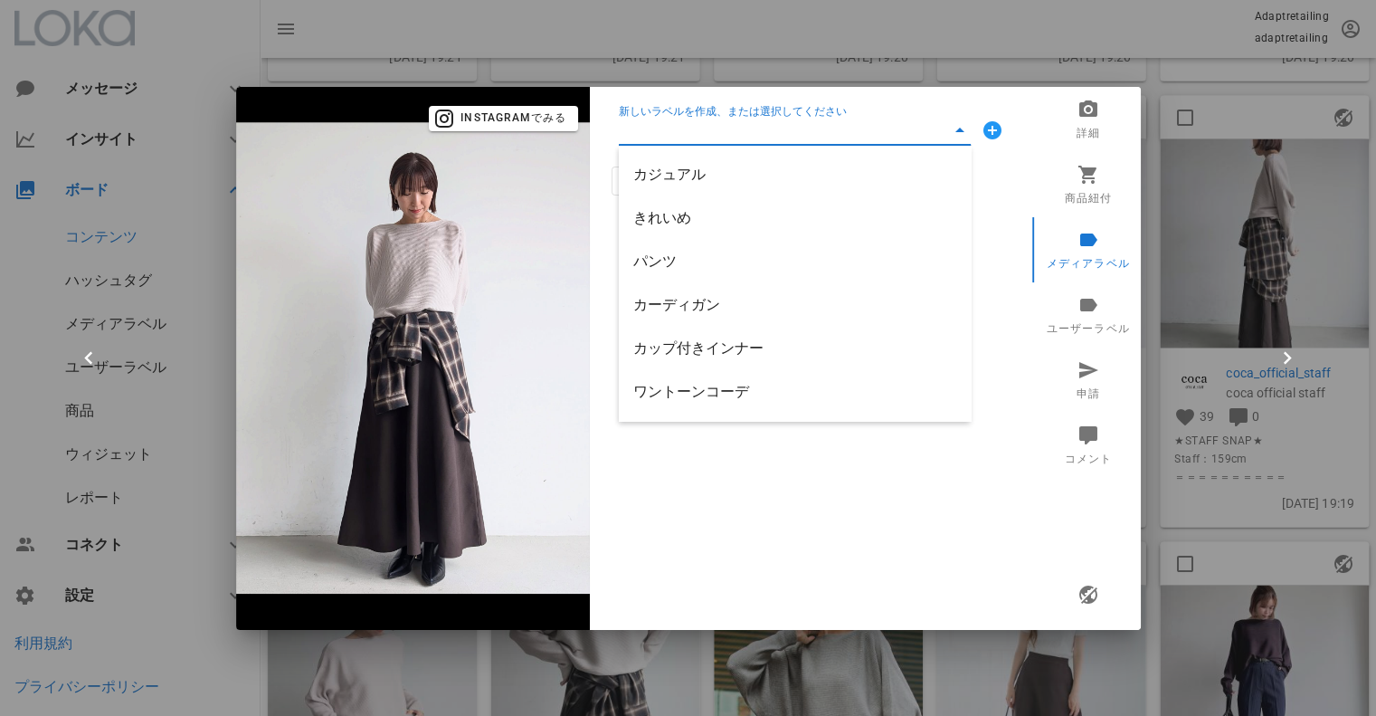
type input "カジュアル"
click at [660, 129] on input "新しいラベルを作成、または選択してください" at bounding box center [782, 130] width 327 height 29
click at [662, 177] on div "きれいめ" at bounding box center [794, 174] width 323 height 17
type input "きれいめ"
click at [674, 122] on input "新しいラベルを作成、または選択してください" at bounding box center [782, 130] width 327 height 29
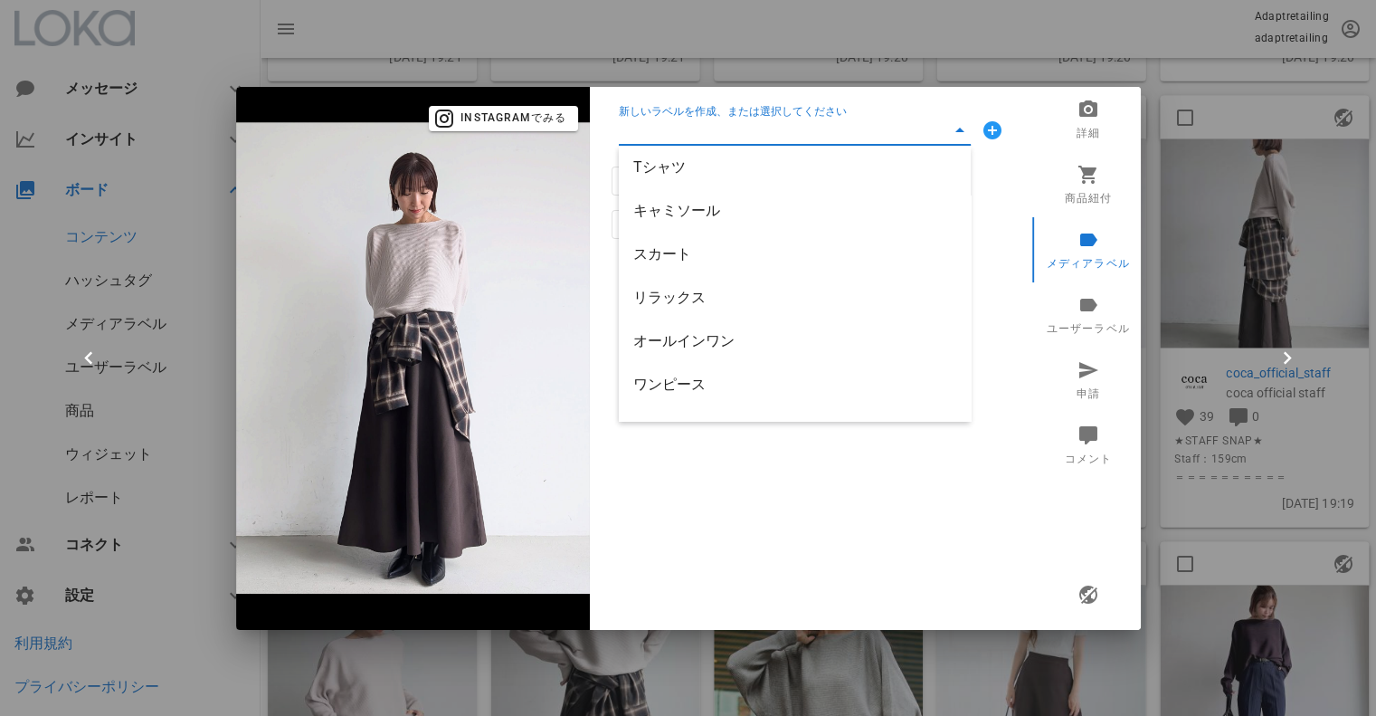
scroll to position [271, 0]
click at [700, 157] on div "スカート" at bounding box center [794, 163] width 323 height 17
type input "スカート"
click at [1082, 586] on icon "button" at bounding box center [1088, 595] width 22 height 22
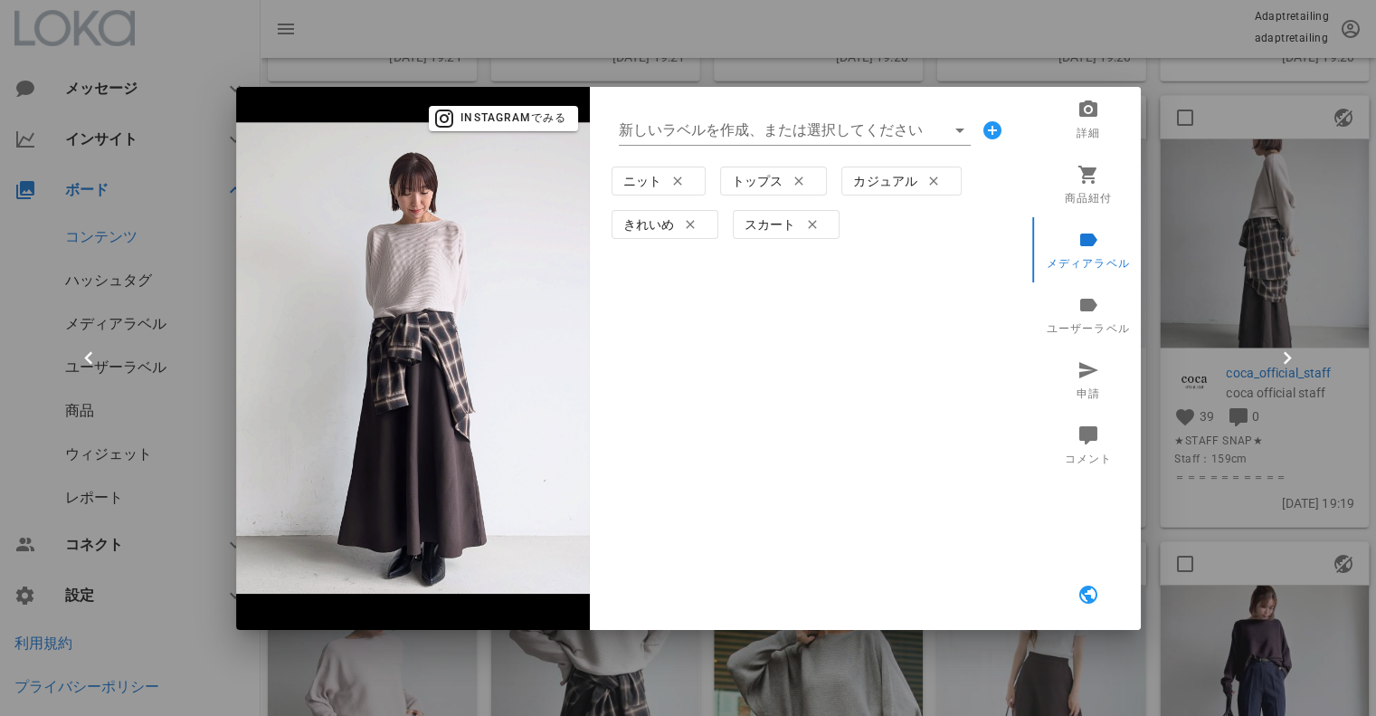
click at [627, 35] on div at bounding box center [688, 358] width 1376 height 716
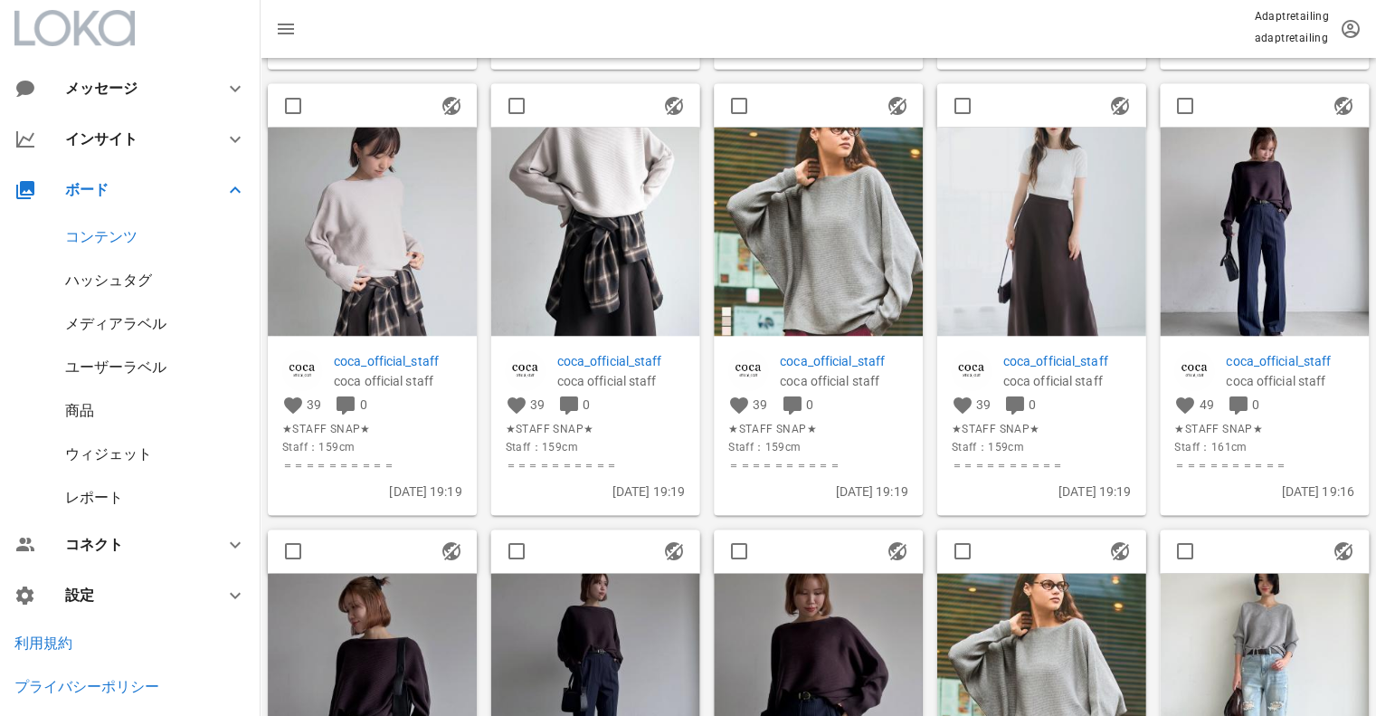
scroll to position [2805, 0]
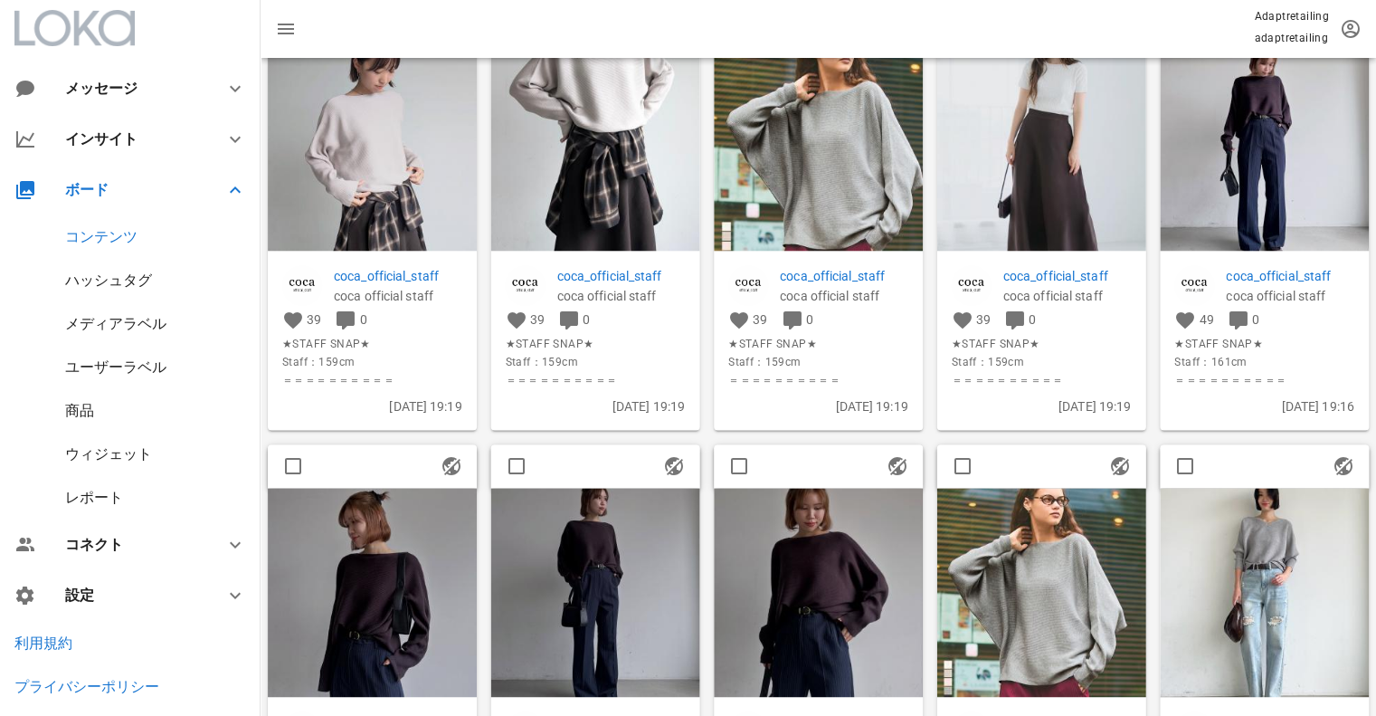
click at [1256, 92] on img at bounding box center [1264, 146] width 209 height 209
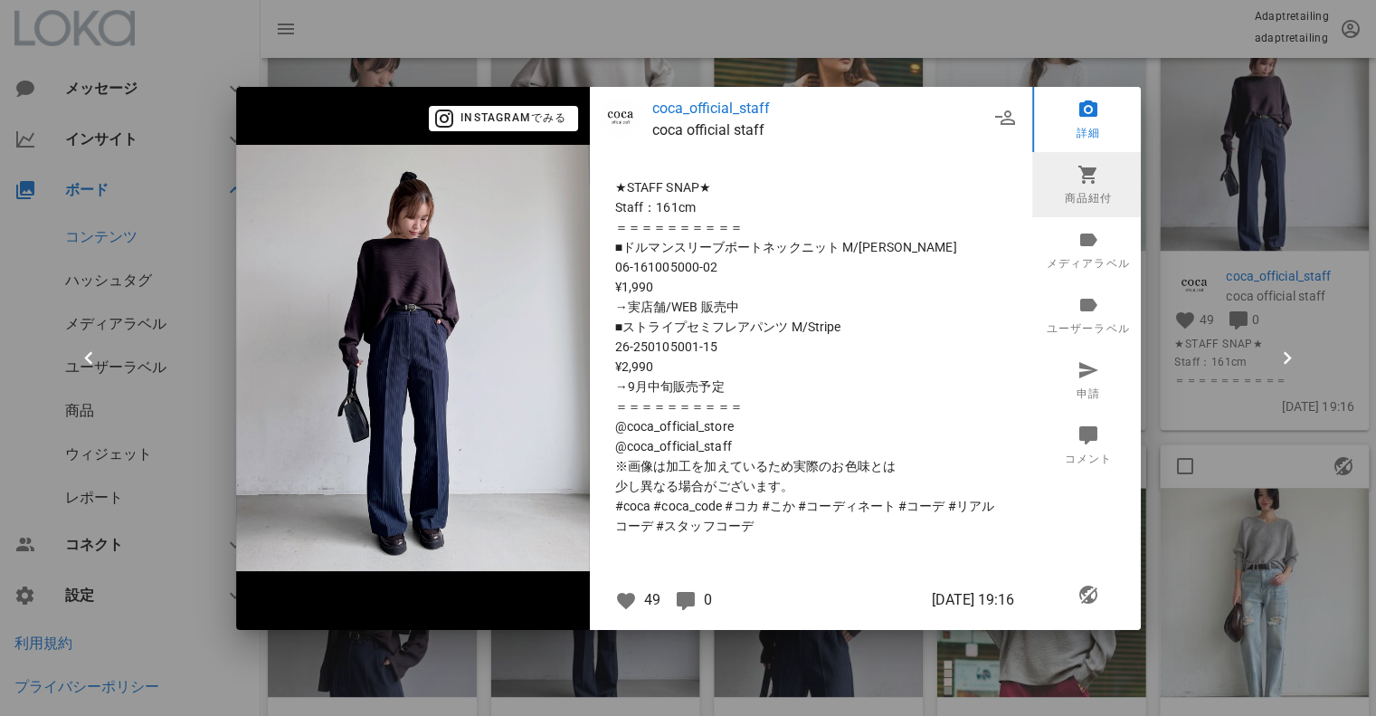
click at [1086, 199] on link "商品紐付" at bounding box center [1088, 184] width 112 height 65
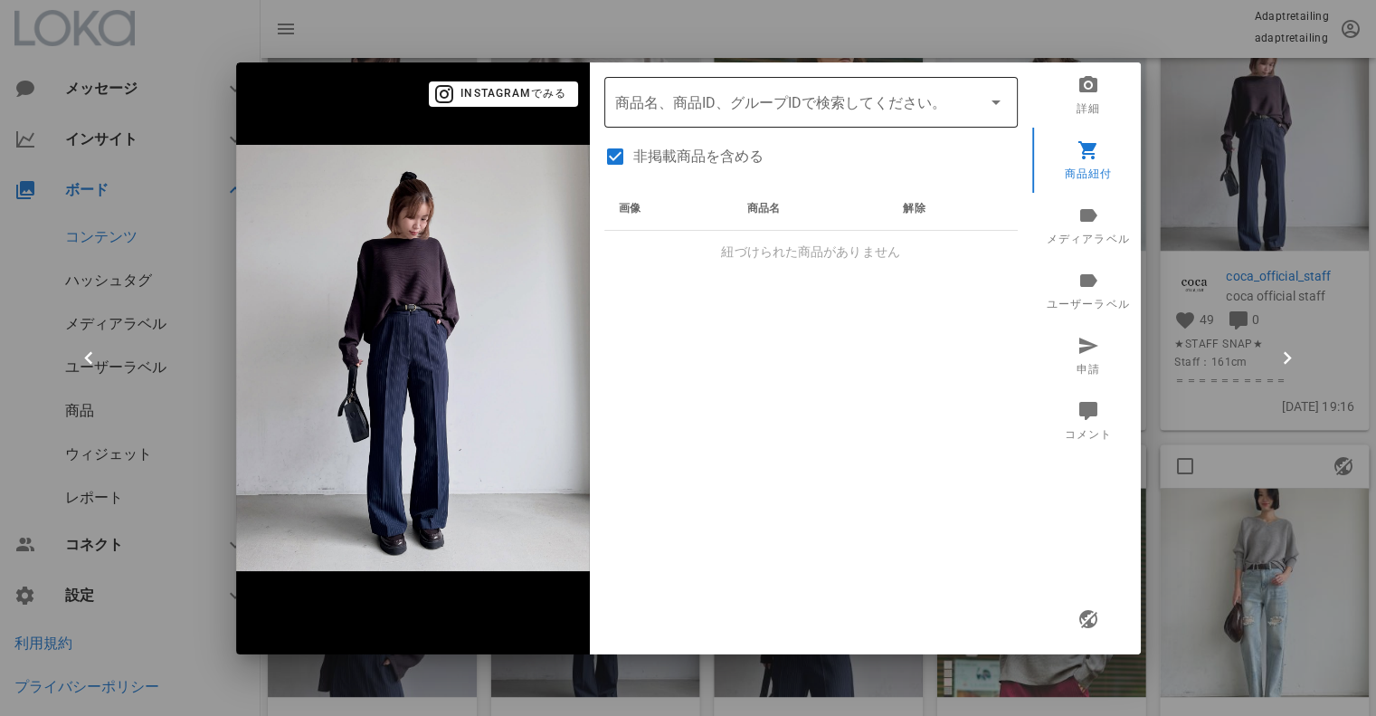
click at [688, 104] on input "商品" at bounding box center [785, 102] width 341 height 29
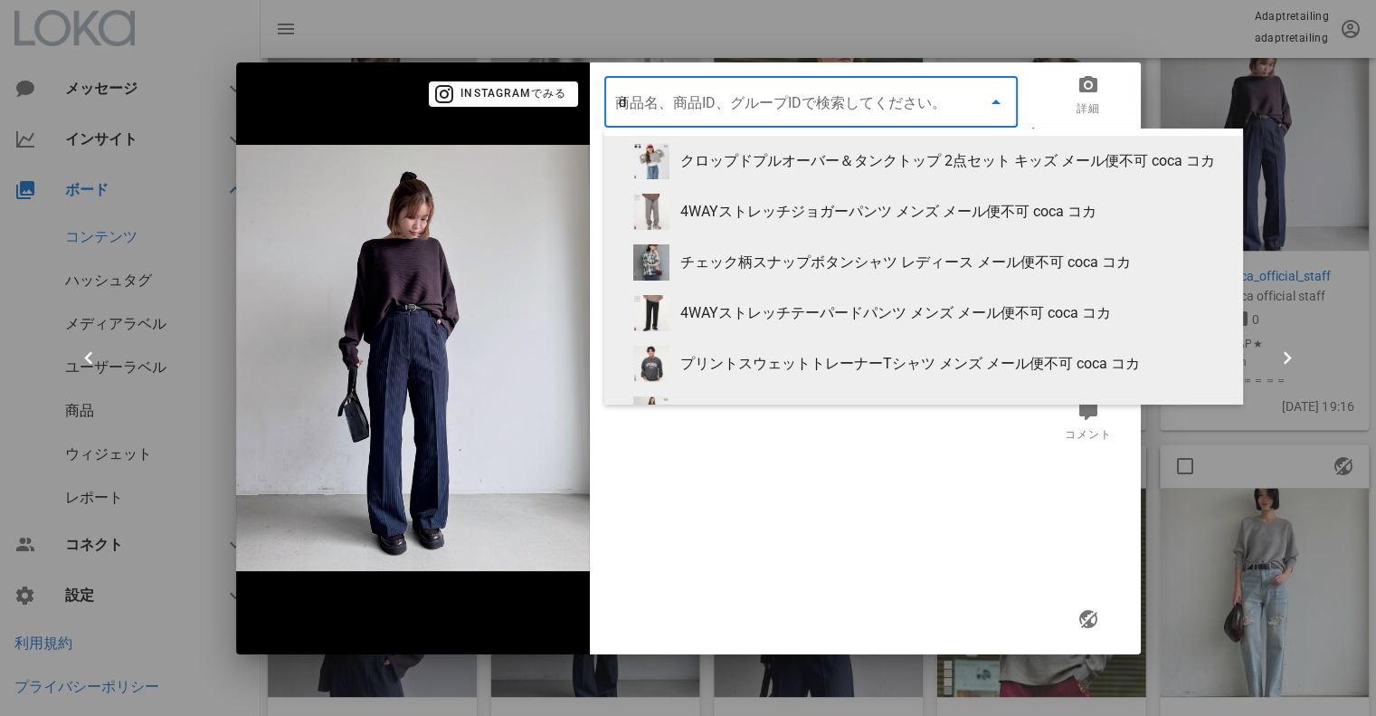
type input "ぢ"
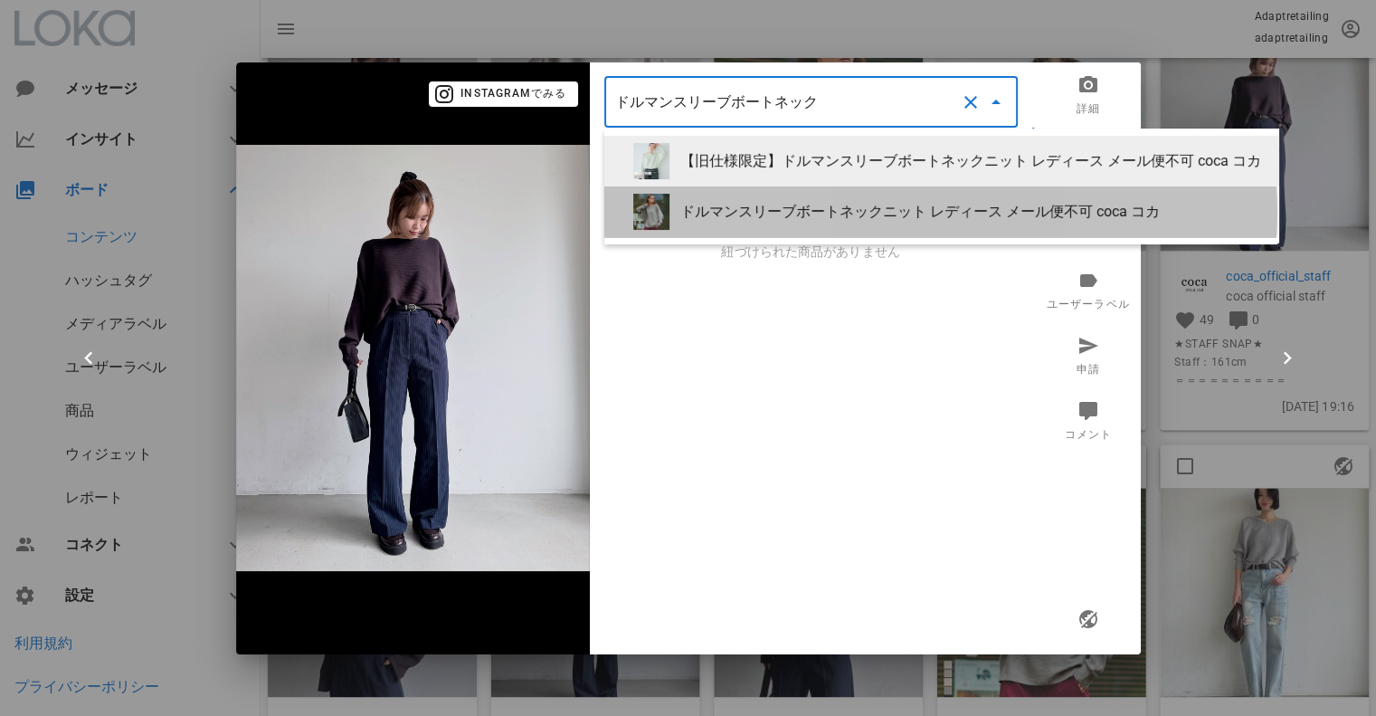
click at [854, 214] on div "ドルマンスリーブボートネックニット レディース メール便不可 coca コカ" at bounding box center [972, 211] width 585 height 17
type input "ドルマンスリーブボートネックニット レディース メール便不可 coca コカ"
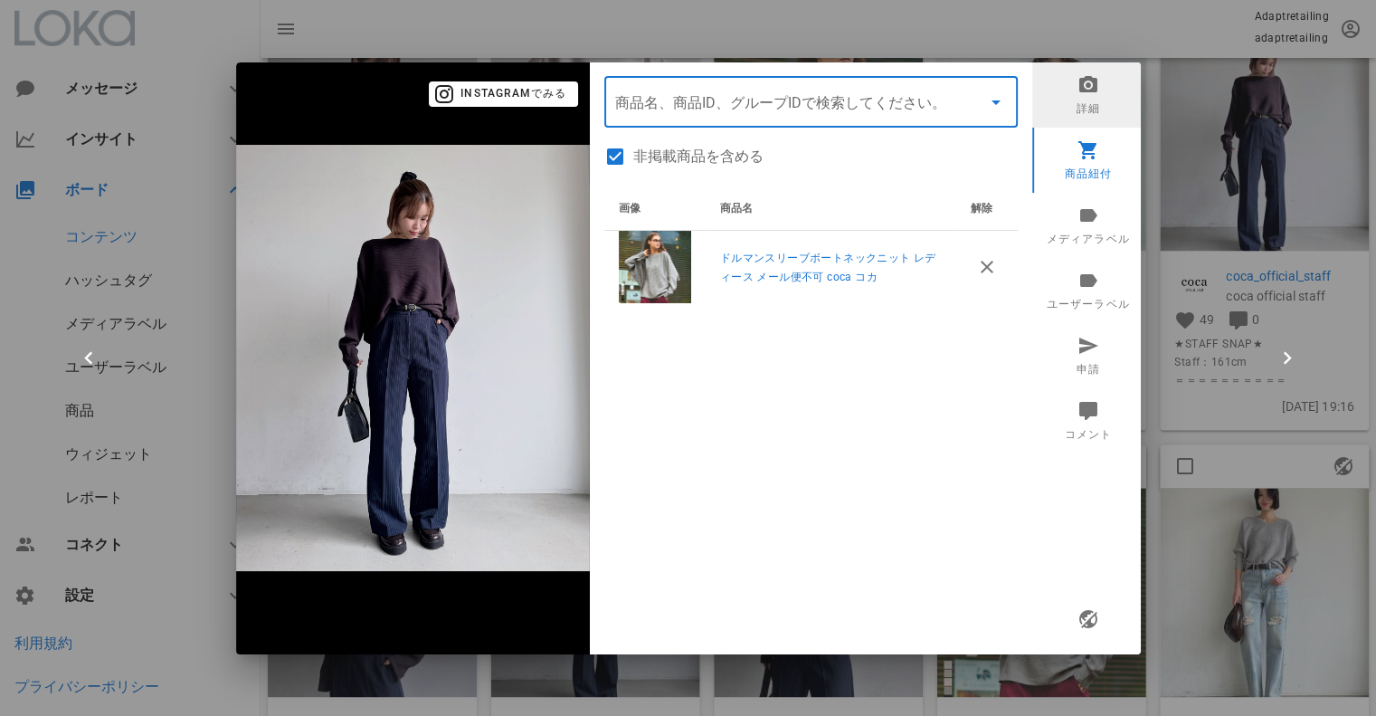
click at [1096, 104] on link "詳細" at bounding box center [1088, 94] width 112 height 65
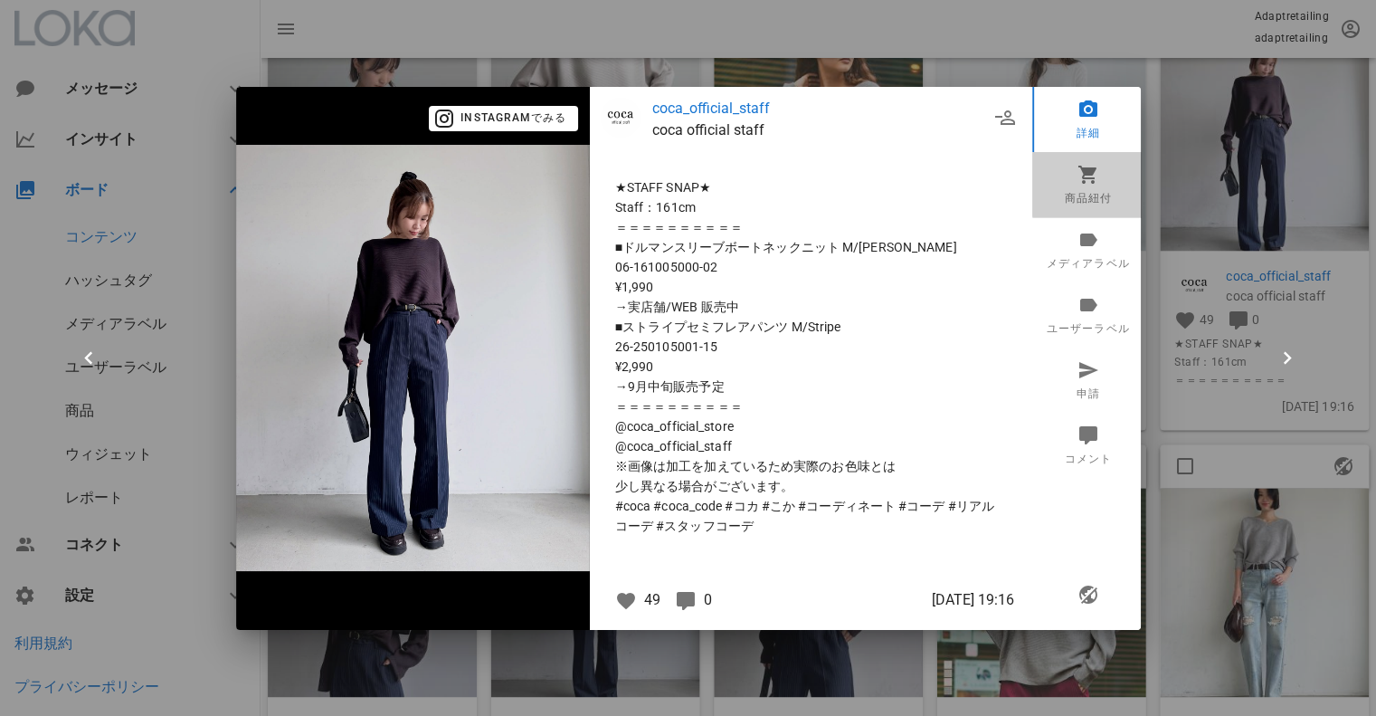
click at [1091, 191] on link "商品紐付" at bounding box center [1088, 184] width 112 height 65
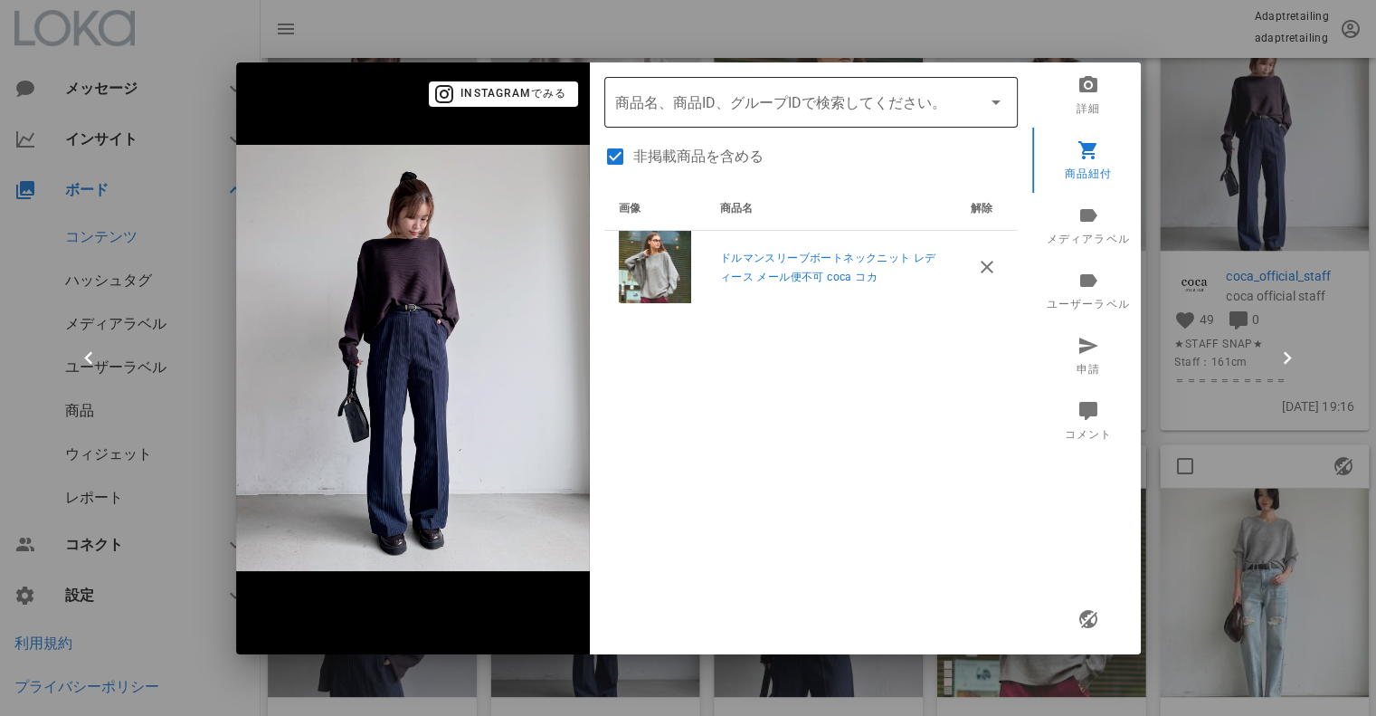
click at [713, 116] on div "商品名、商品ID、グループIDで検索してください。" at bounding box center [811, 102] width 392 height 51
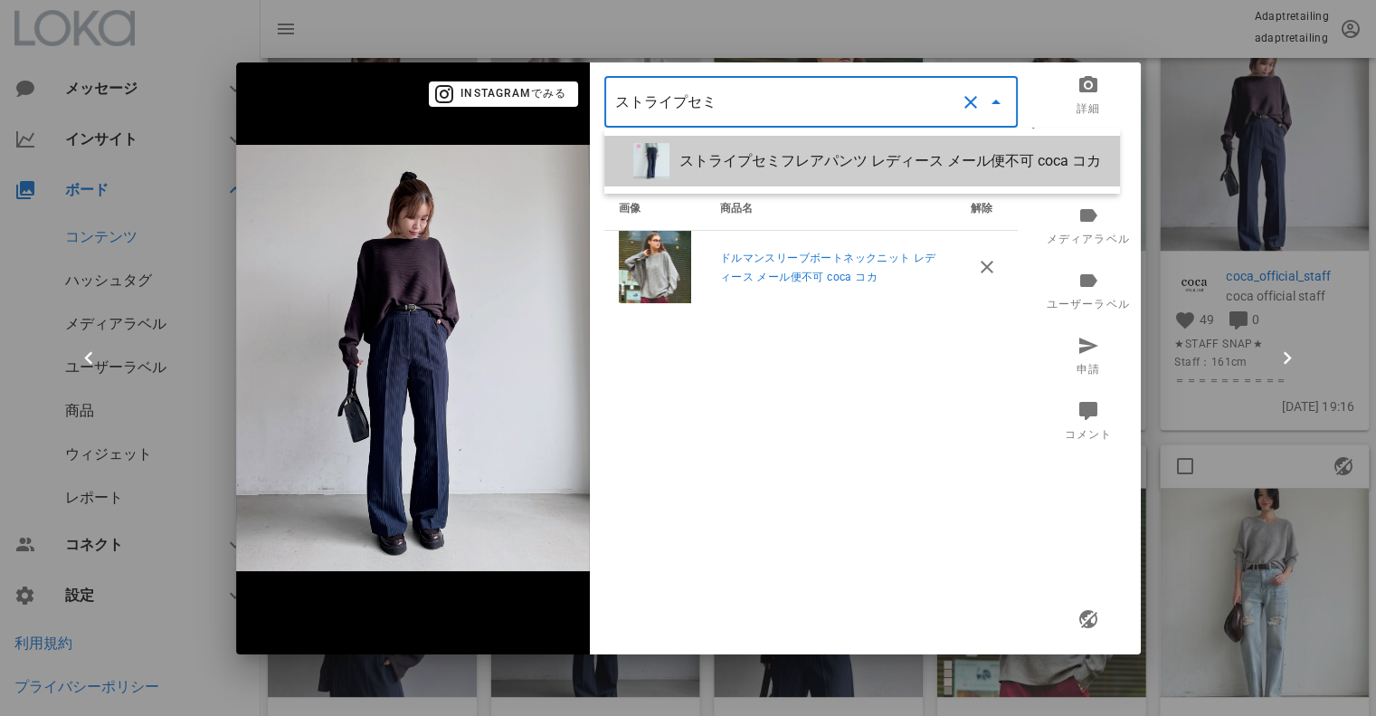
click at [752, 168] on div "ストライプセミフレアパンツ レディース メール便不可 coca コカ" at bounding box center [893, 160] width 426 height 17
type input "ストライプセミフレアパンツ レディース メール便不可 coca コカ"
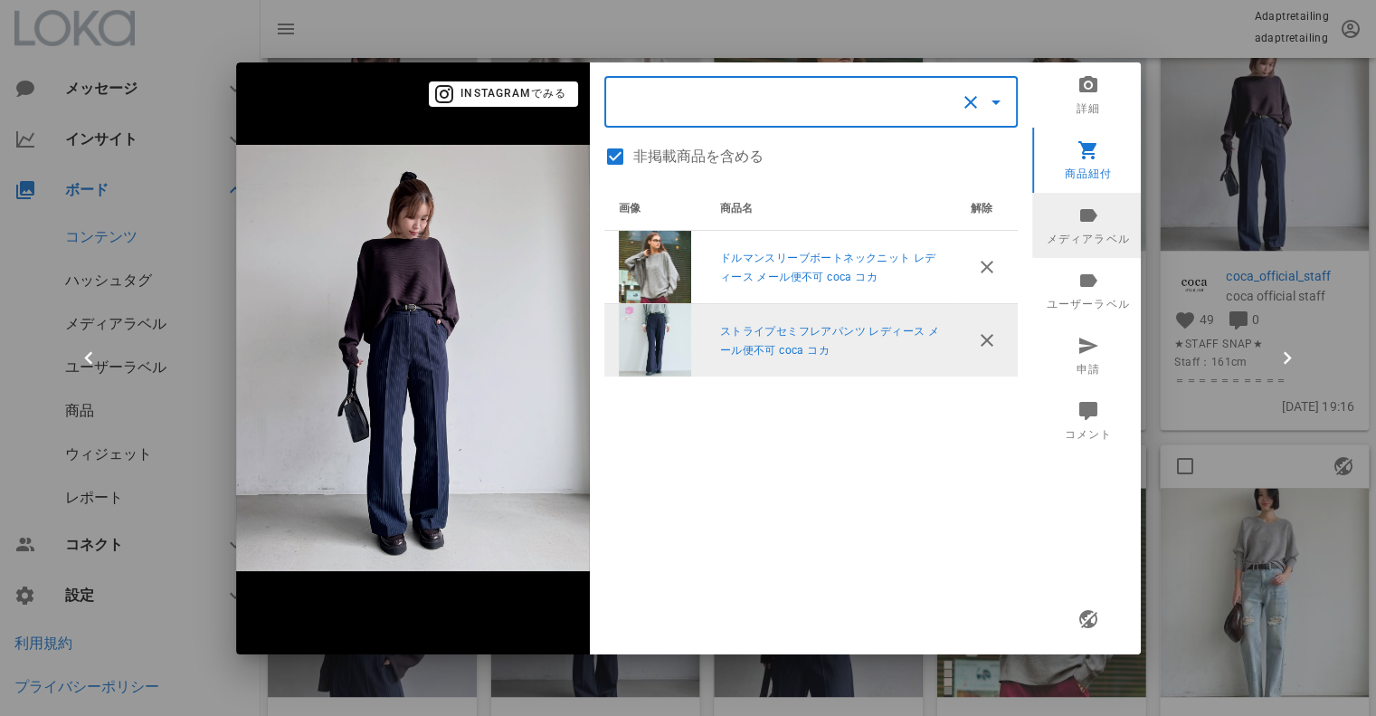
click at [1083, 234] on link "メディアラベル" at bounding box center [1088, 225] width 112 height 65
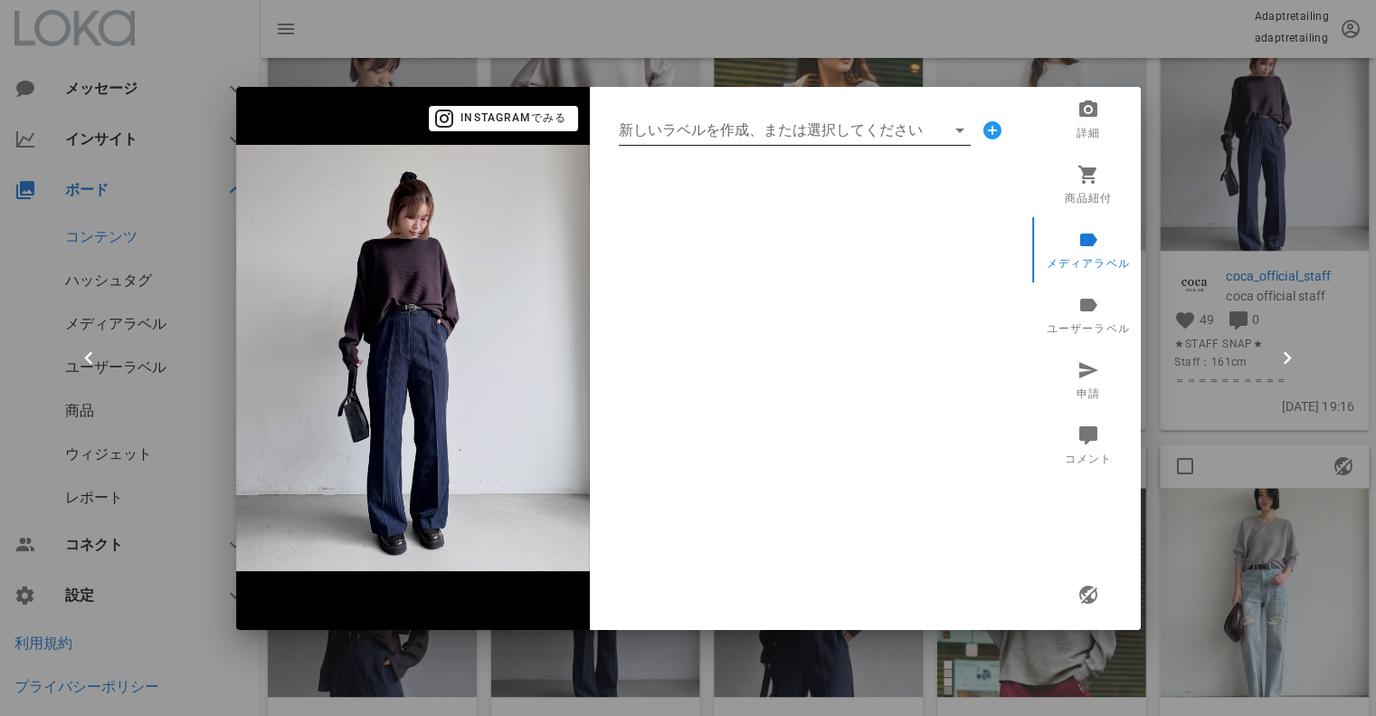
click at [724, 115] on div "新しいラベルを作成、または選択してください" at bounding box center [811, 130] width 414 height 58
click at [722, 123] on input "新しいラベルを作成、または選択してください" at bounding box center [782, 130] width 327 height 29
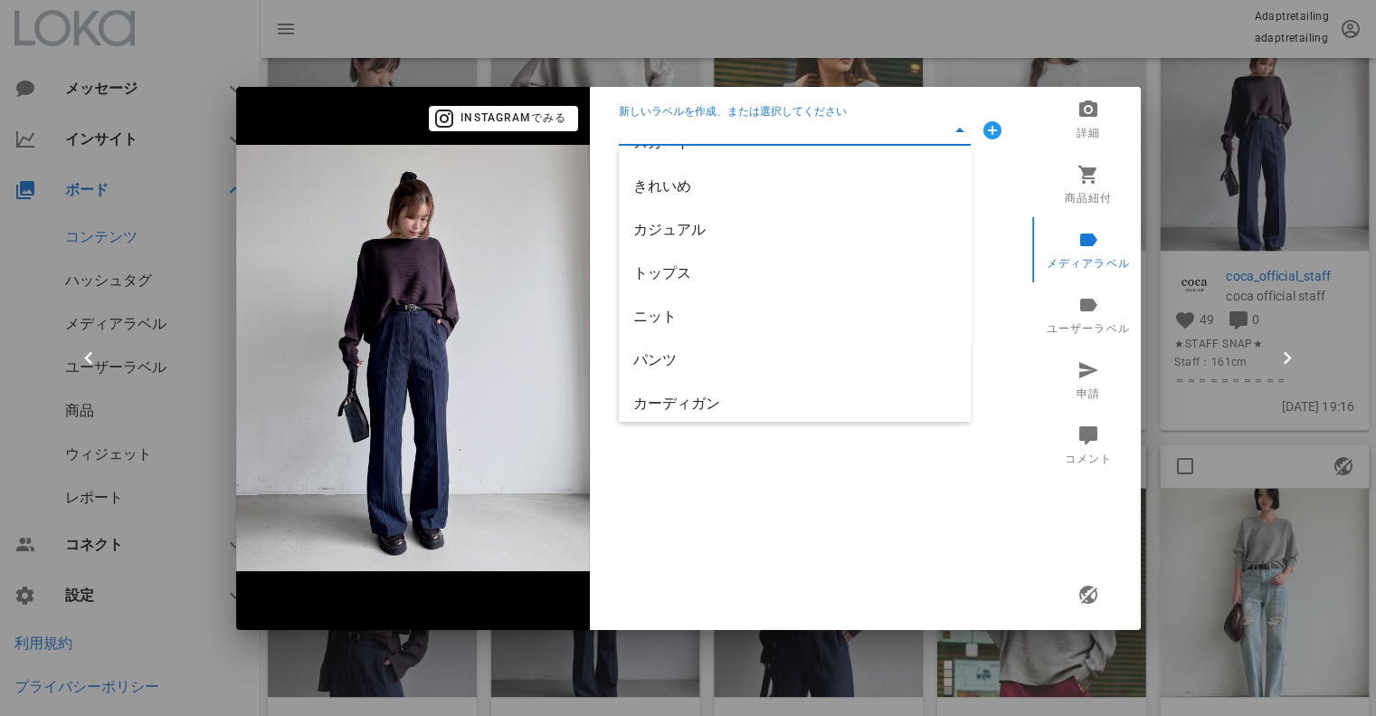
scroll to position [0, 0]
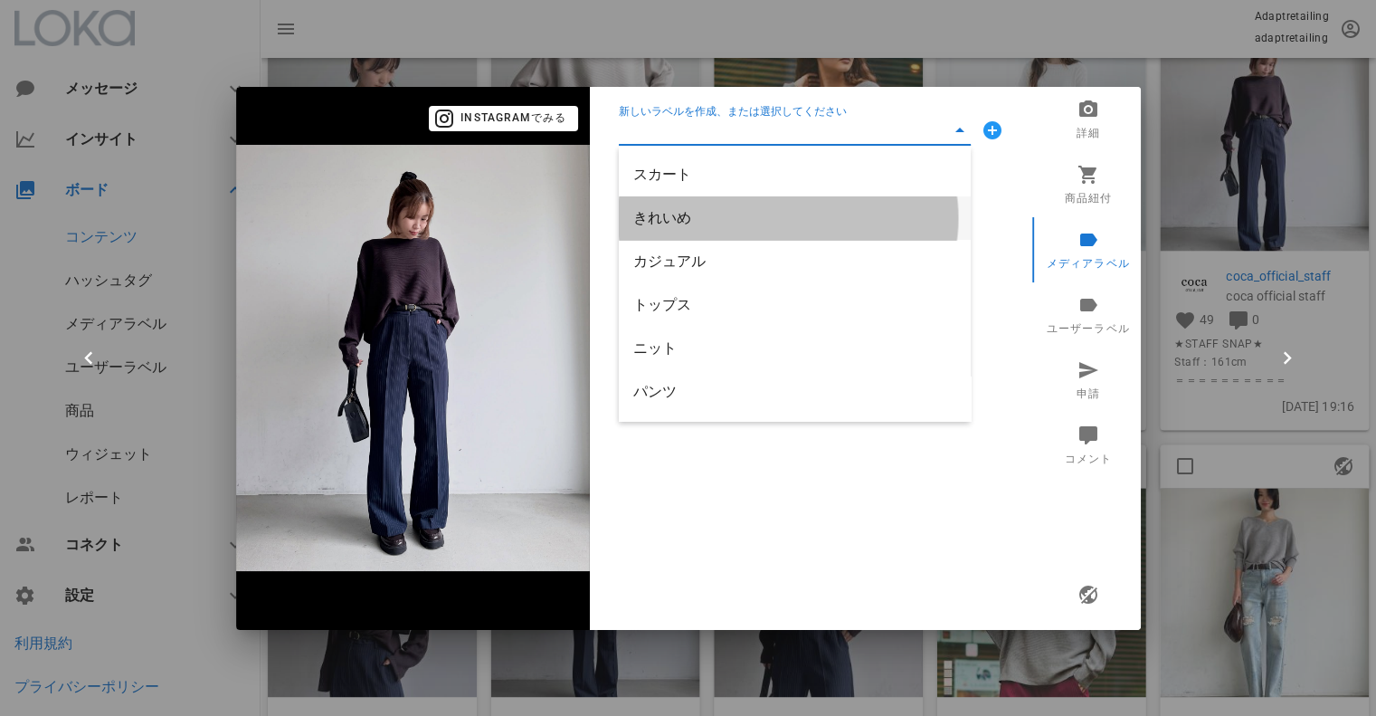
click at [672, 227] on div "きれいめ" at bounding box center [794, 217] width 323 height 39
type input "きれいめ"
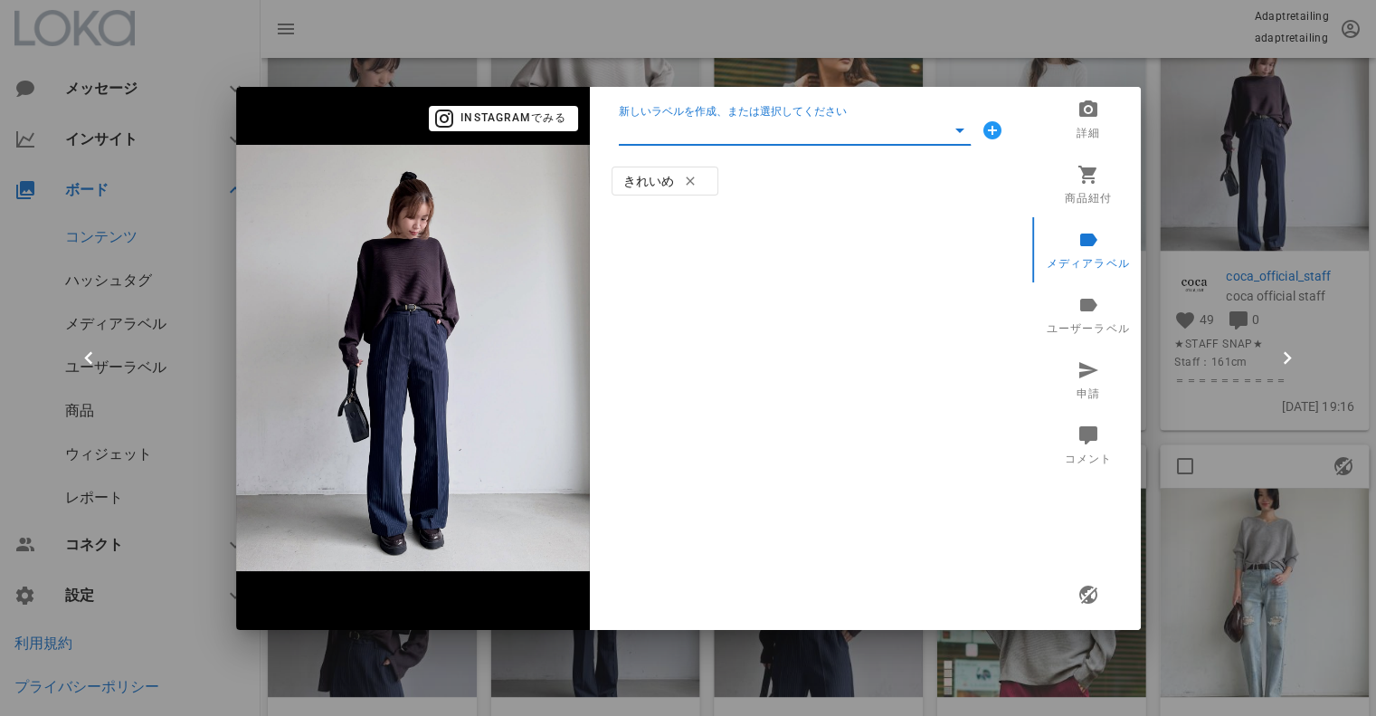
click at [703, 119] on input "新しいラベルを作成、または選択してください" at bounding box center [782, 130] width 327 height 29
click at [700, 214] on div "カジュアル" at bounding box center [794, 217] width 323 height 17
type input "カジュアル"
click at [694, 126] on input "新しいラベルを作成、または選択してください" at bounding box center [782, 130] width 327 height 29
click at [679, 222] on div "トップス" at bounding box center [794, 217] width 323 height 17
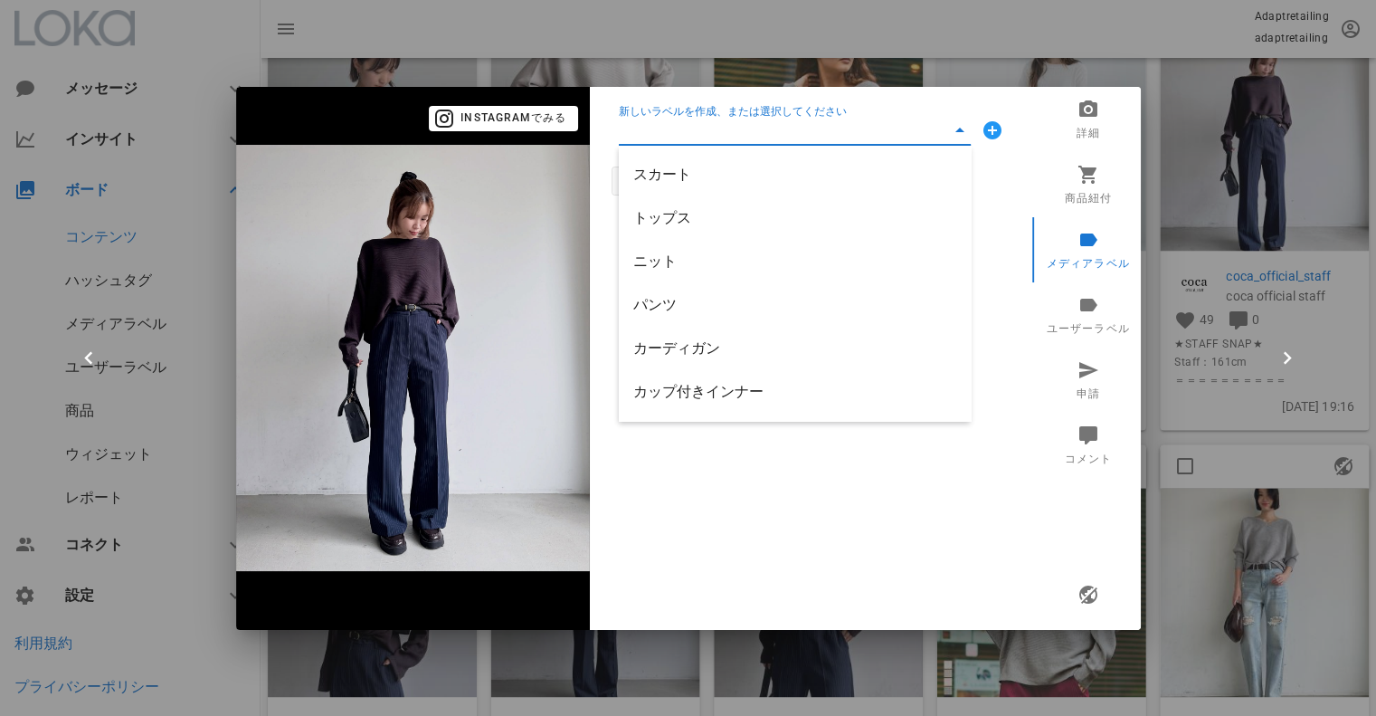
type input "トップス"
click at [682, 137] on input "新しいラベルを作成、または選択してください" at bounding box center [782, 130] width 327 height 29
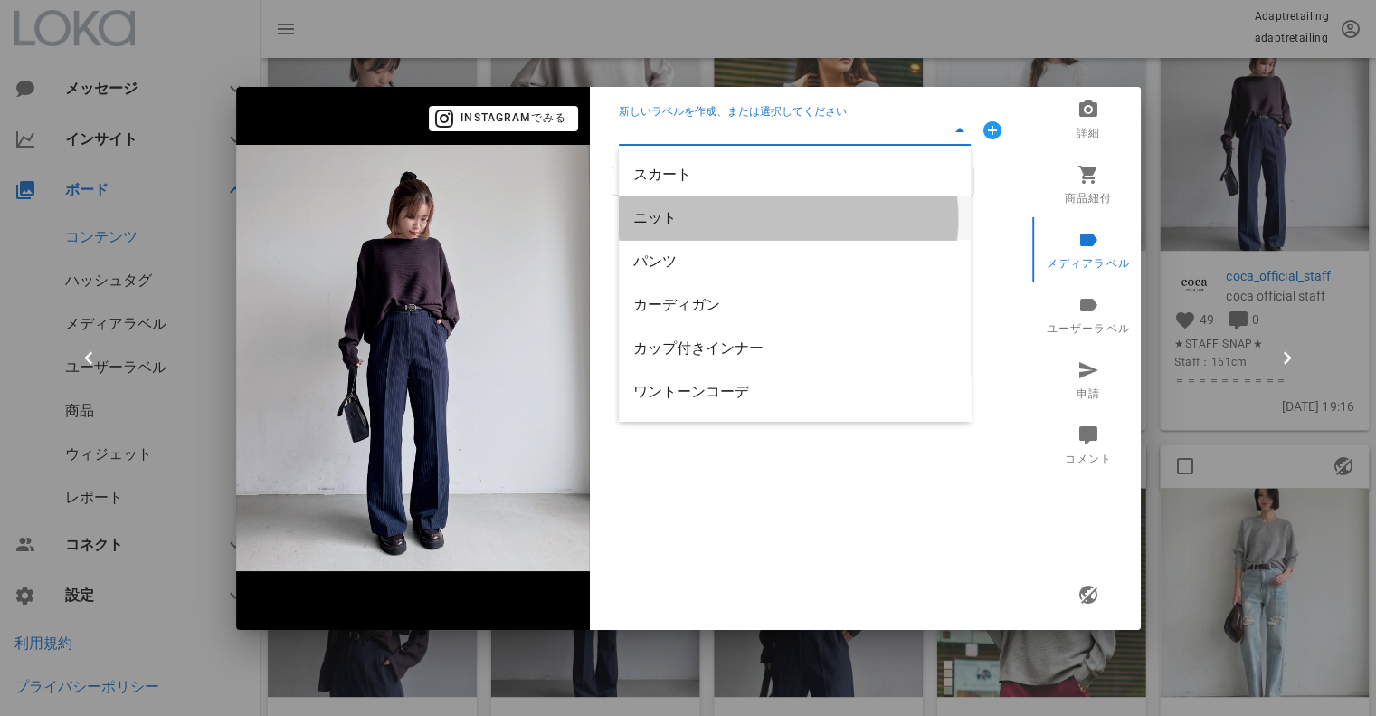
click at [669, 219] on div "ニット" at bounding box center [794, 217] width 323 height 17
type input "ニット"
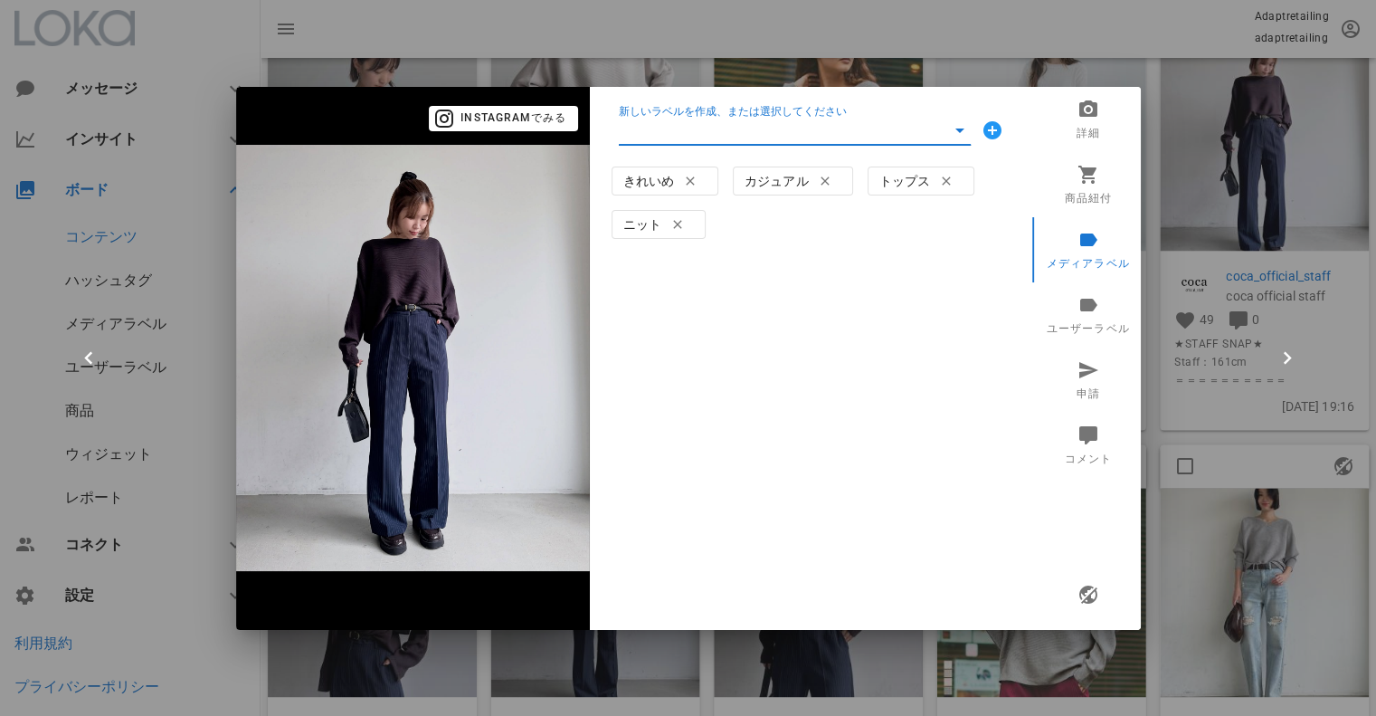
click at [689, 116] on input "新しいラベルを作成、または選択してください" at bounding box center [782, 130] width 327 height 29
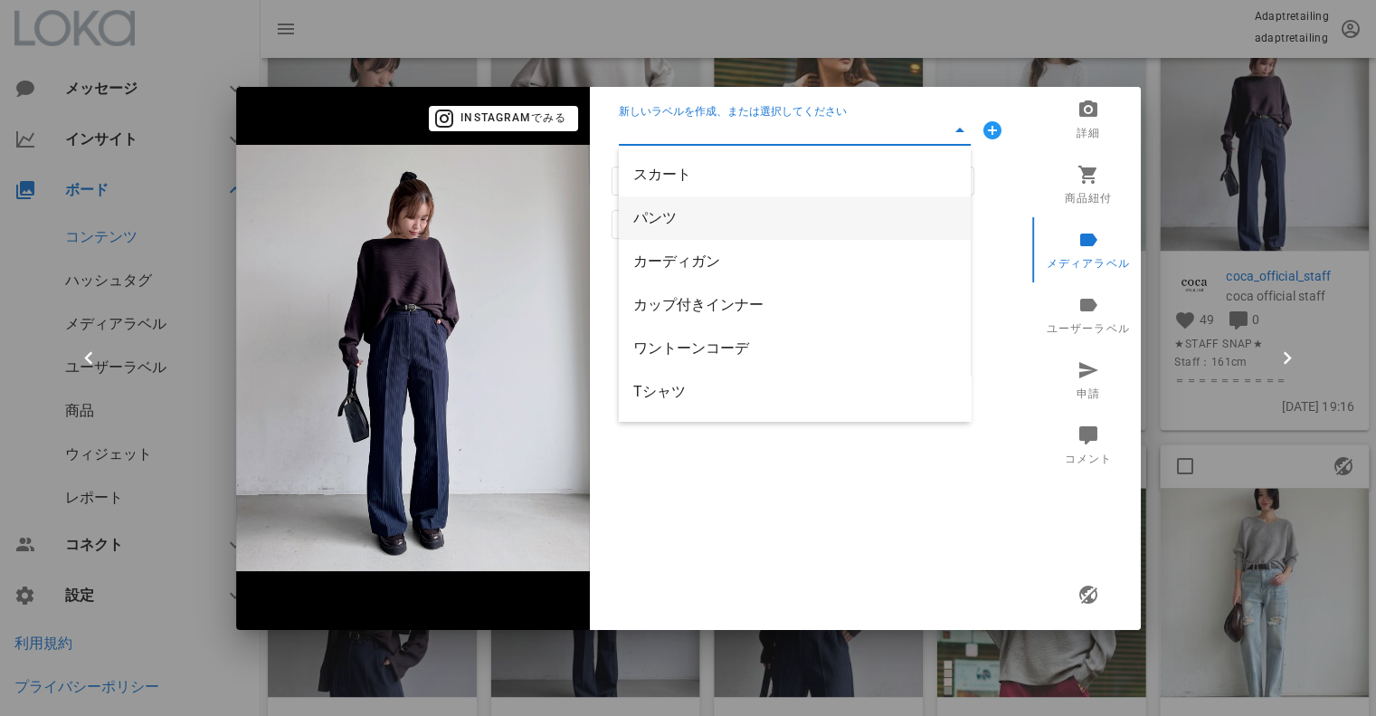
click at [673, 223] on div "パンツ" at bounding box center [794, 217] width 323 height 17
type input "パンツ"
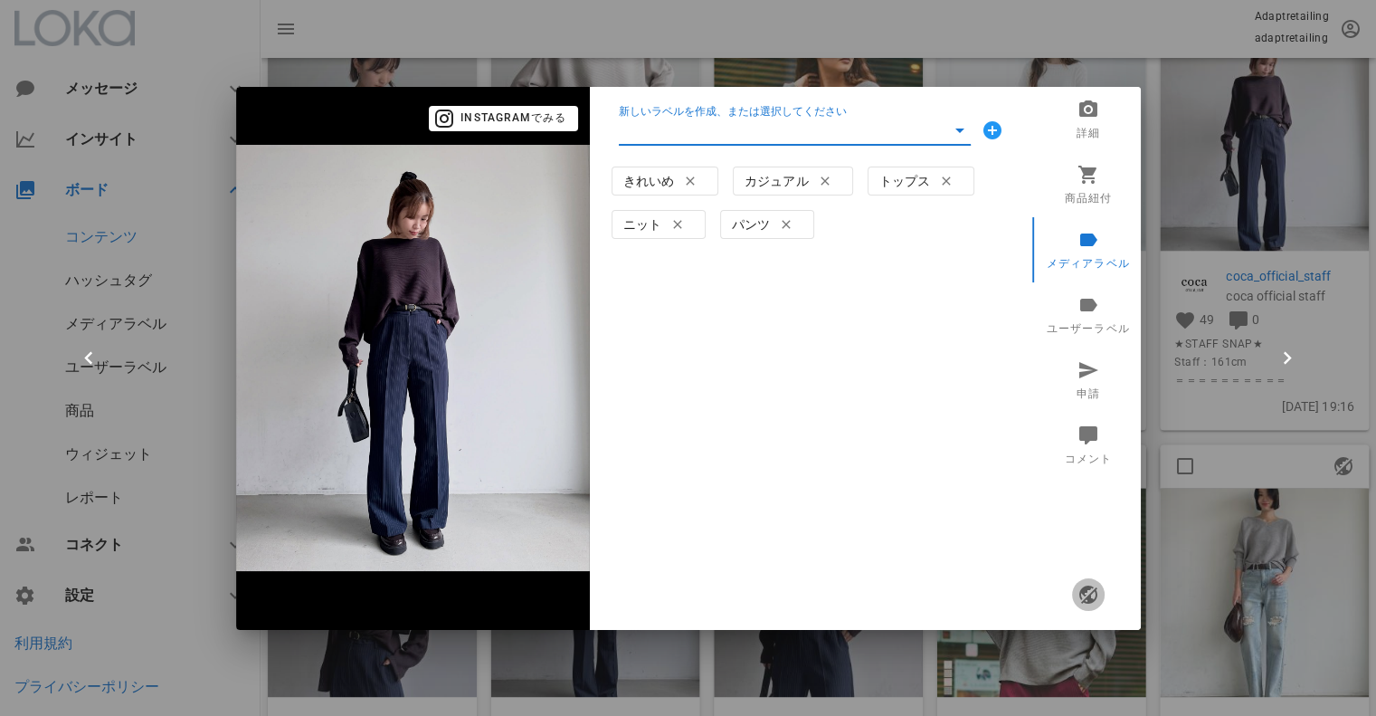
click at [1089, 597] on icon "button" at bounding box center [1088, 595] width 22 height 22
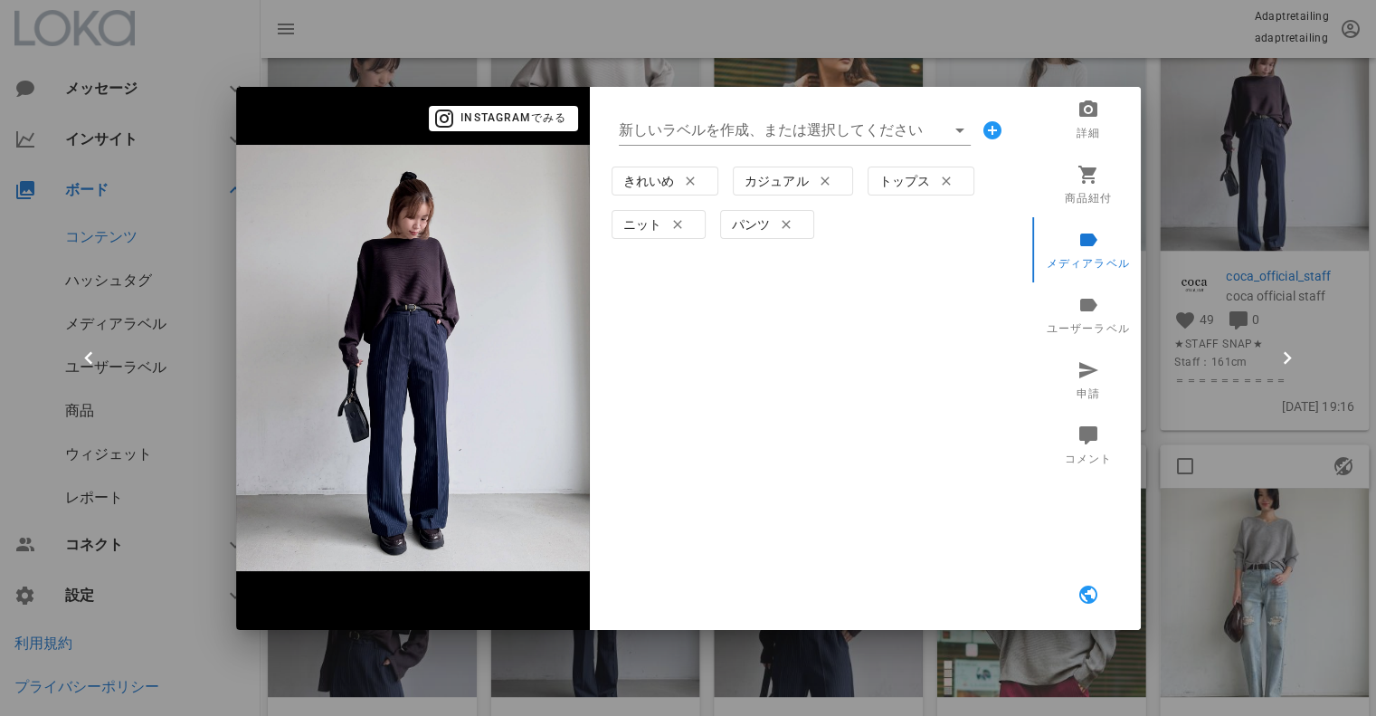
click at [1307, 163] on div at bounding box center [688, 358] width 1376 height 716
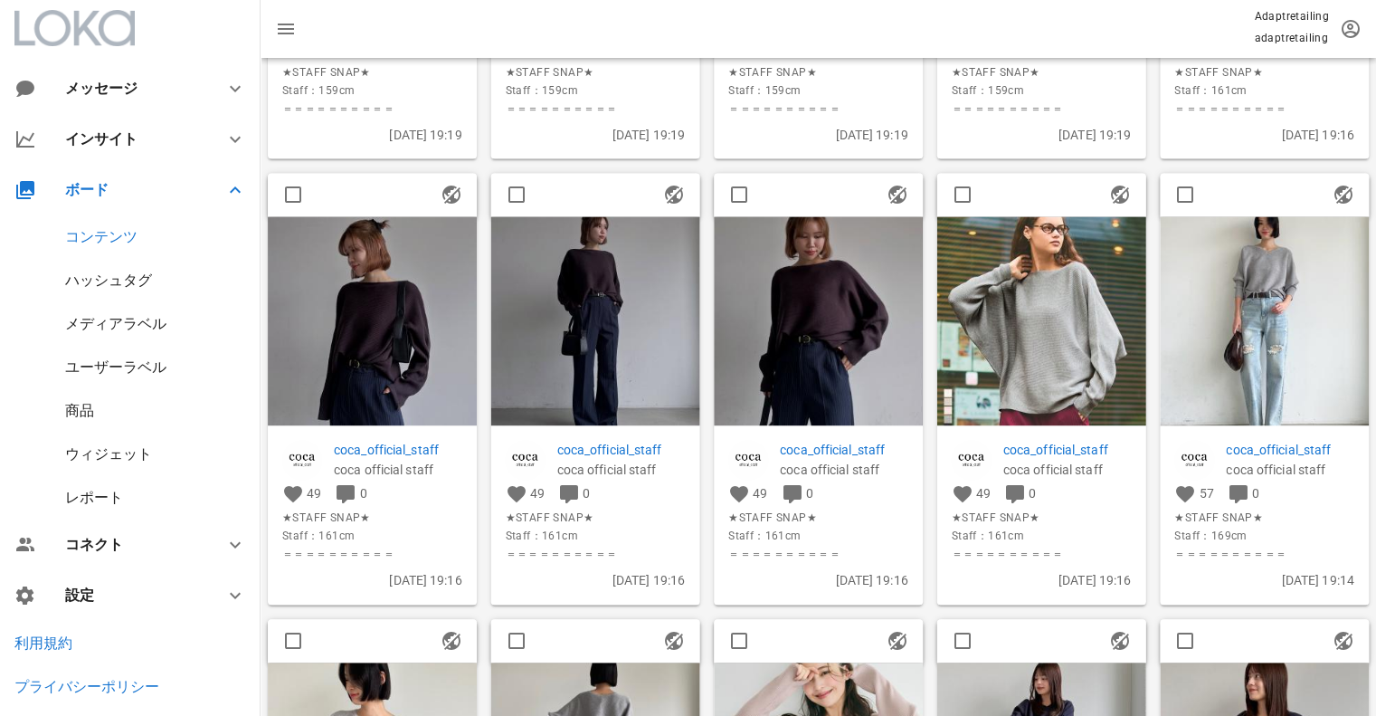
scroll to position [3167, 0]
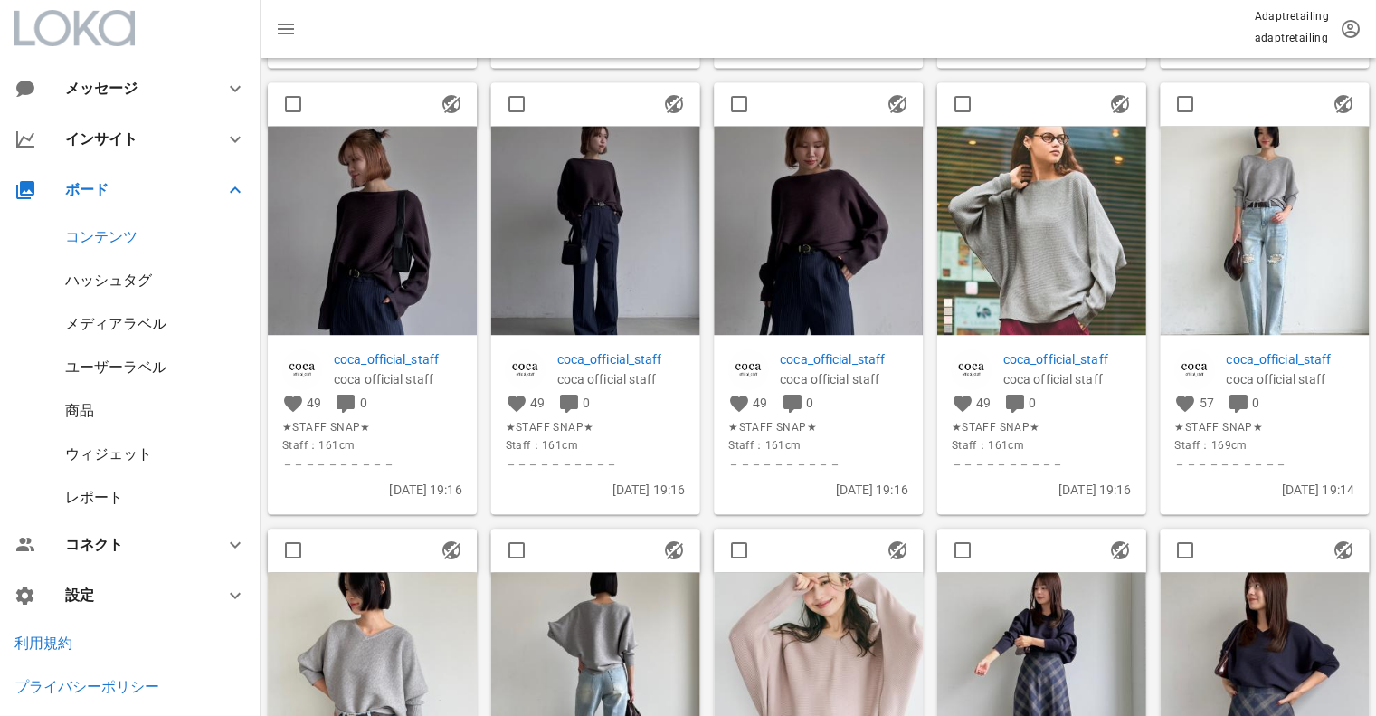
click at [1269, 166] on img at bounding box center [1264, 230] width 209 height 209
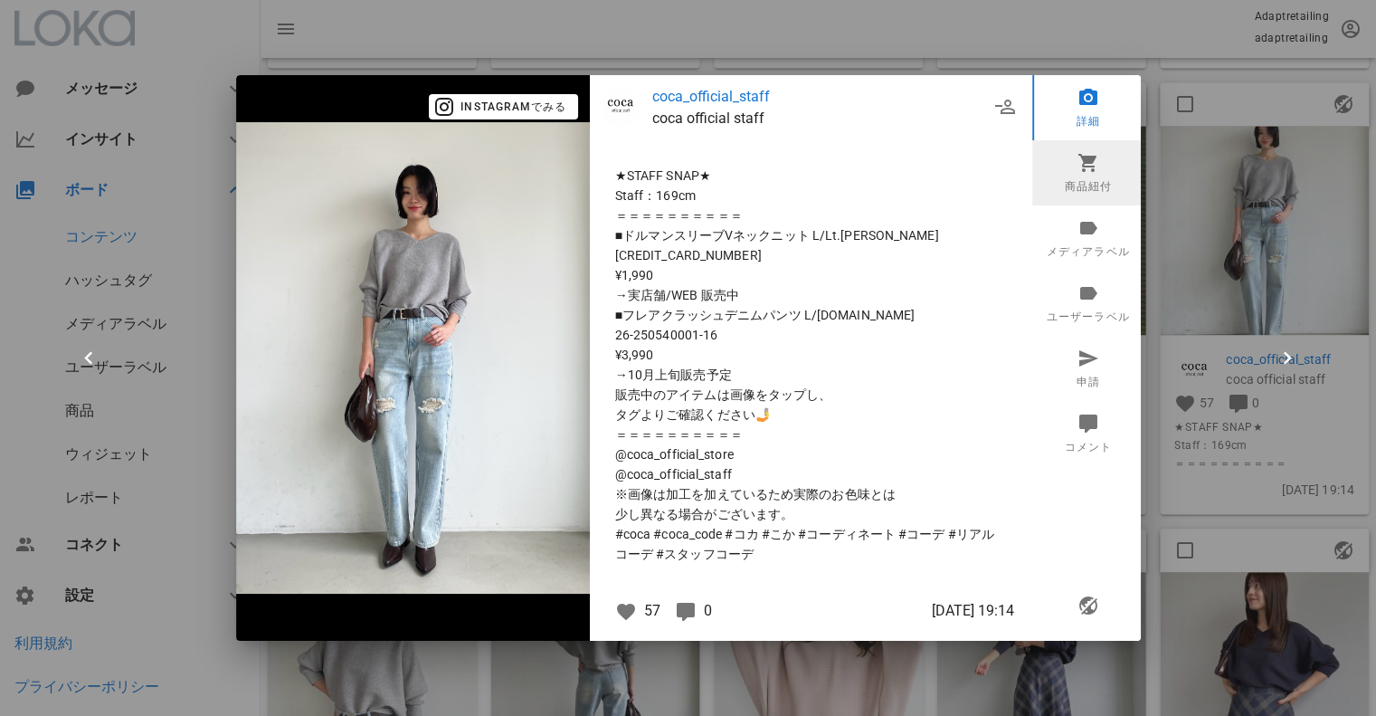
click at [1095, 176] on link "商品紐付" at bounding box center [1088, 172] width 112 height 65
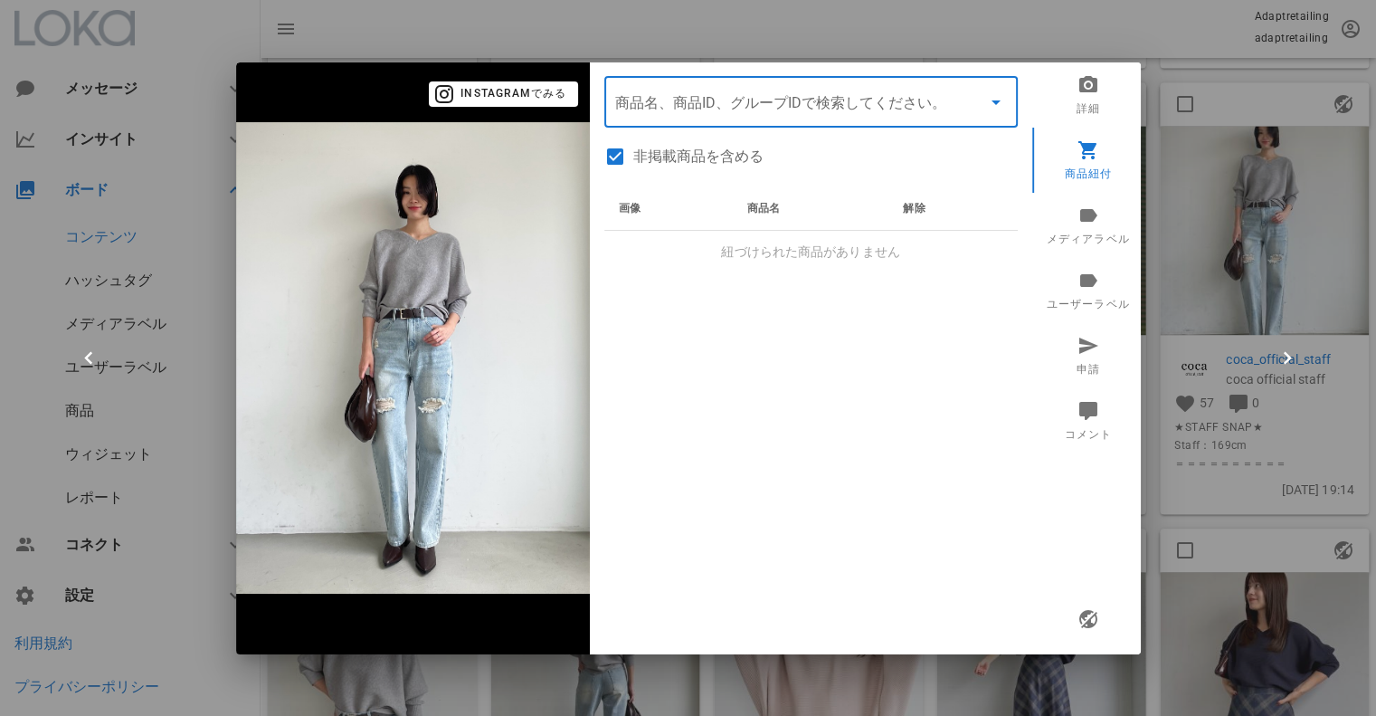
click at [775, 101] on input "商品" at bounding box center [785, 102] width 341 height 29
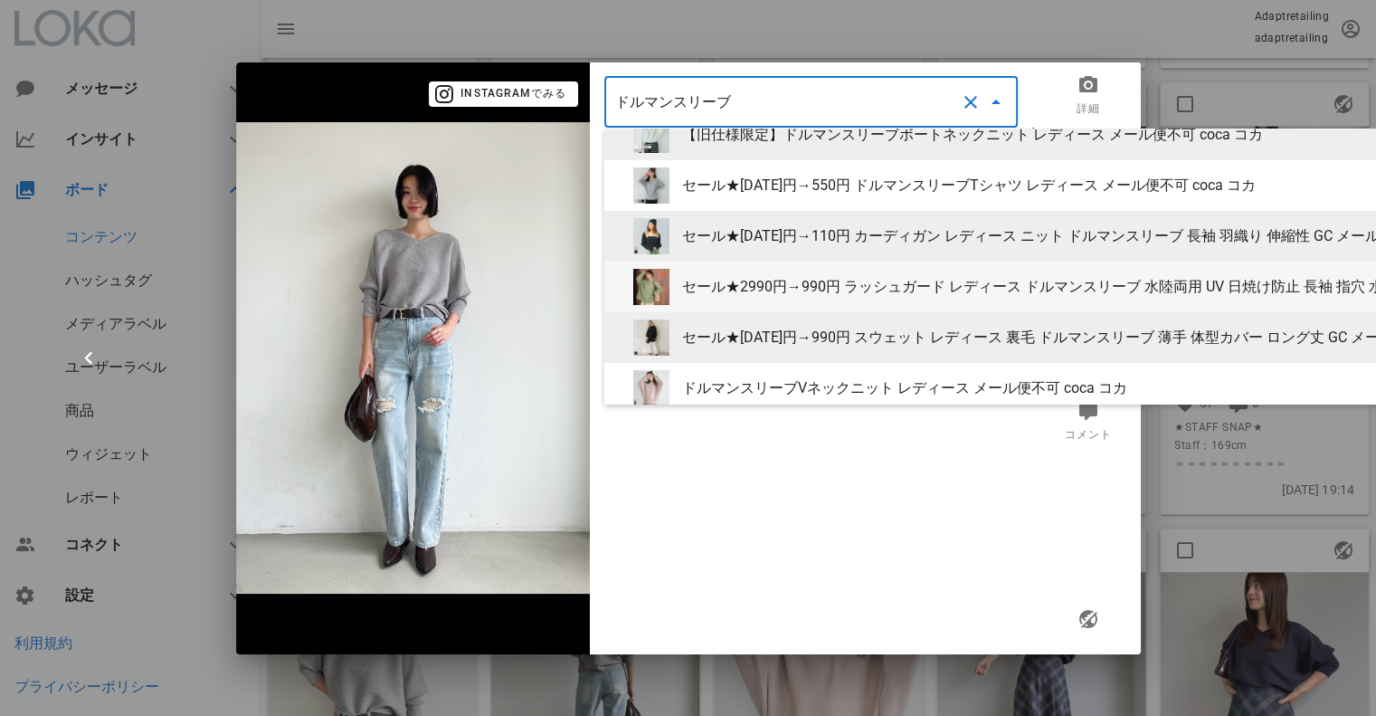
scroll to position [90, 0]
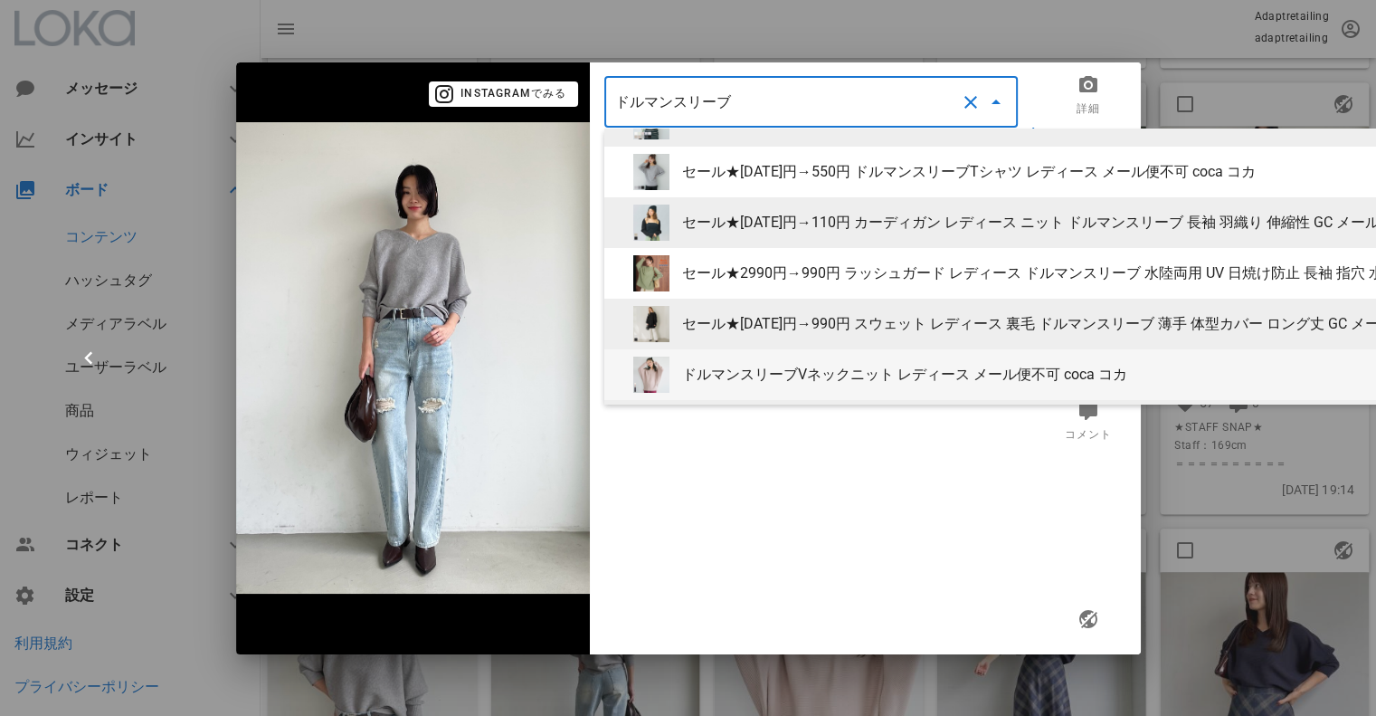
click at [813, 366] on div "ドルマンスリーブVネックニット レディース メール便不可 coca コカ" at bounding box center [1186, 374] width 1009 height 17
type input "ドルマンスリーブVネックニット レディース メール便不可 coca コカ"
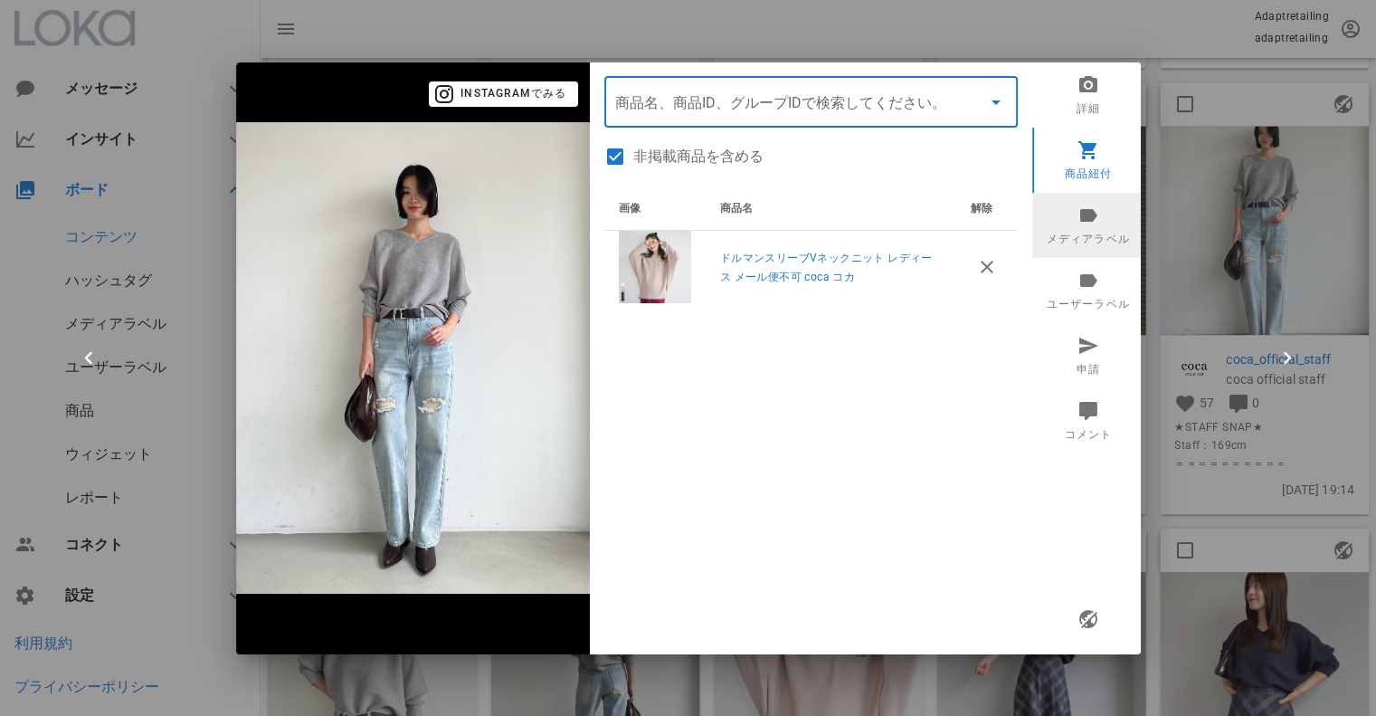
click at [1100, 231] on link "メディアラベル" at bounding box center [1088, 225] width 112 height 65
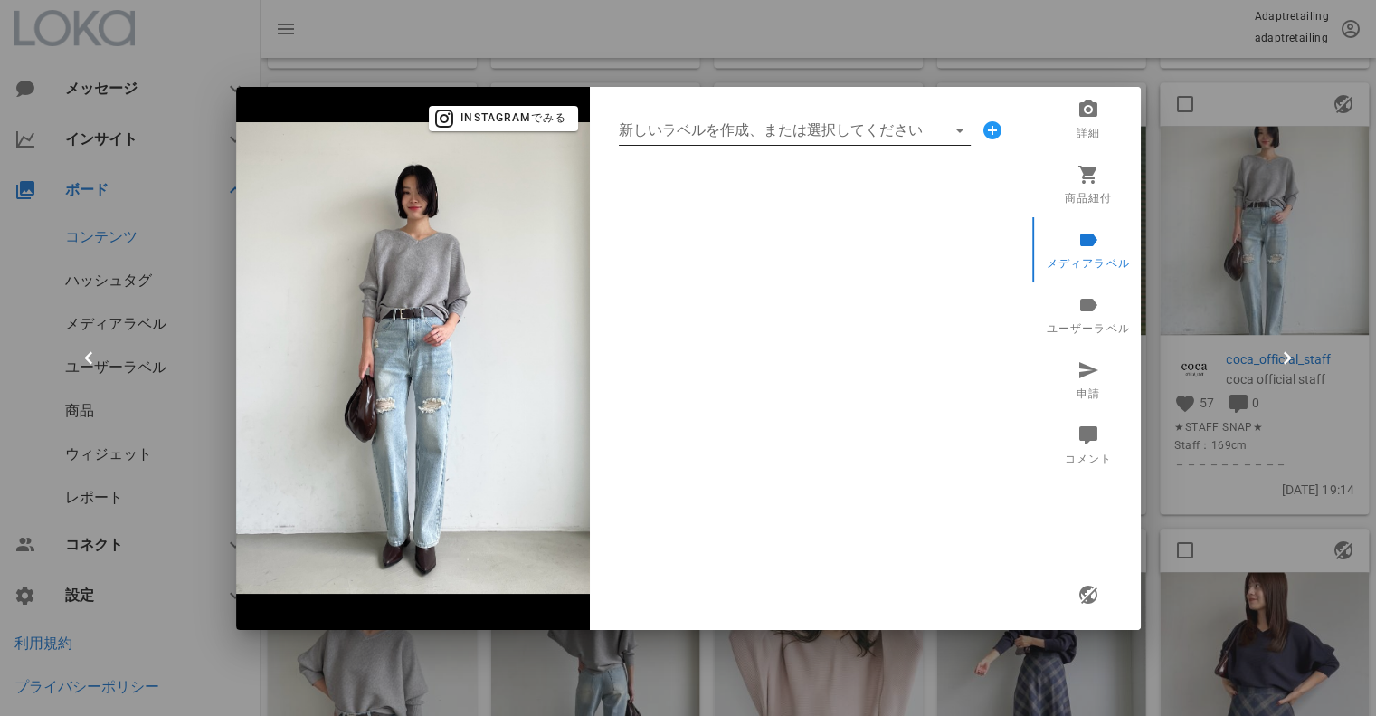
click at [796, 136] on input "新しいラベルを作成、または選択してください" at bounding box center [782, 130] width 327 height 29
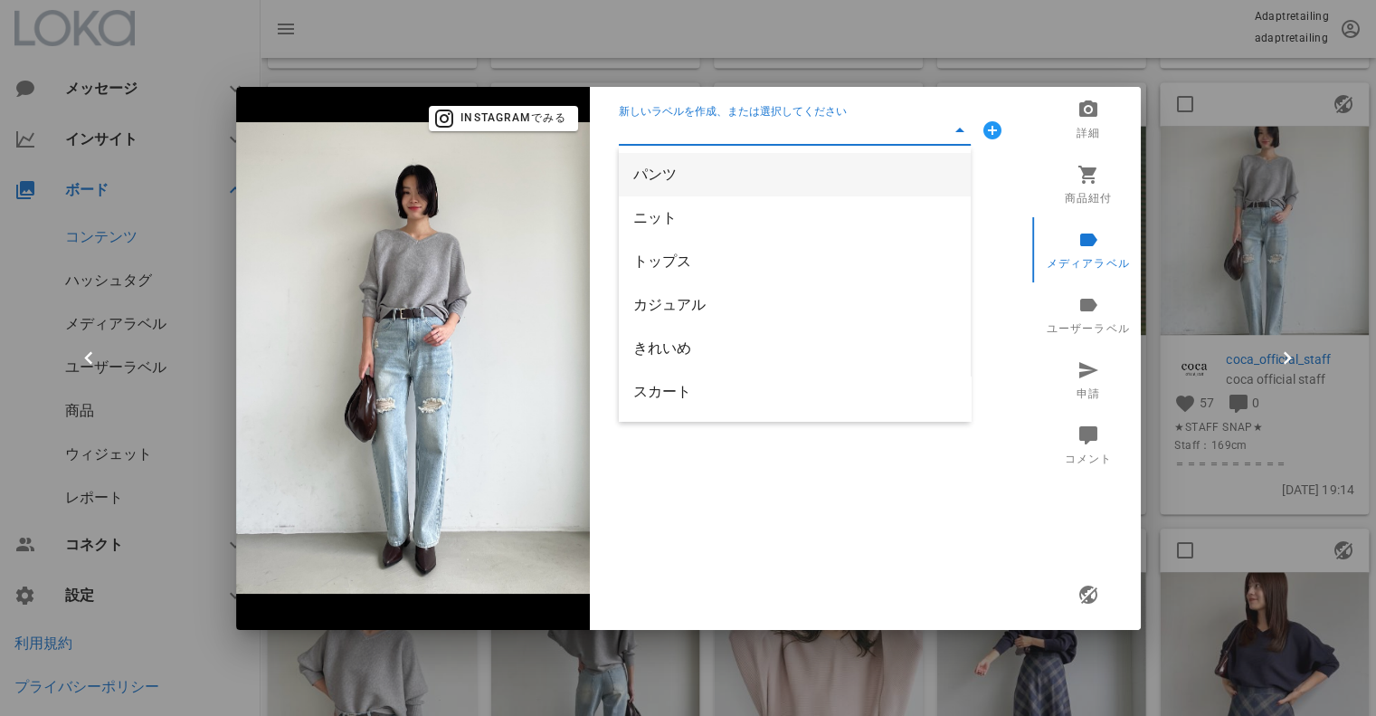
drag, startPoint x: 680, startPoint y: 176, endPoint x: 680, endPoint y: 124, distance: 51.6
click at [680, 176] on div "パンツ" at bounding box center [794, 174] width 323 height 17
type input "パンツ"
click at [678, 122] on input "新しいラベルを作成、または選択してください" at bounding box center [782, 130] width 327 height 29
click at [656, 169] on div "ニット" at bounding box center [794, 174] width 323 height 17
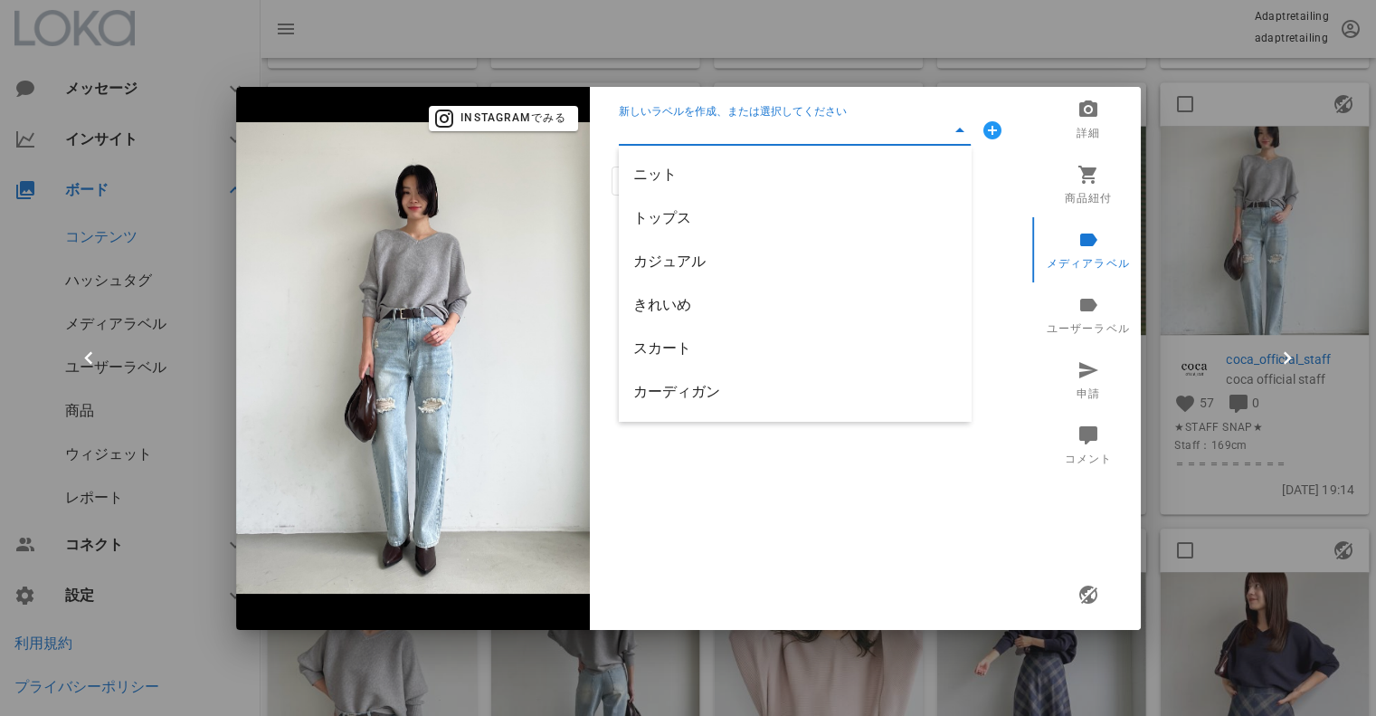
type input "ニット"
click at [668, 145] on div "新しいラベルを作成、または選択してください" at bounding box center [811, 130] width 414 height 58
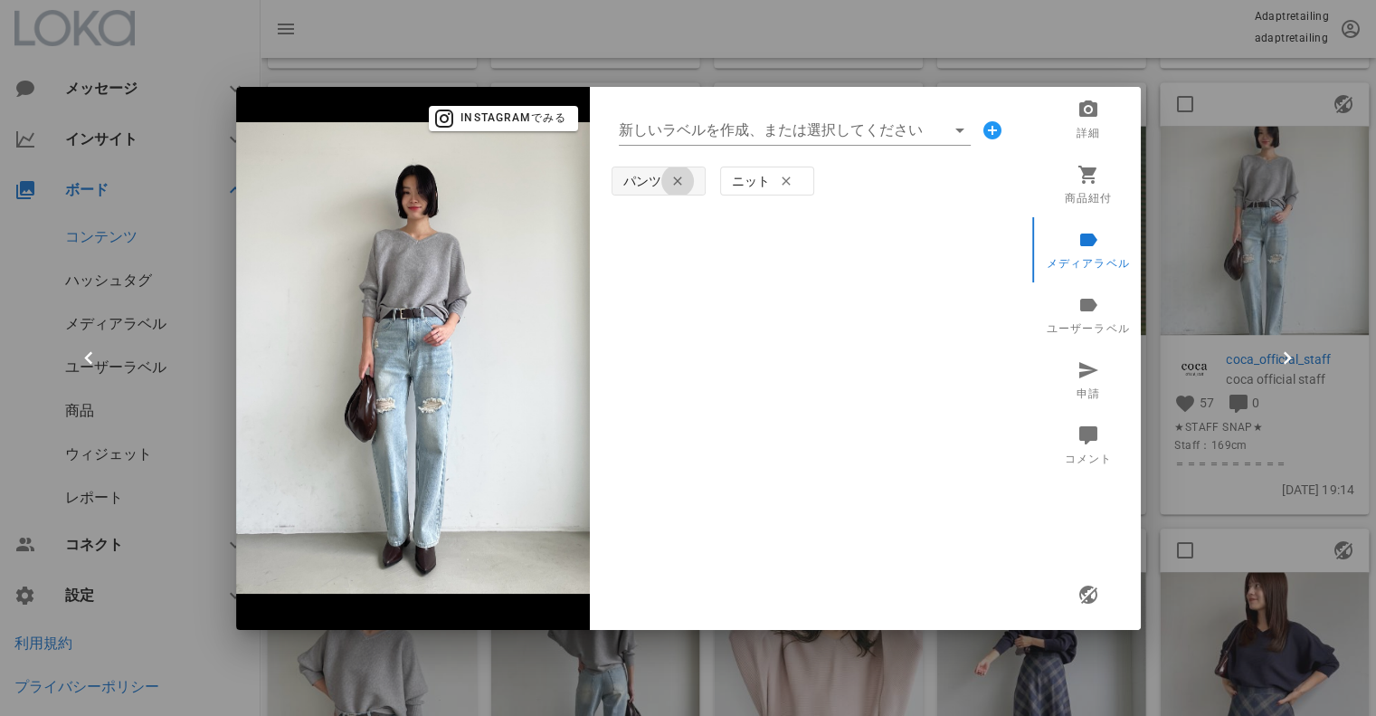
click at [678, 178] on icon "button" at bounding box center [678, 181] width 22 height 22
click at [683, 118] on input "新しいラベルを作成、または選択してください" at bounding box center [782, 130] width 327 height 29
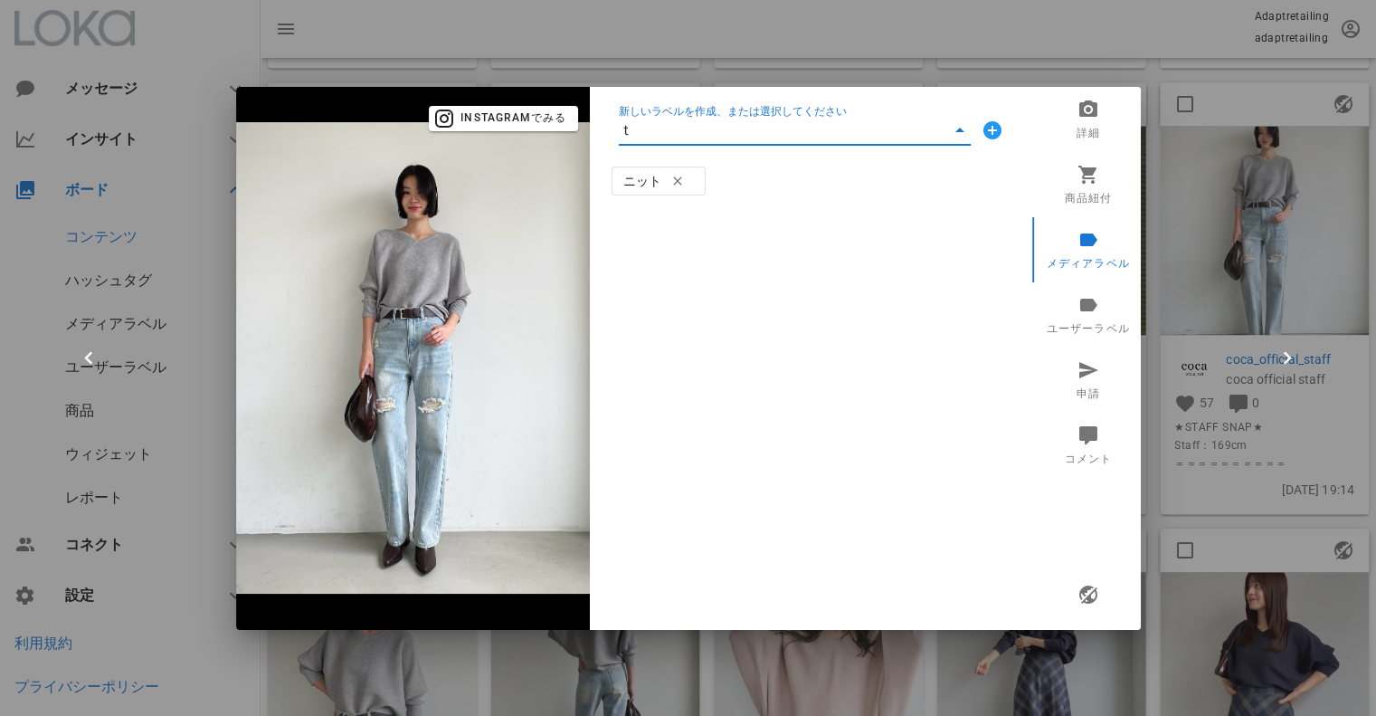
type input "ち"
type input "トップス"
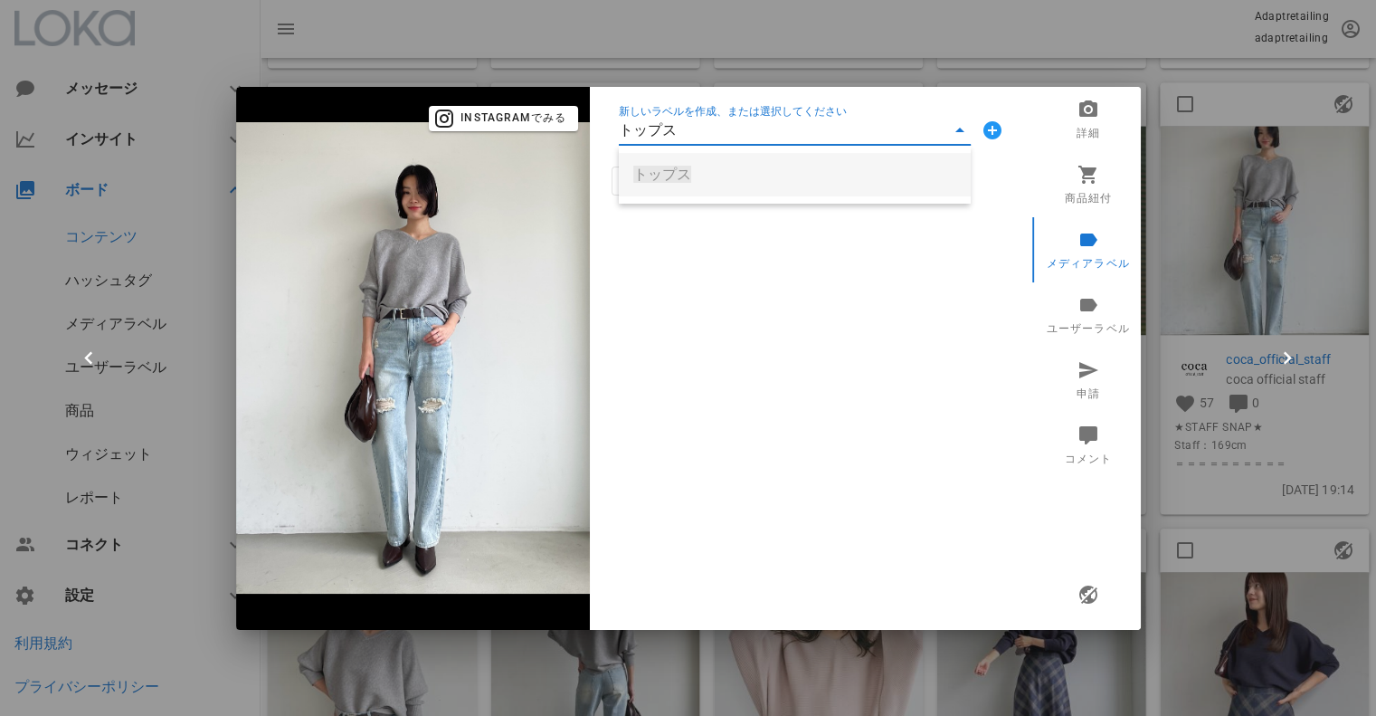
click at [650, 166] on span "トップス" at bounding box center [662, 174] width 58 height 17
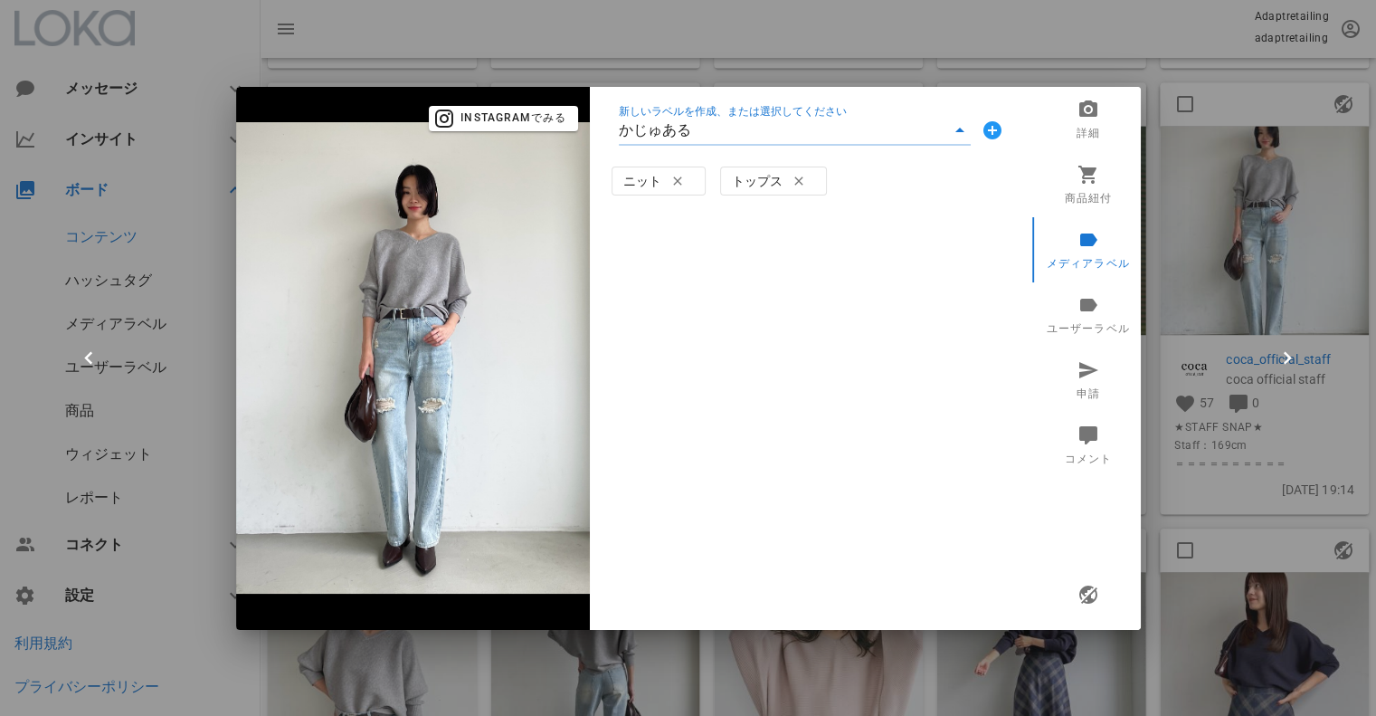
type input "カジュアル"
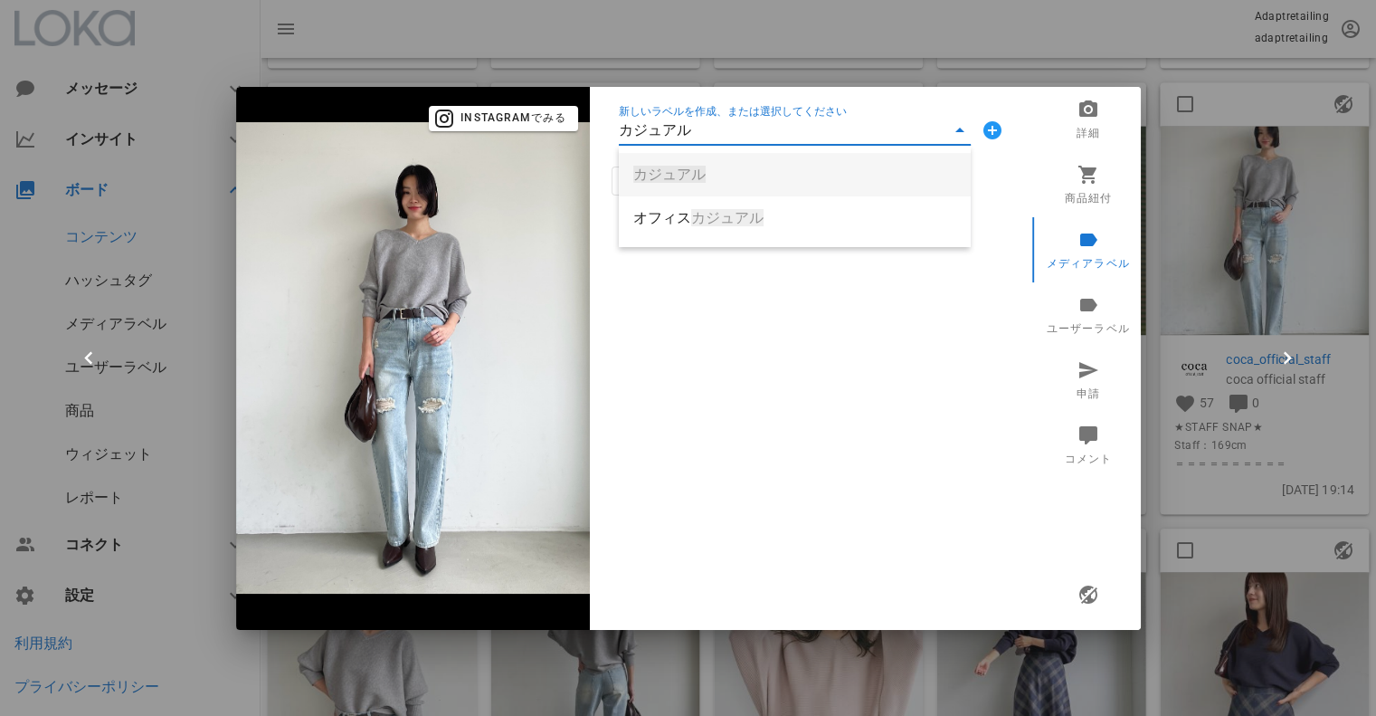
click at [662, 175] on span "カジュアル" at bounding box center [669, 174] width 72 height 17
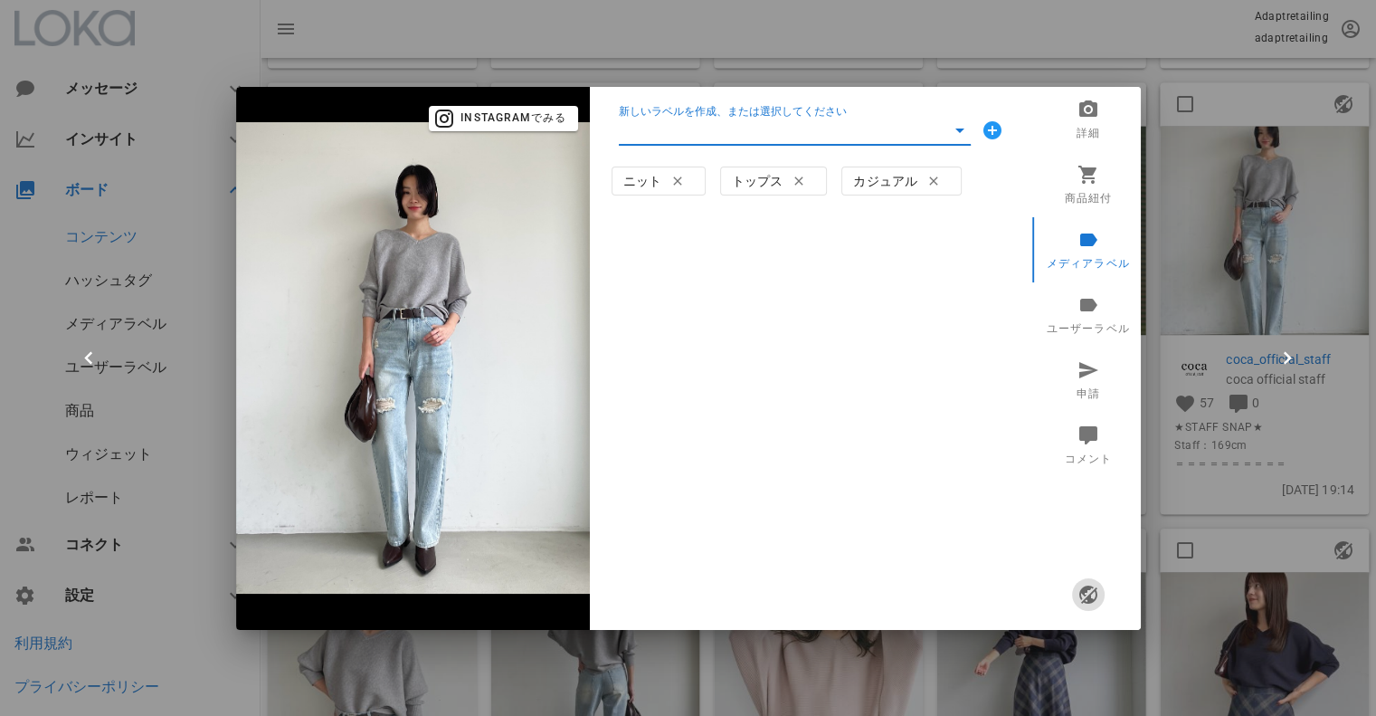
click at [1076, 591] on span "button" at bounding box center [1087, 595] width 33 height 22
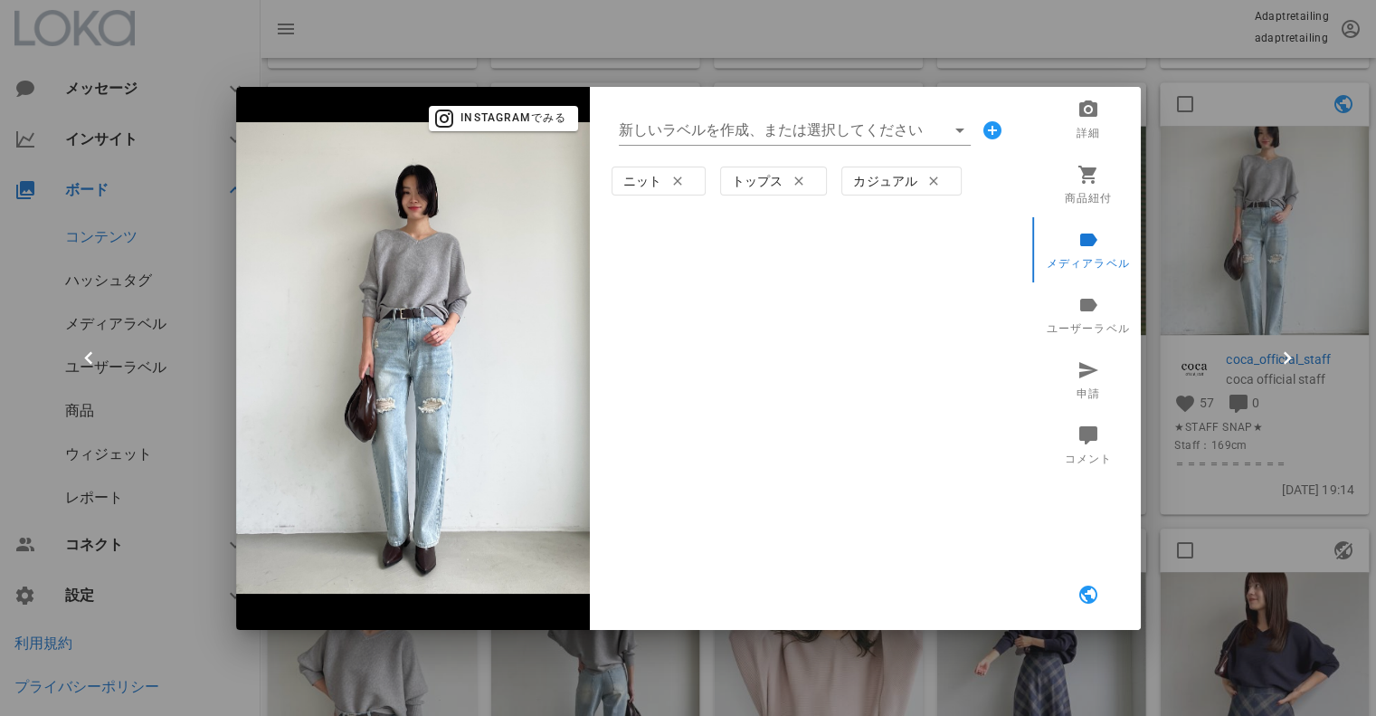
click at [1150, 62] on div at bounding box center [688, 358] width 1376 height 716
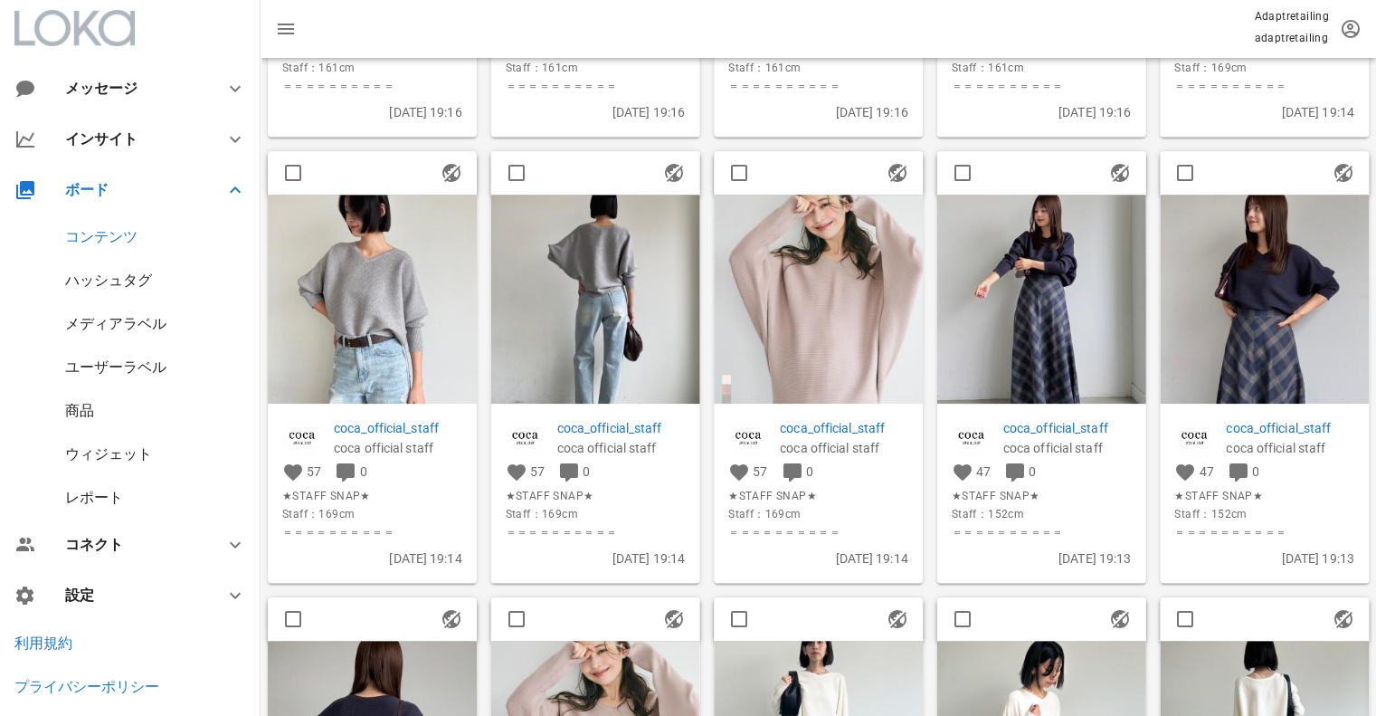
scroll to position [3710, 0]
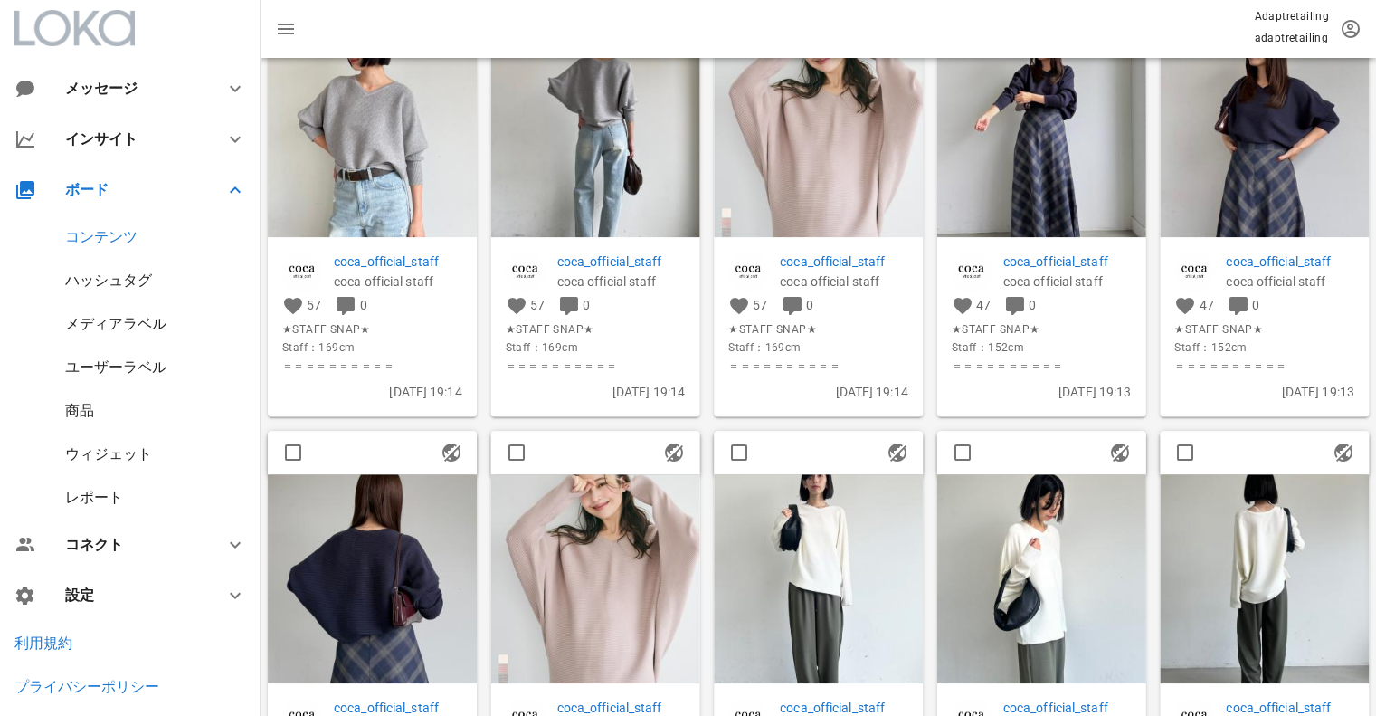
click at [1089, 162] on img at bounding box center [1041, 133] width 209 height 209
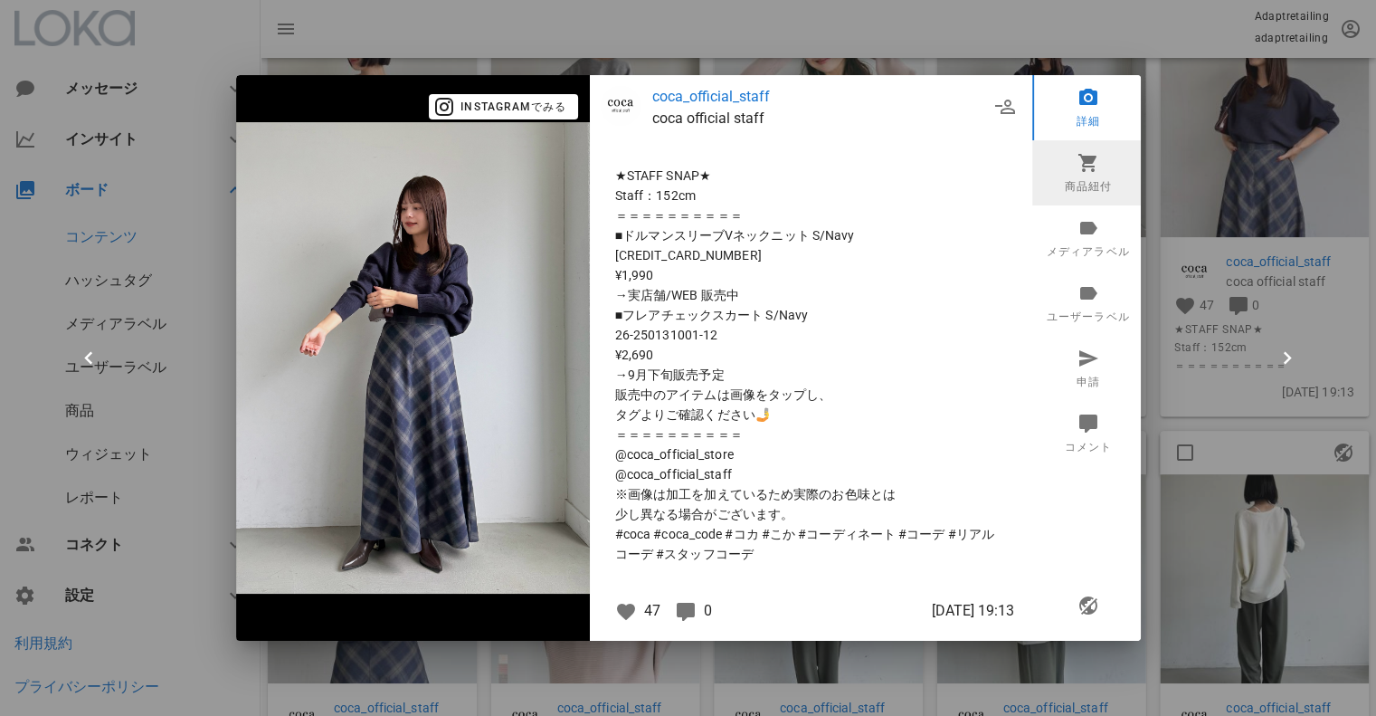
click at [1096, 161] on icon at bounding box center [1088, 163] width 22 height 22
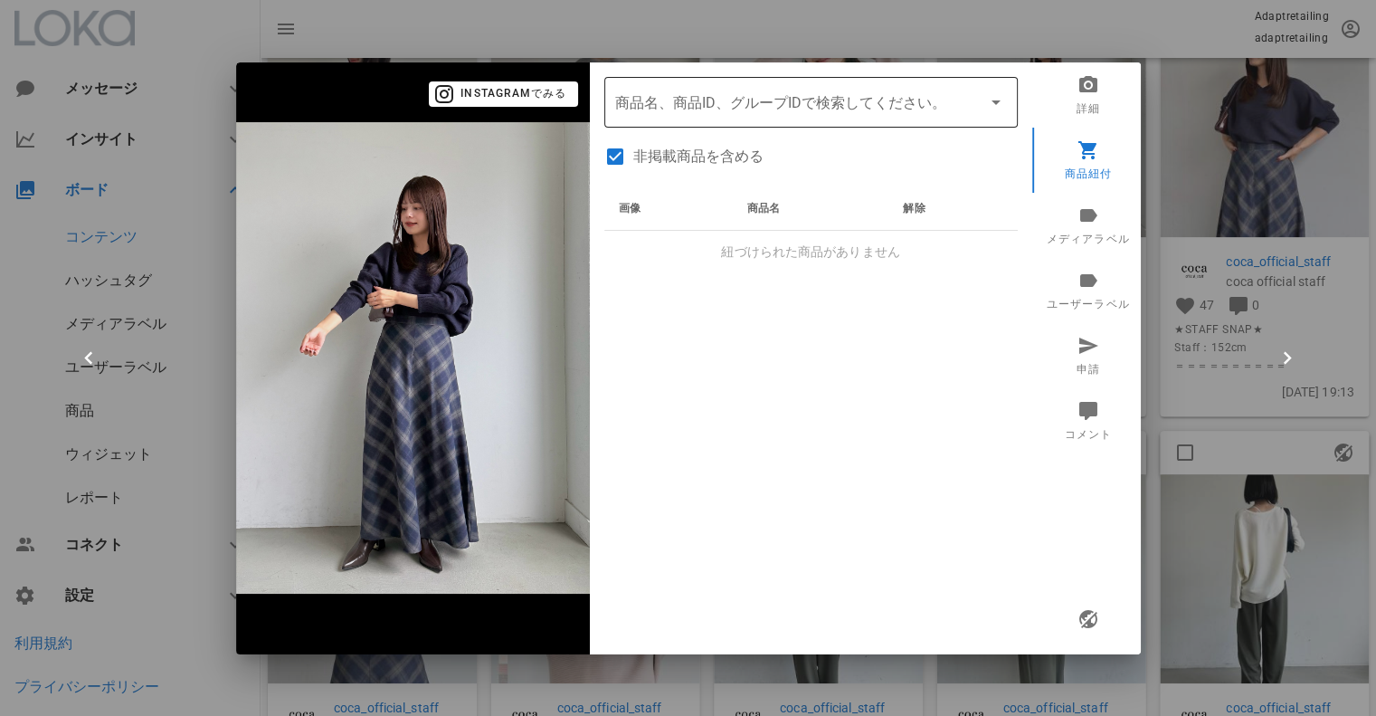
click at [677, 94] on input "商品" at bounding box center [785, 102] width 341 height 29
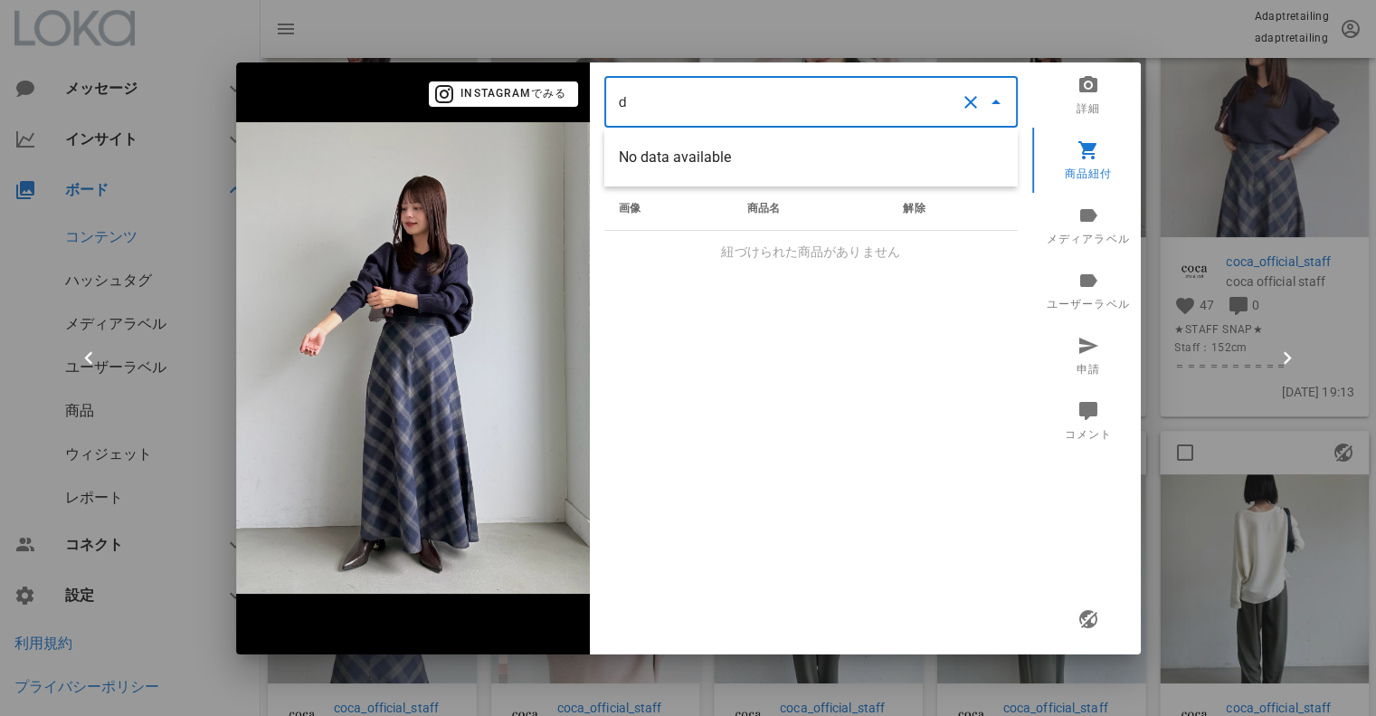
scroll to position [0, 0]
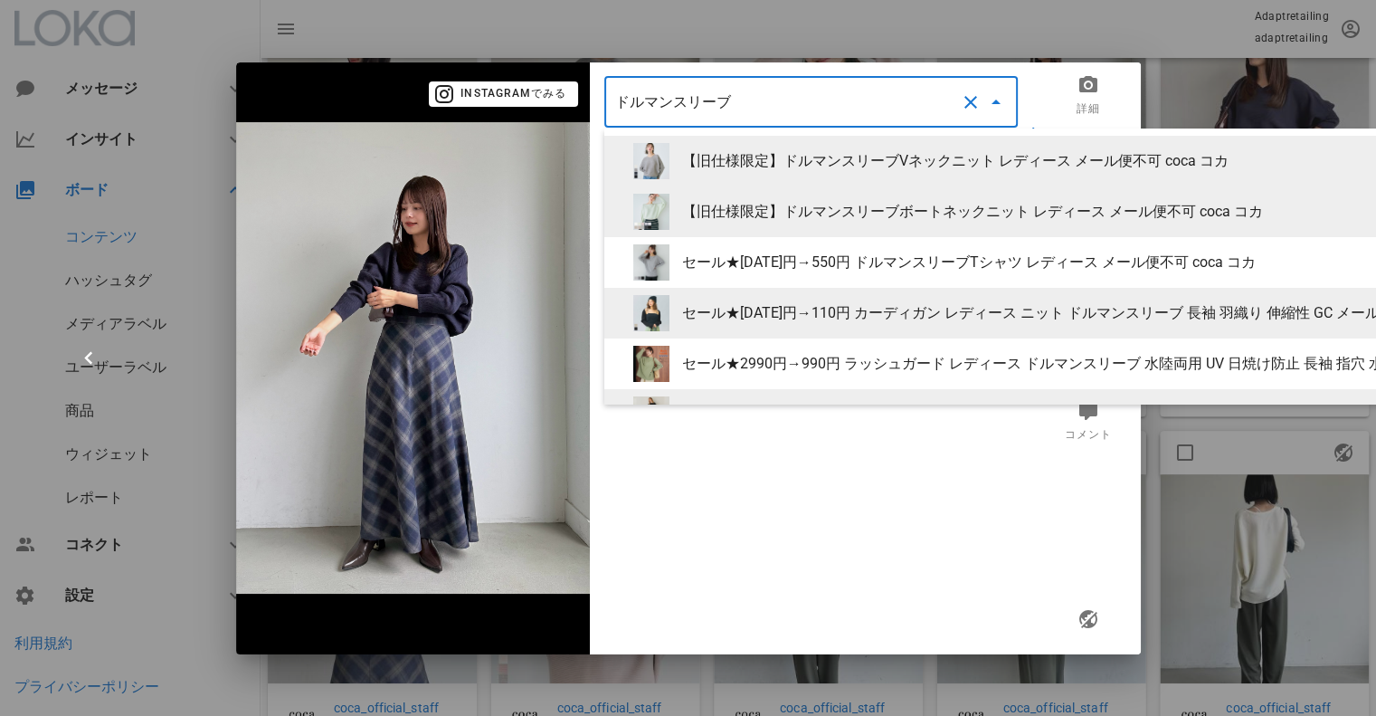
type input "ドルマンスリーブ"
click at [822, 516] on div "画像 商品名 解除 紐づけられた商品がありません" at bounding box center [811, 413] width 414 height 452
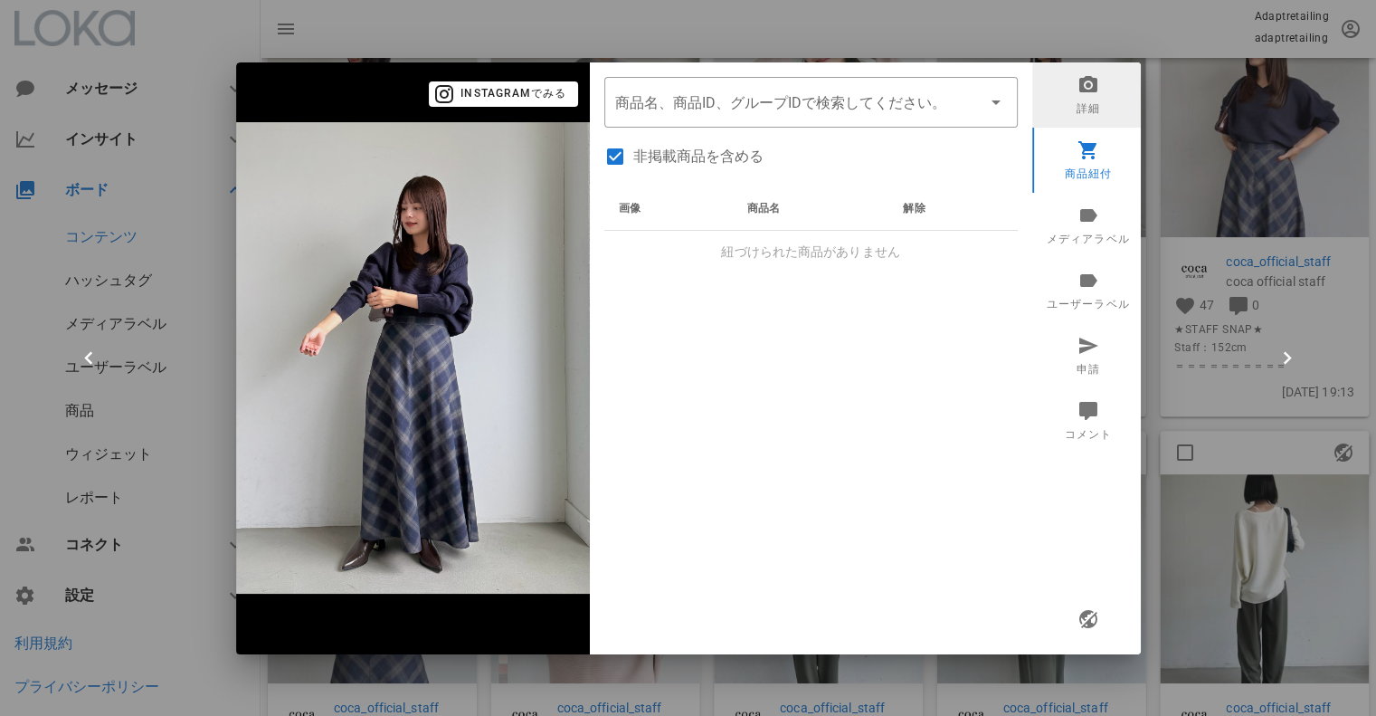
click at [1089, 100] on link "詳細" at bounding box center [1088, 94] width 112 height 65
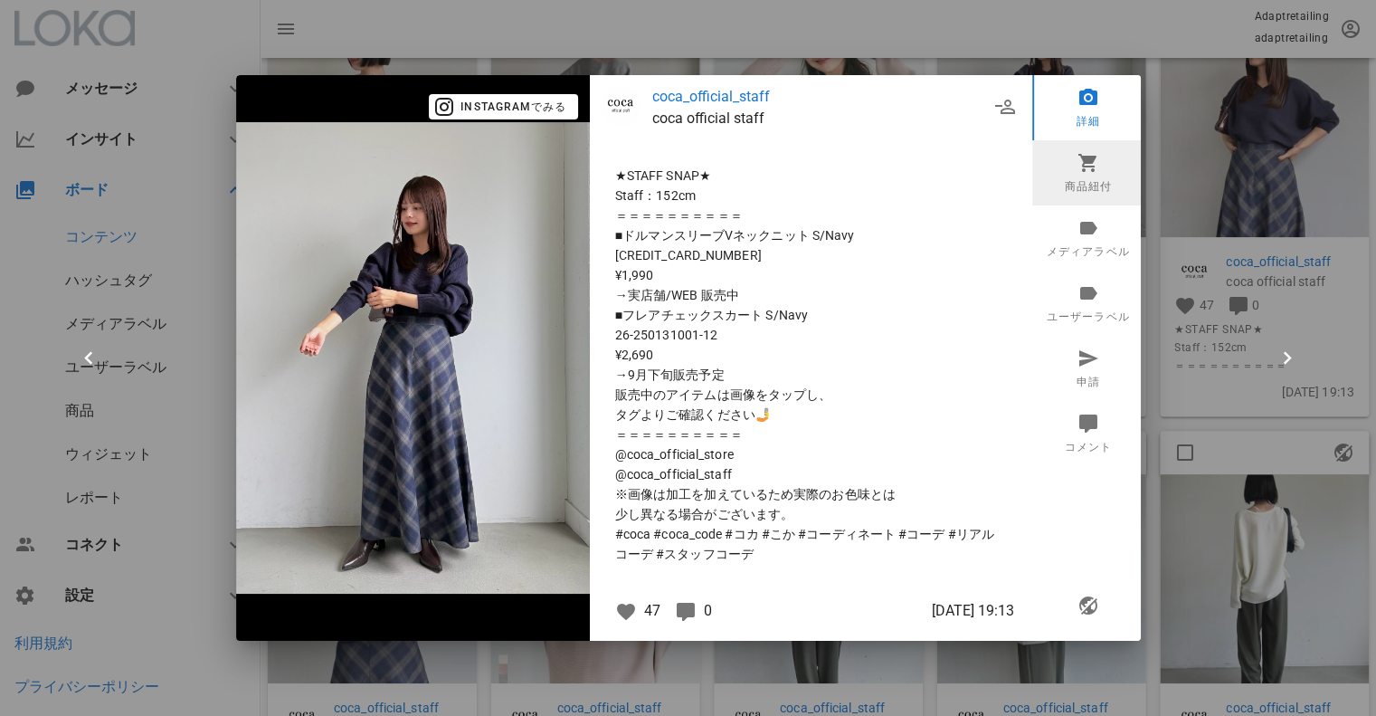
click at [1086, 161] on icon at bounding box center [1088, 163] width 22 height 22
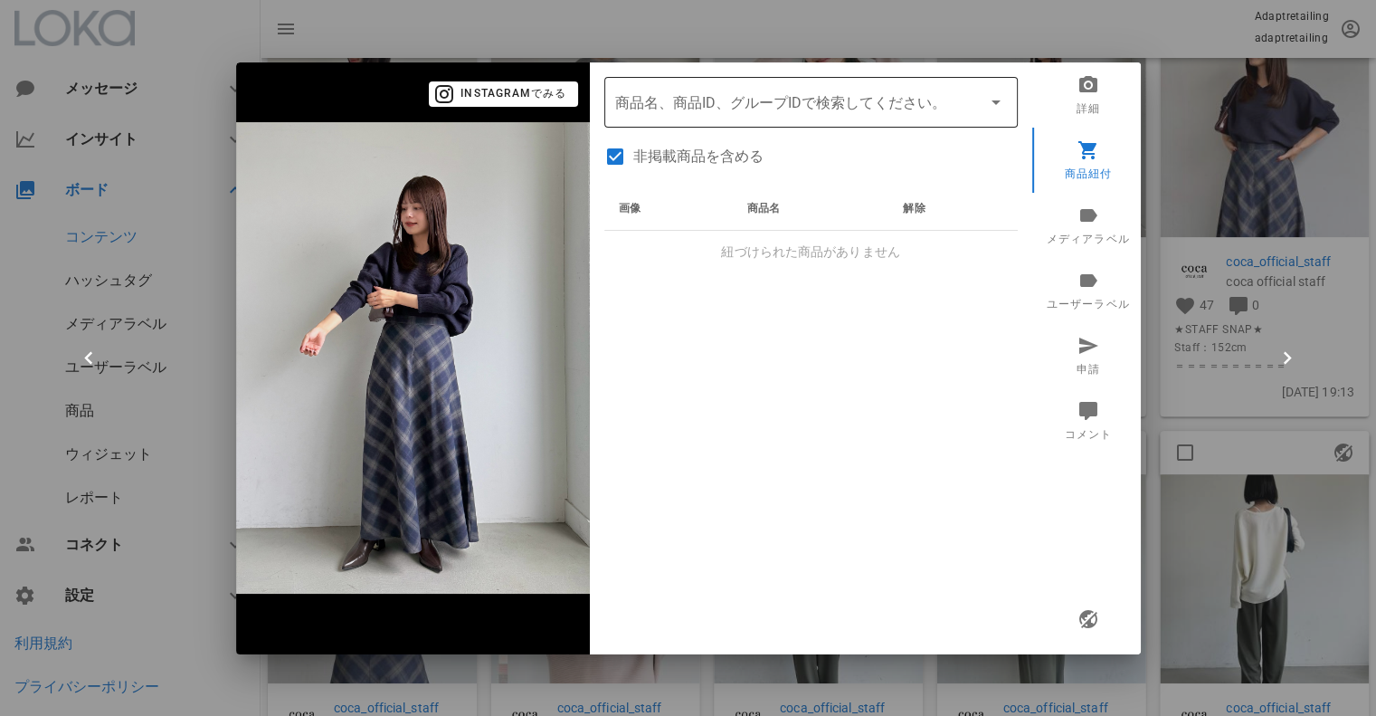
click at [747, 105] on input "商品" at bounding box center [785, 102] width 341 height 29
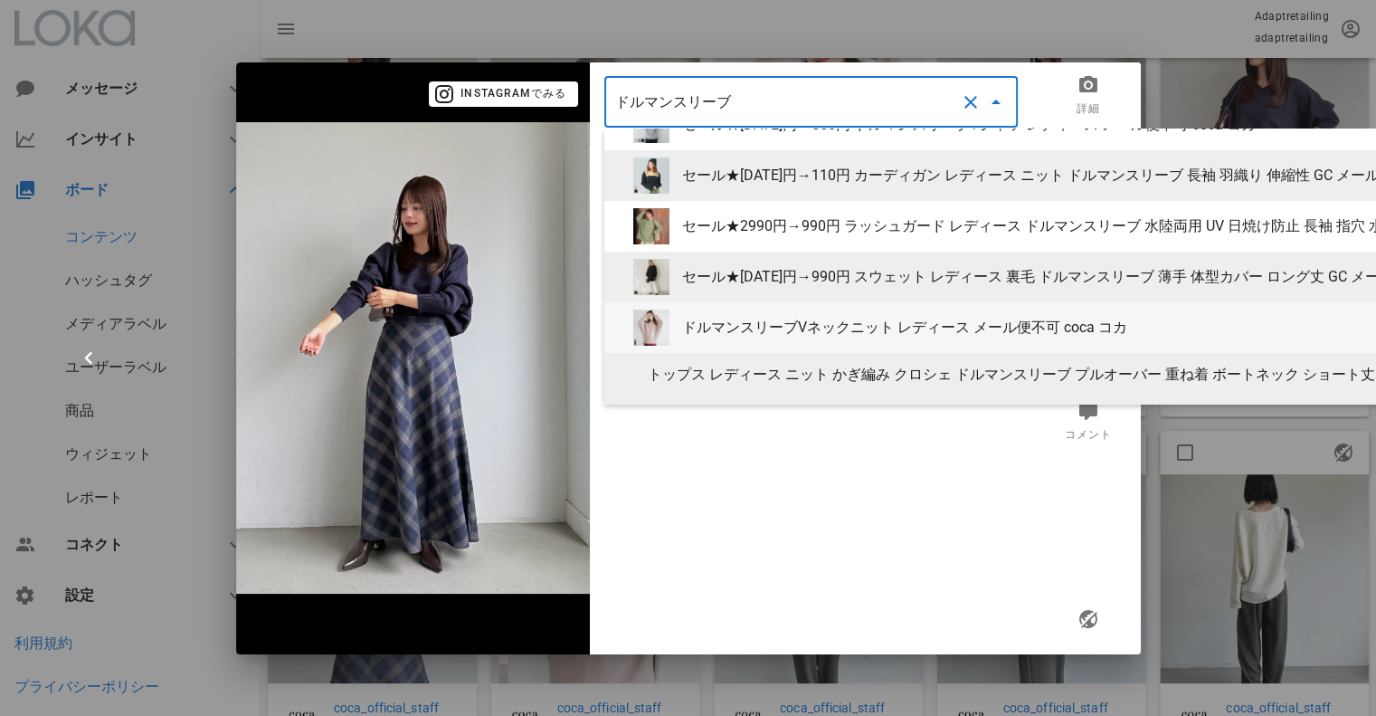
scroll to position [181, 0]
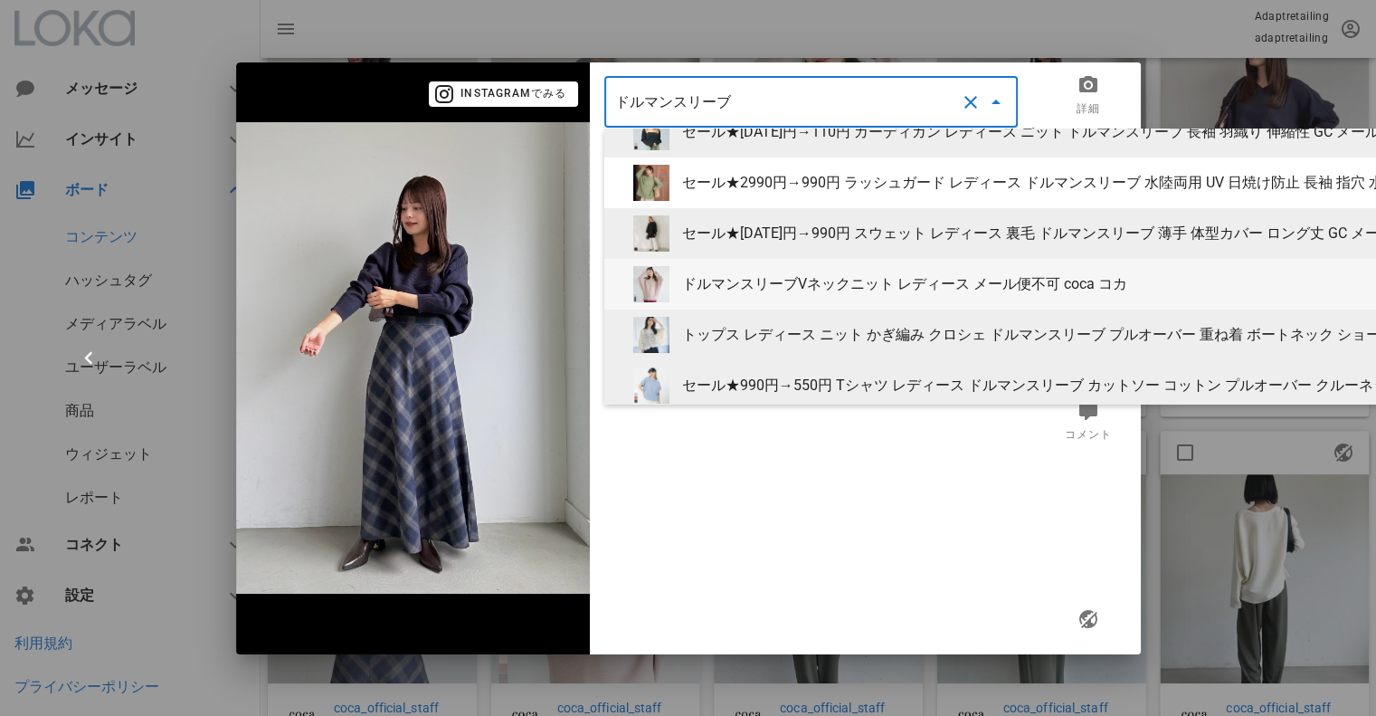
click at [755, 290] on div "ドルマンスリーブVネックニット レディース メール便不可 coca コカ" at bounding box center [1186, 283] width 1009 height 17
type input "ドルマンスリーブVネックニット レディース メール便不可 coca コカ"
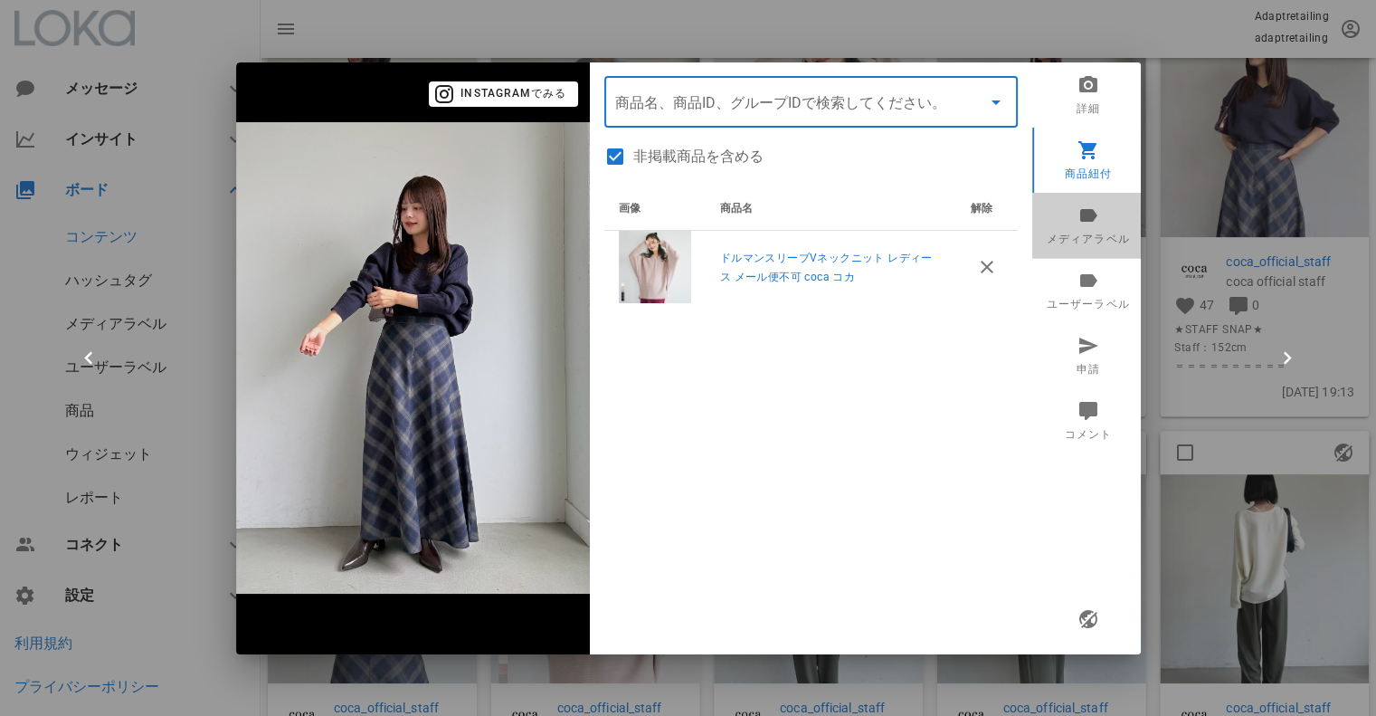
click at [1079, 213] on icon at bounding box center [1088, 215] width 22 height 22
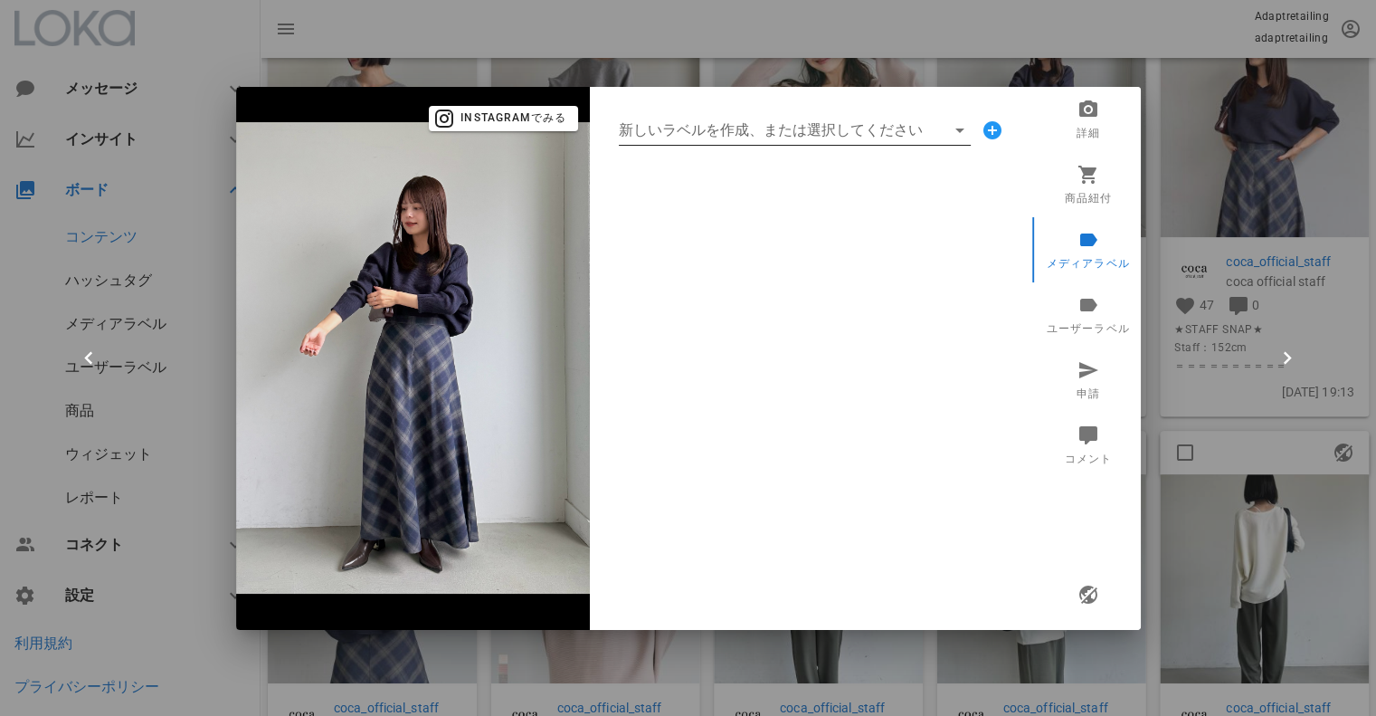
click at [677, 140] on input "新しいラベルを作成、または選択してください" at bounding box center [782, 130] width 327 height 29
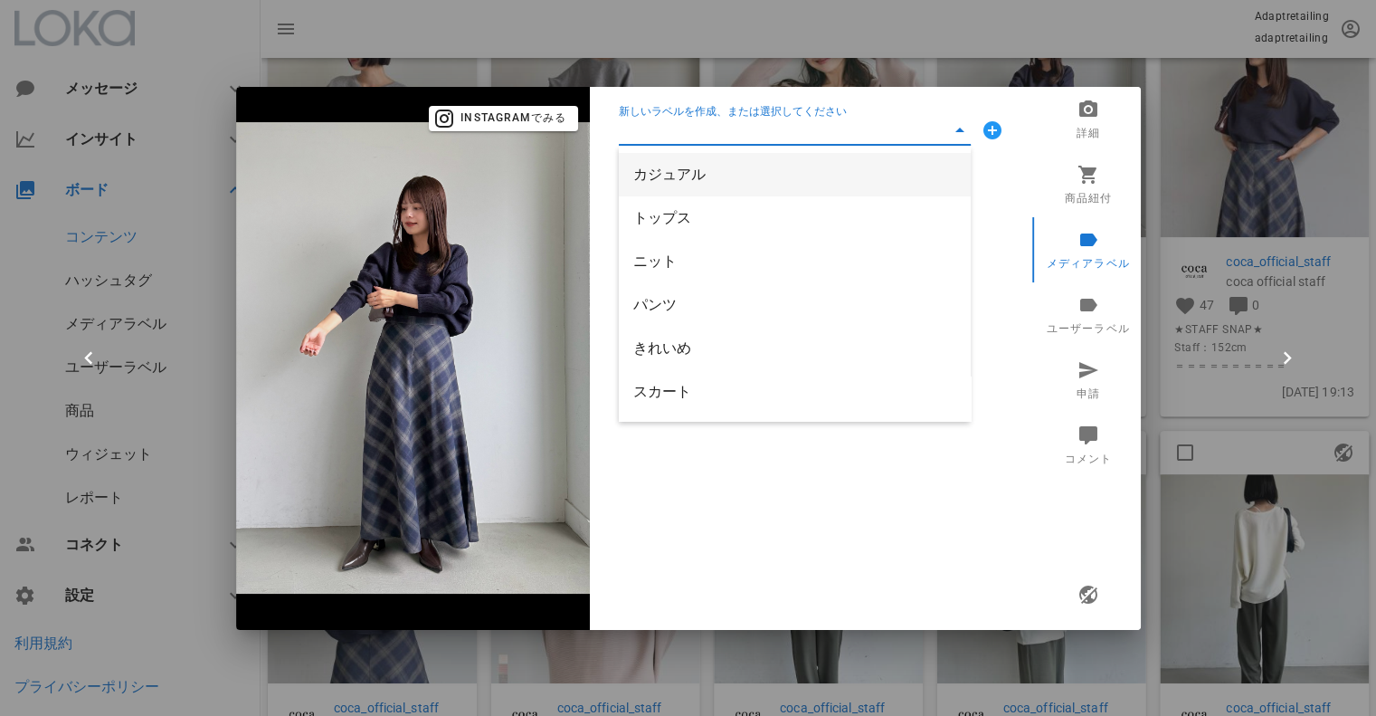
click at [682, 170] on div "カジュアル" at bounding box center [794, 174] width 323 height 17
type input "カジュアル"
click at [677, 131] on input "新しいラベルを作成、または選択してください" at bounding box center [782, 130] width 327 height 29
click at [685, 182] on div "トップス" at bounding box center [794, 174] width 323 height 17
type input "トップス"
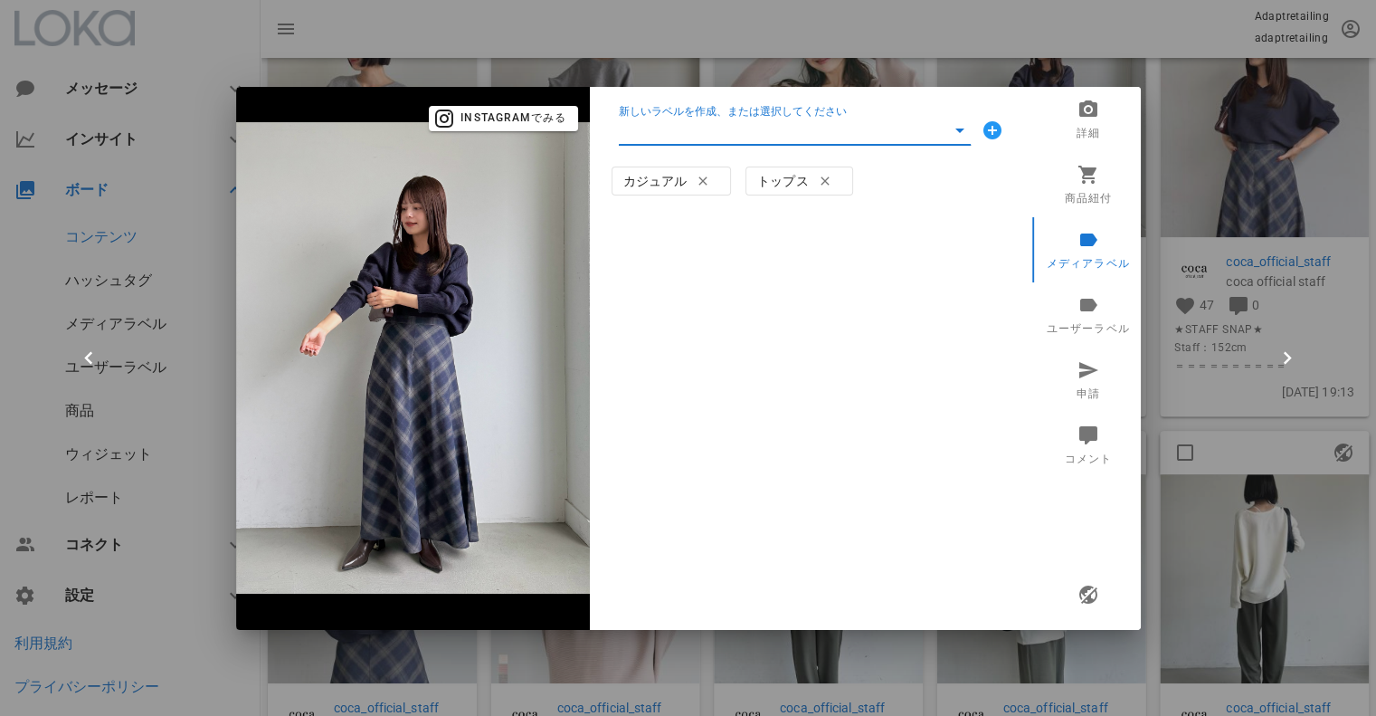
click at [699, 137] on input "新しいラベルを作成、または選択してください" at bounding box center [782, 130] width 327 height 29
click at [669, 183] on div "ニット" at bounding box center [794, 174] width 323 height 17
type input "ニット"
click at [691, 147] on div "新しいラベルを作成、または選択してください" at bounding box center [811, 130] width 414 height 58
click at [693, 134] on input "新しいラベルを作成、または選択してください" at bounding box center [782, 130] width 327 height 29
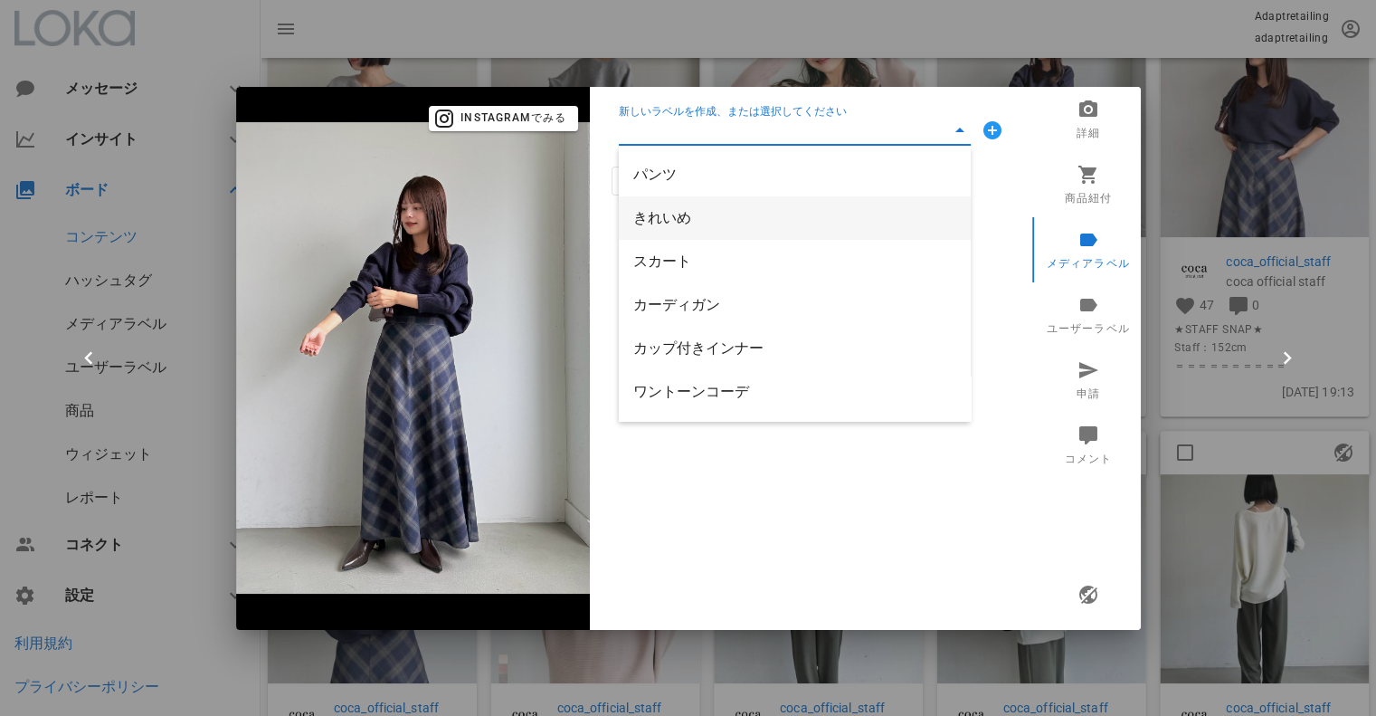
click at [688, 220] on div "きれいめ" at bounding box center [794, 217] width 323 height 17
type input "きれいめ"
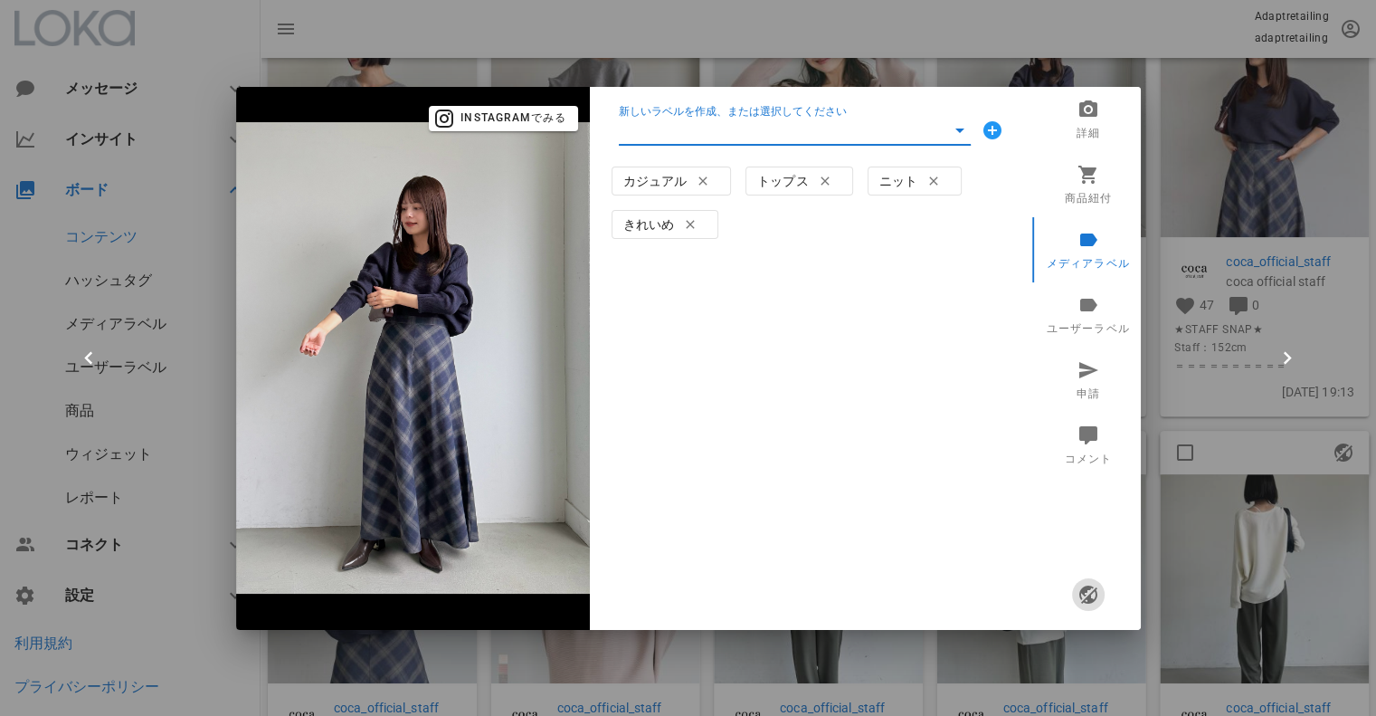
click at [1087, 589] on icon "button" at bounding box center [1088, 595] width 22 height 22
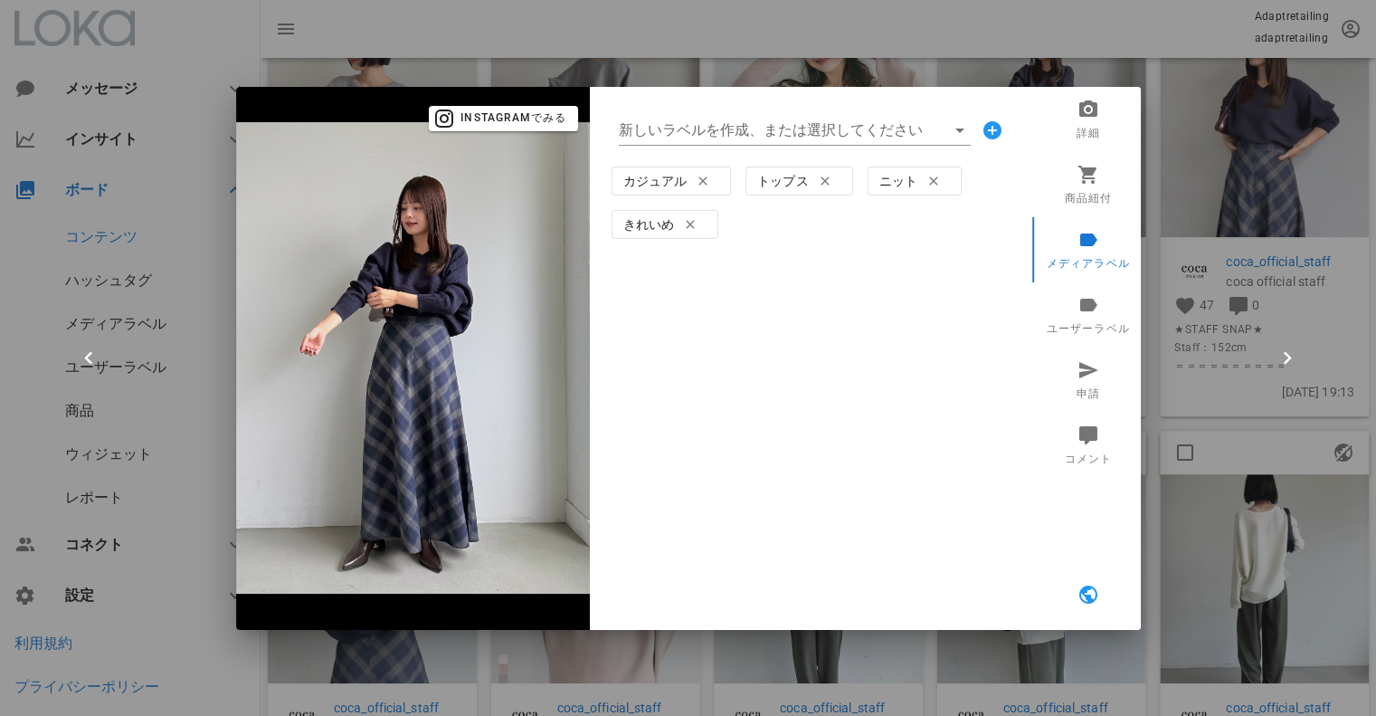
click at [1140, 49] on div at bounding box center [688, 358] width 1376 height 716
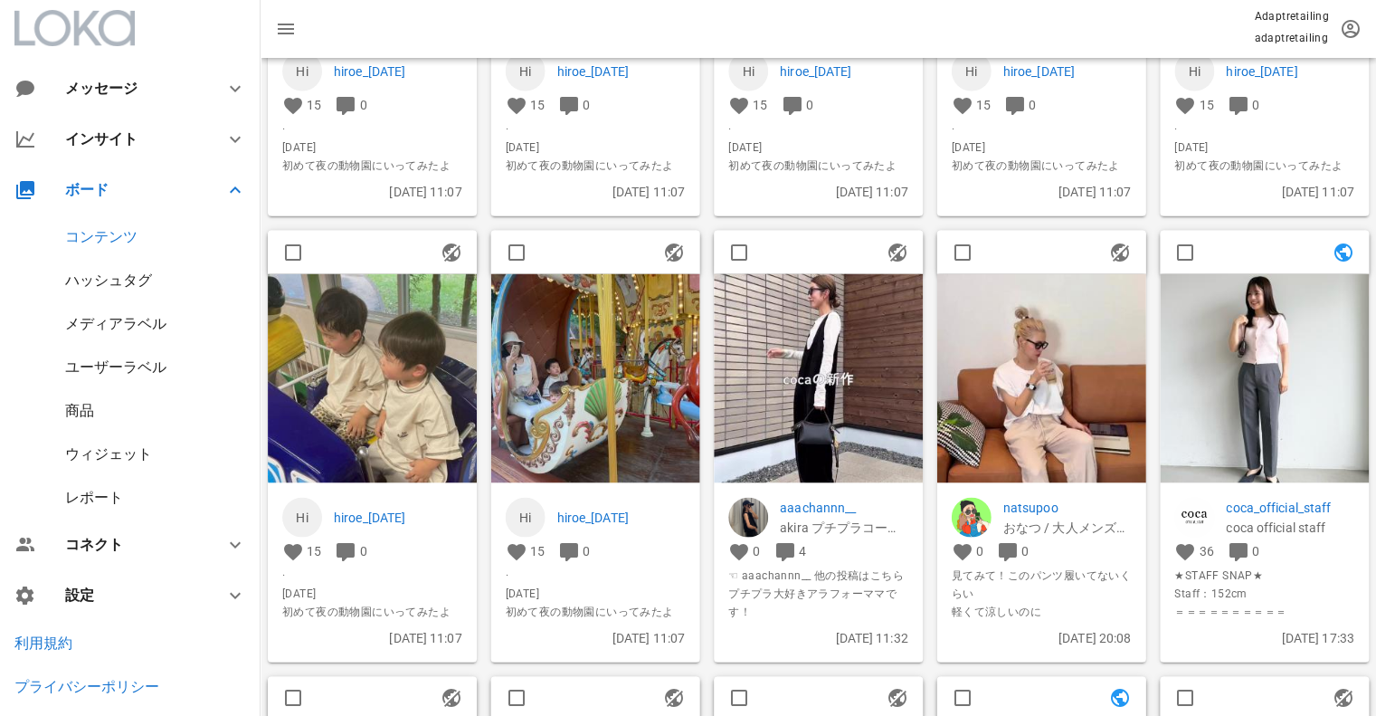
scroll to position [7510, 0]
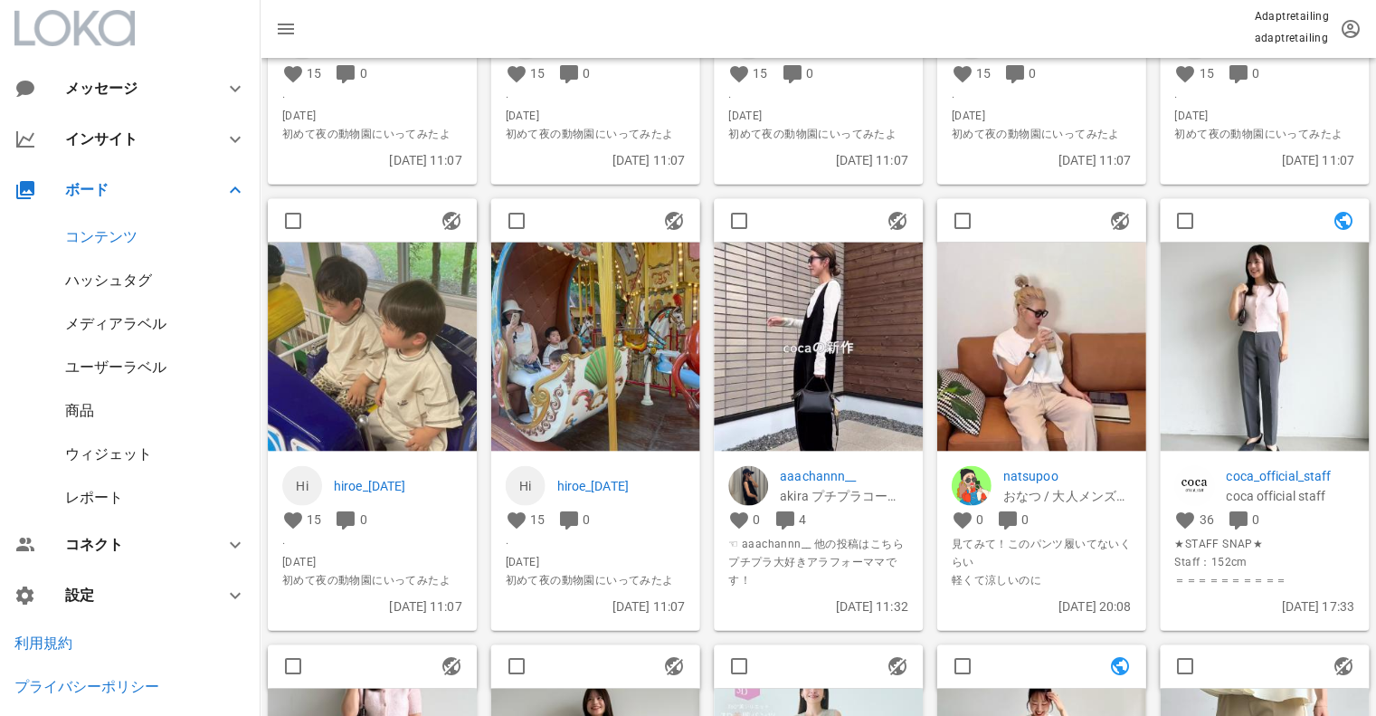
click at [844, 329] on img at bounding box center [818, 346] width 209 height 209
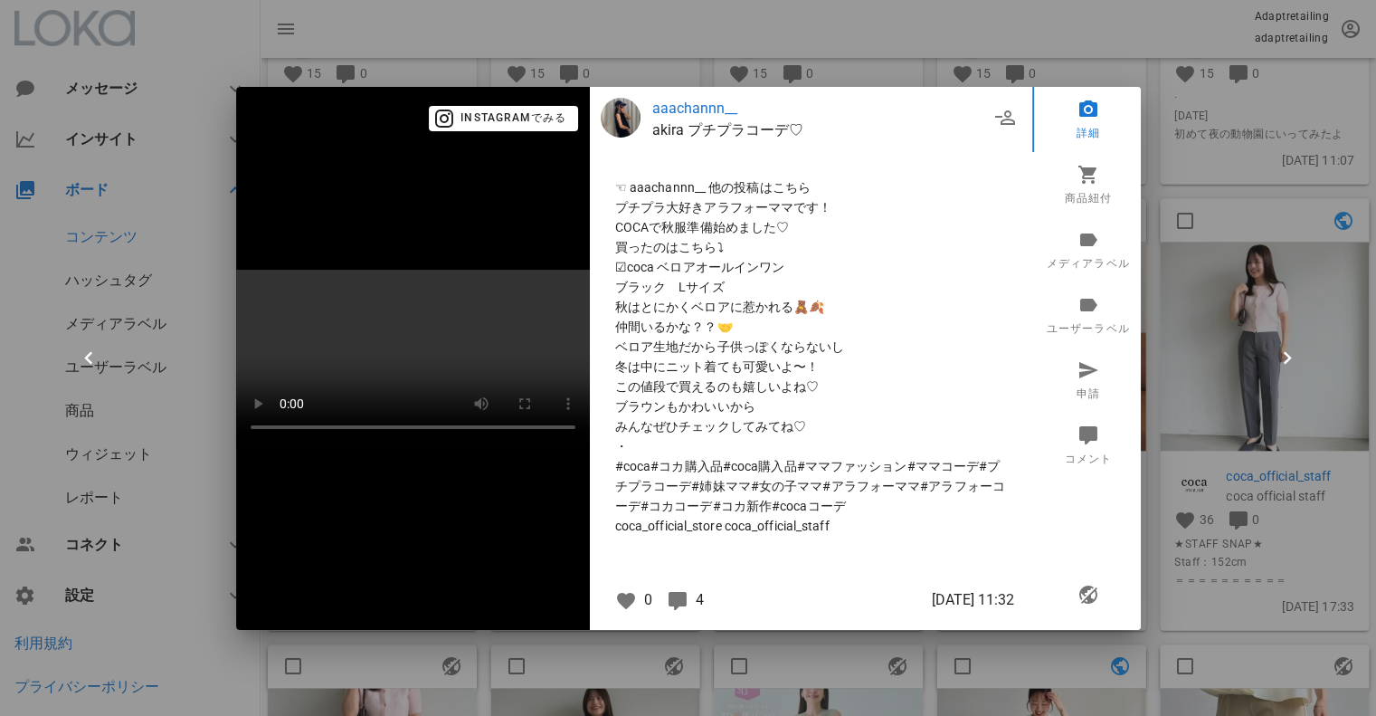
click at [1212, 157] on div at bounding box center [688, 358] width 1376 height 716
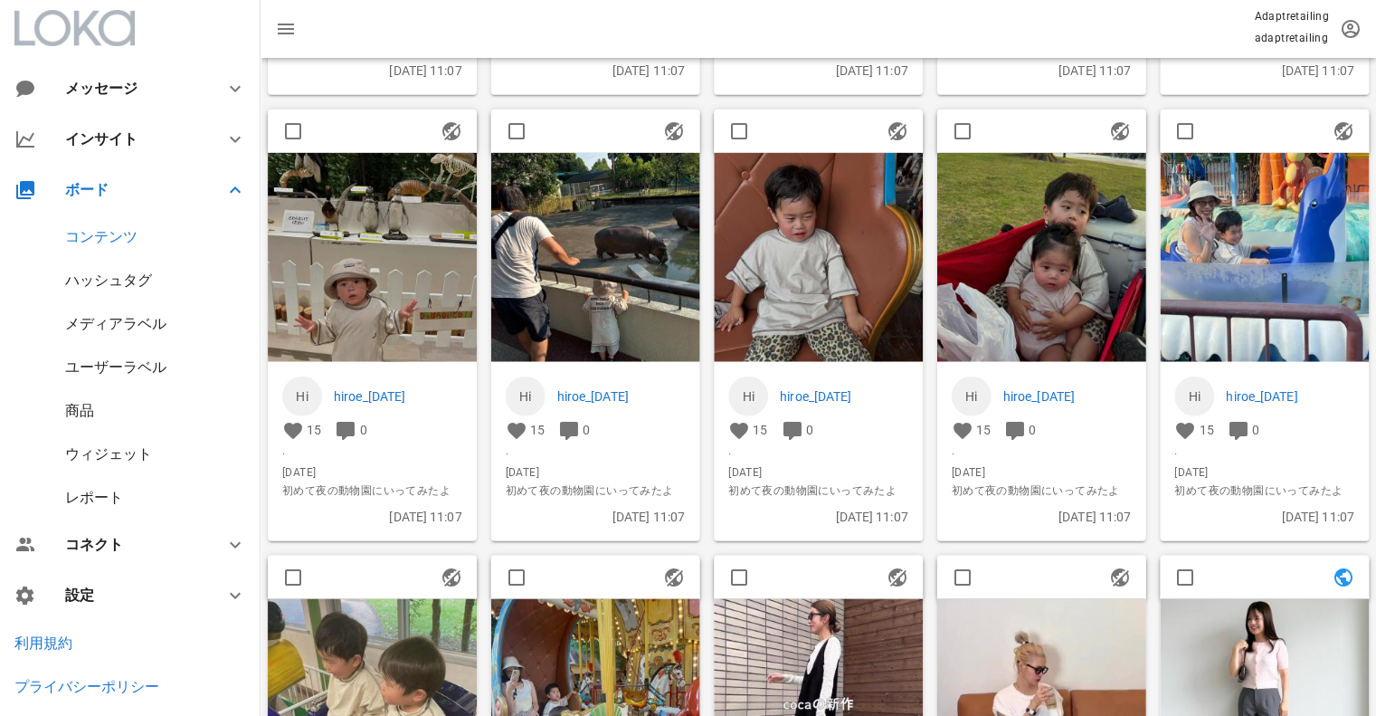
scroll to position [7148, 0]
